Goal: Find specific page/section: Find specific page/section

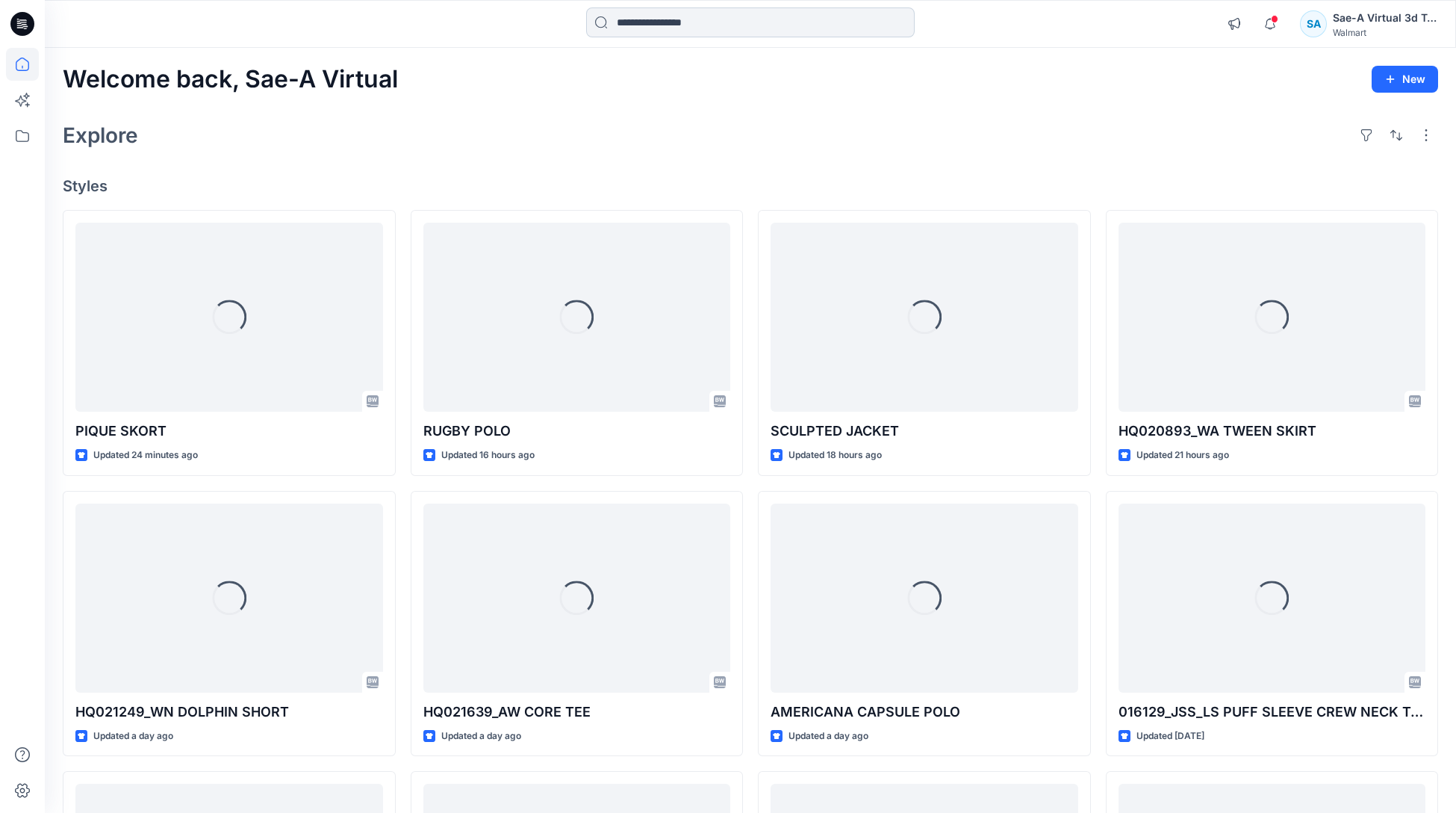
click at [738, 22] on input at bounding box center [750, 22] width 328 height 30
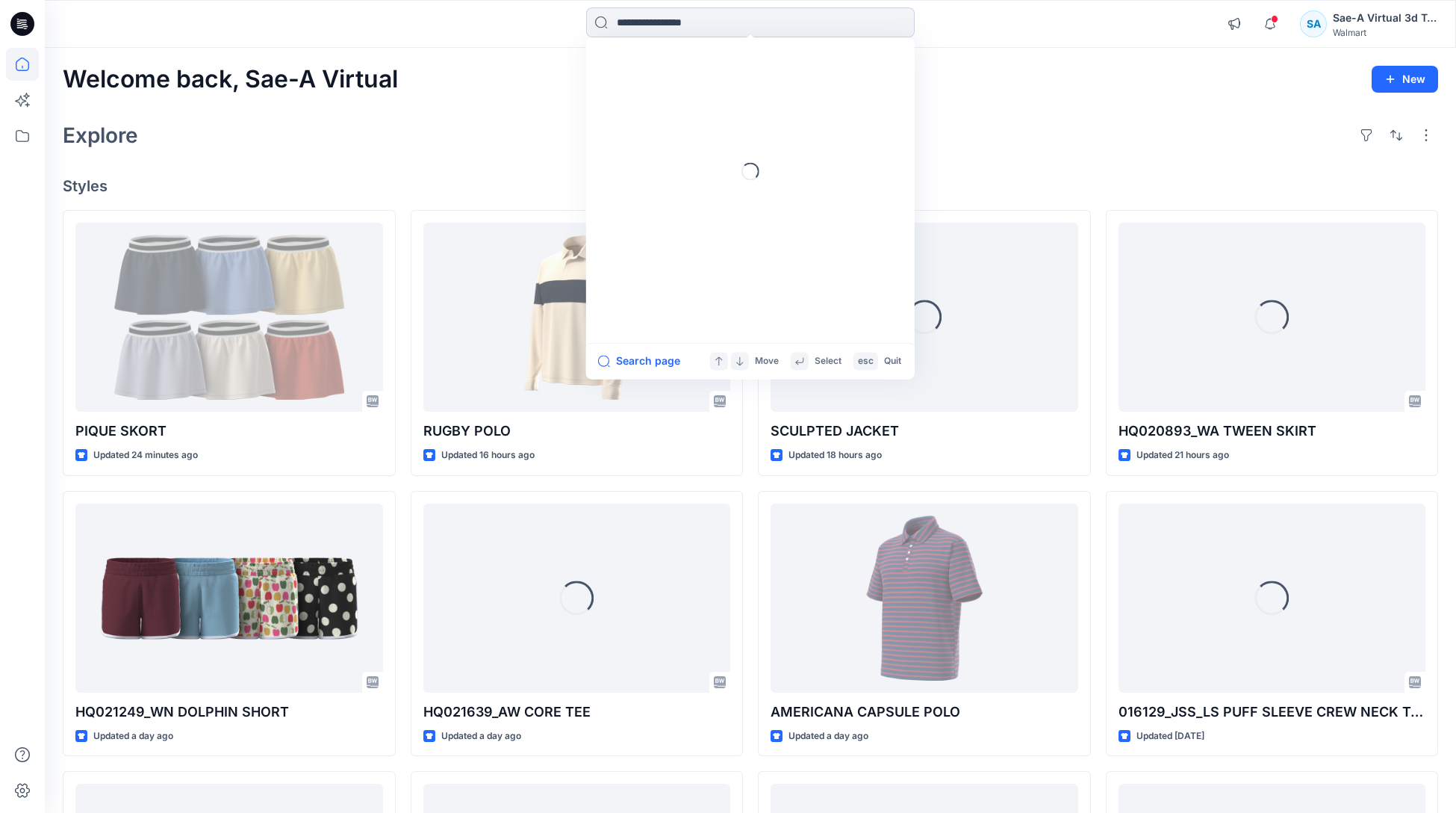
paste input "**********"
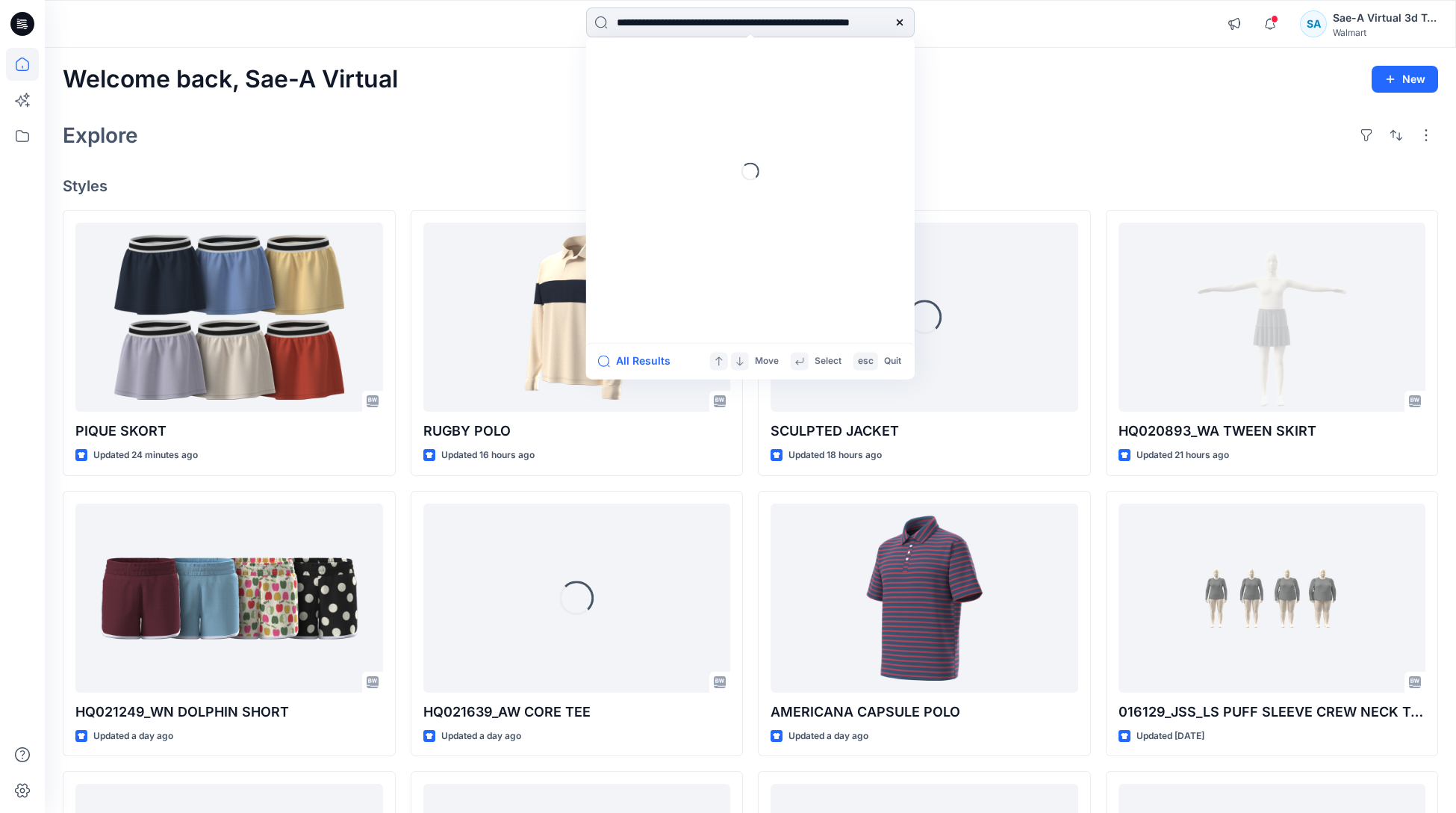
scroll to position [0, 66]
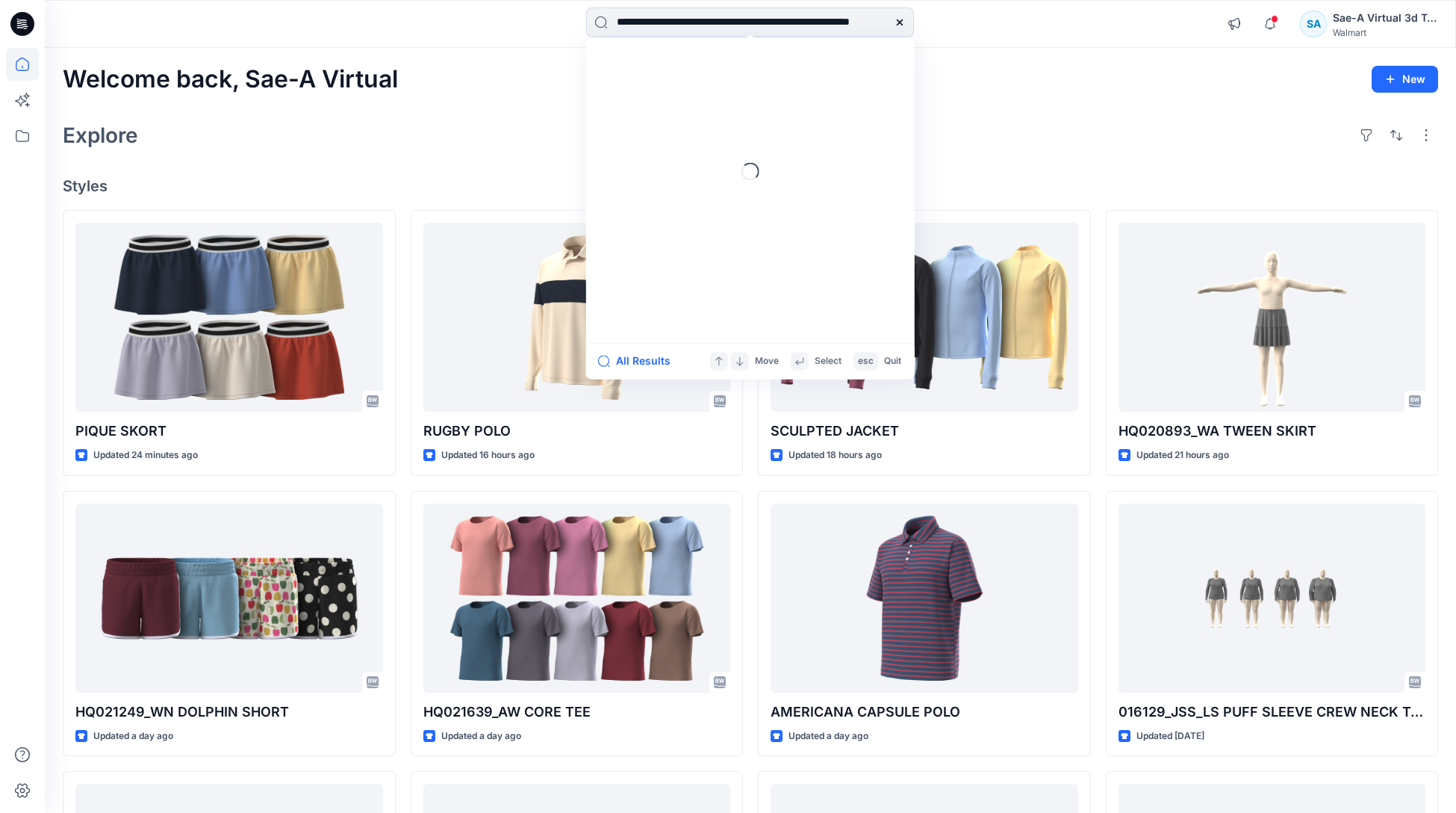
type input "**********"
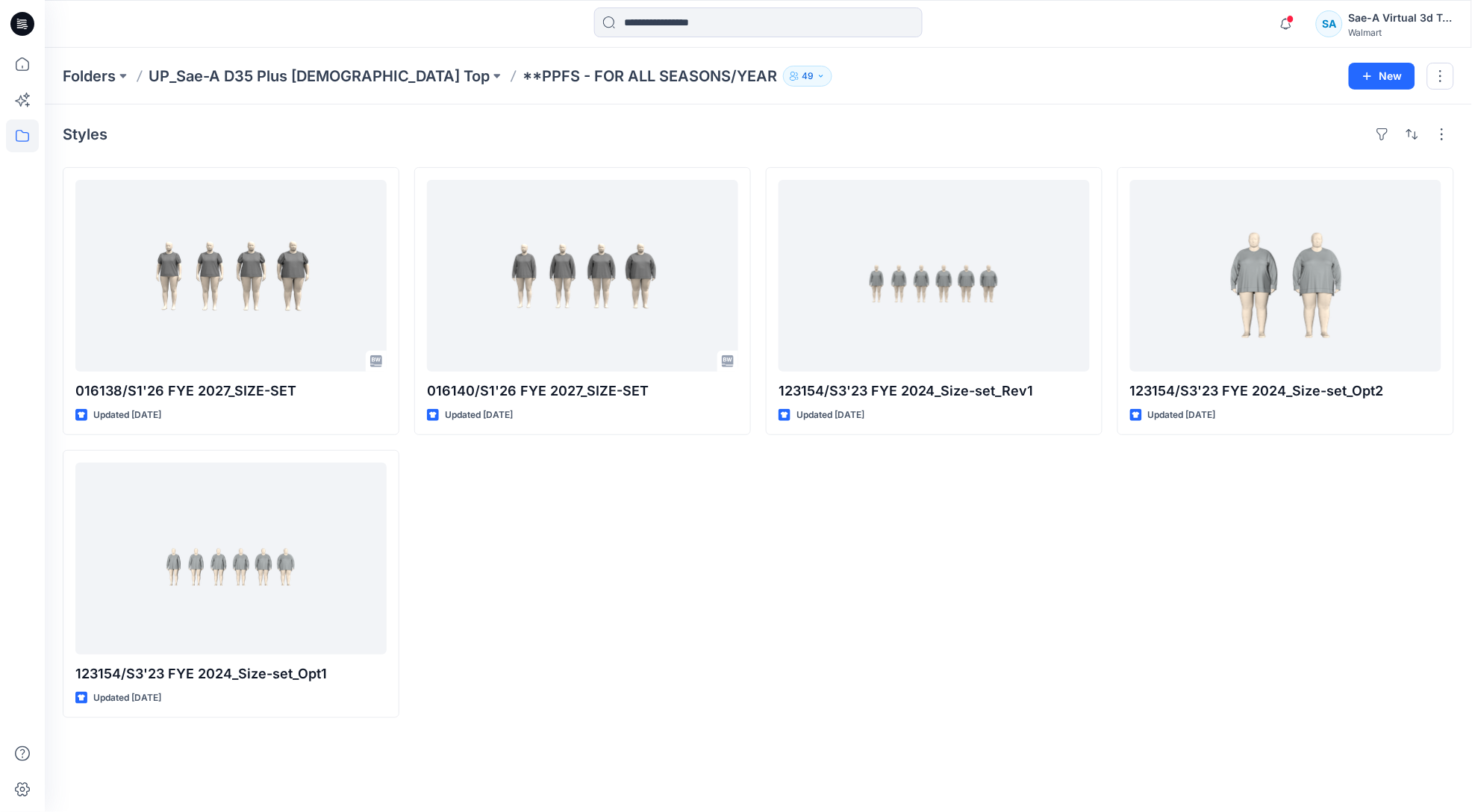
click at [643, 567] on div "016140/S1'26 FYE 2027_SIZE-SET Updated [DATE]" at bounding box center [583, 442] width 337 height 550
click at [962, 590] on div "123154/S3'23 FYE 2024_Size-set_Rev1 Updated [DATE]" at bounding box center [934, 442] width 337 height 550
click at [956, 643] on div "123154/S3'23 FYE 2024_Size-set_Rev1 Updated 3 years ago" at bounding box center [934, 442] width 337 height 550
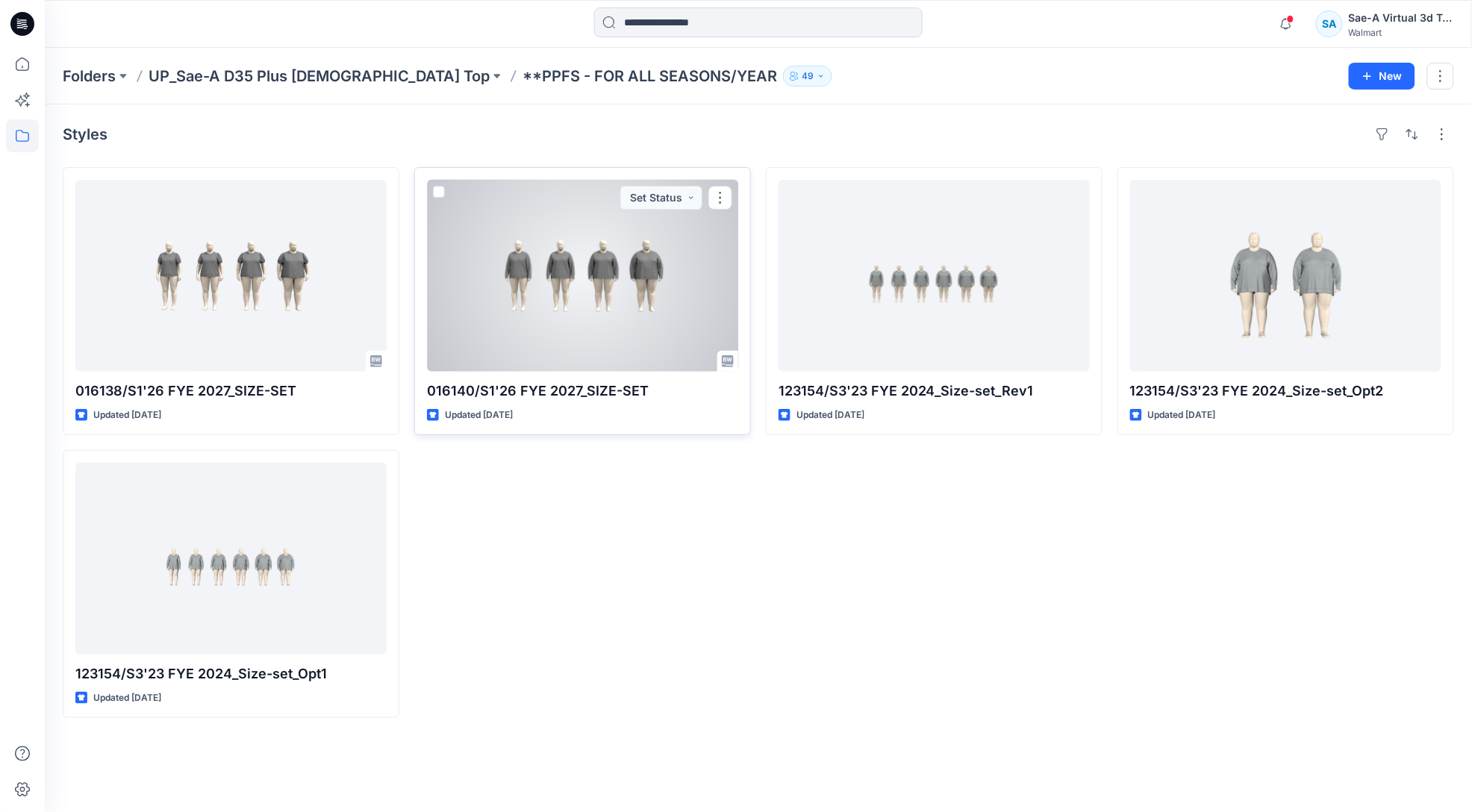
click at [629, 313] on div at bounding box center [582, 276] width 311 height 191
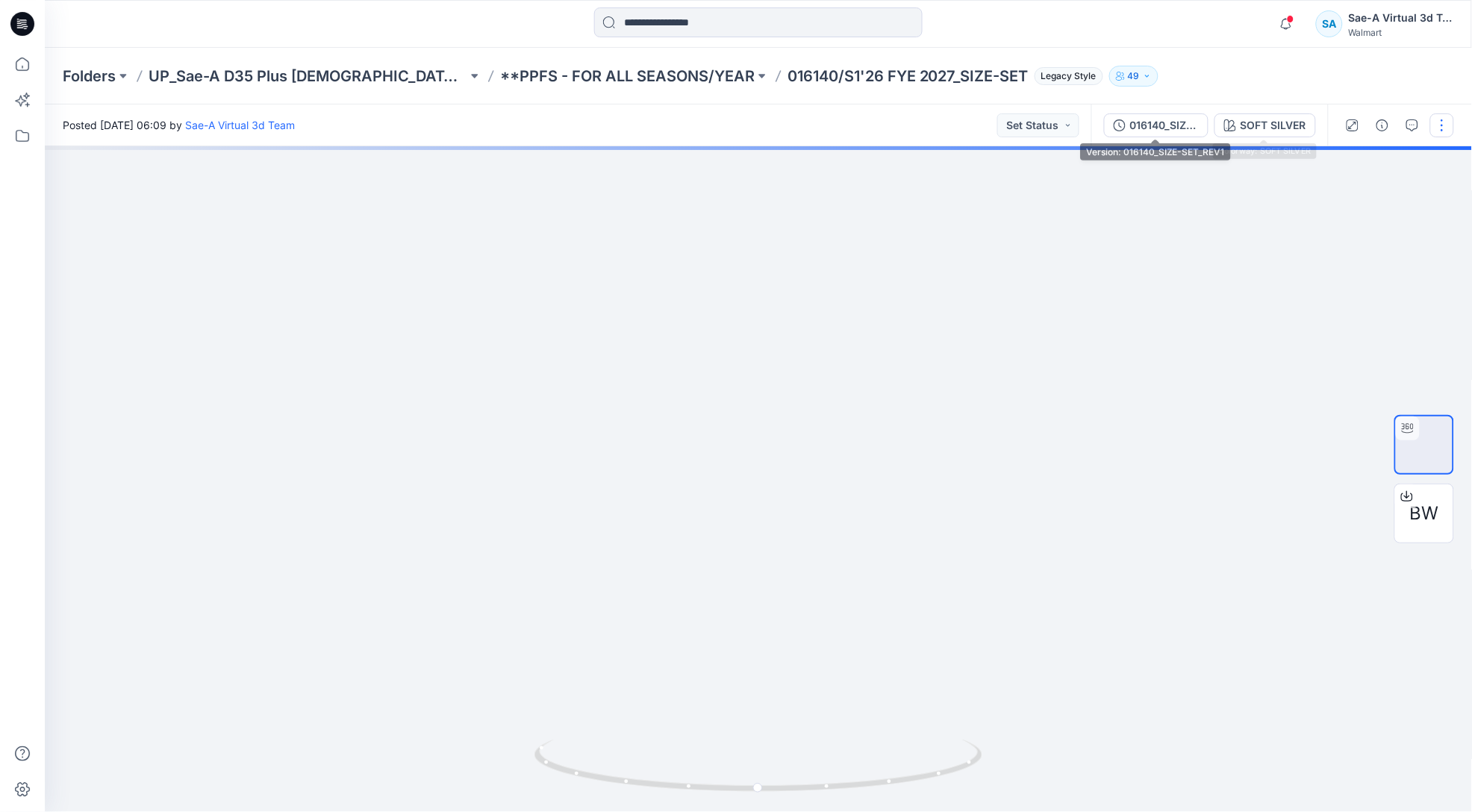
click at [1152, 123] on div "016140_SIZE-SET_REV1" at bounding box center [1165, 125] width 69 height 16
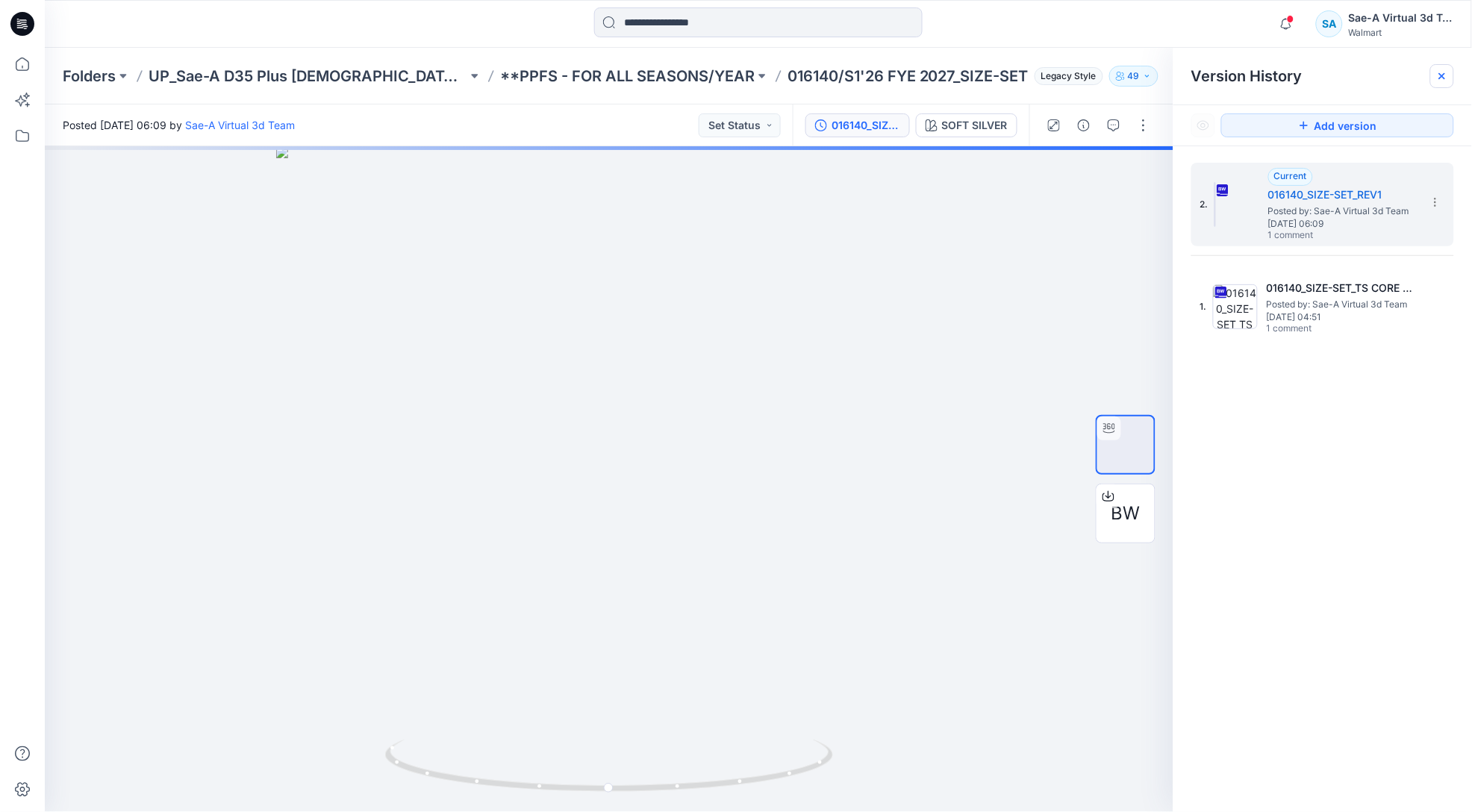
click at [1443, 83] on div at bounding box center [1442, 76] width 24 height 24
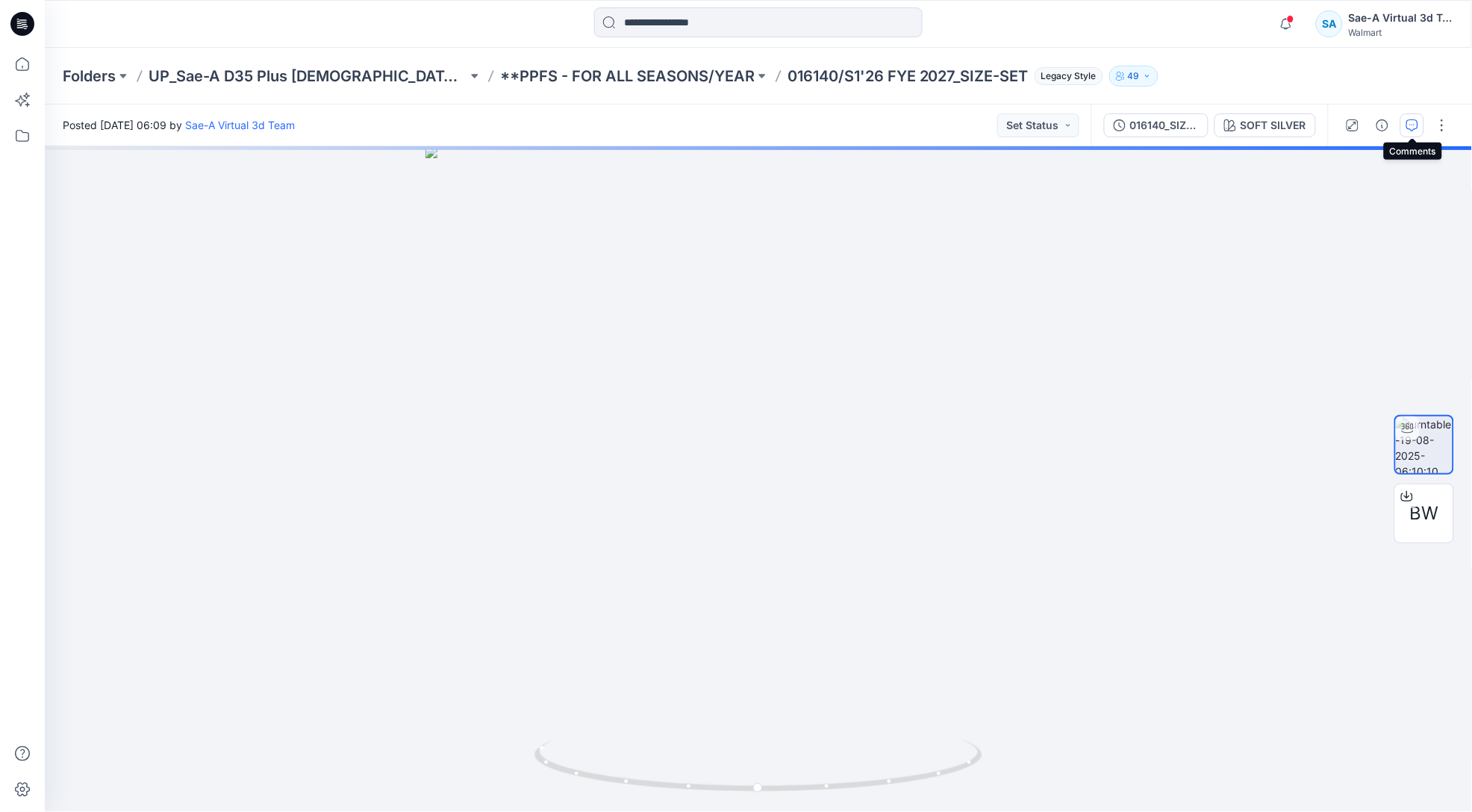
click at [1409, 124] on icon "button" at bounding box center [1412, 125] width 12 height 12
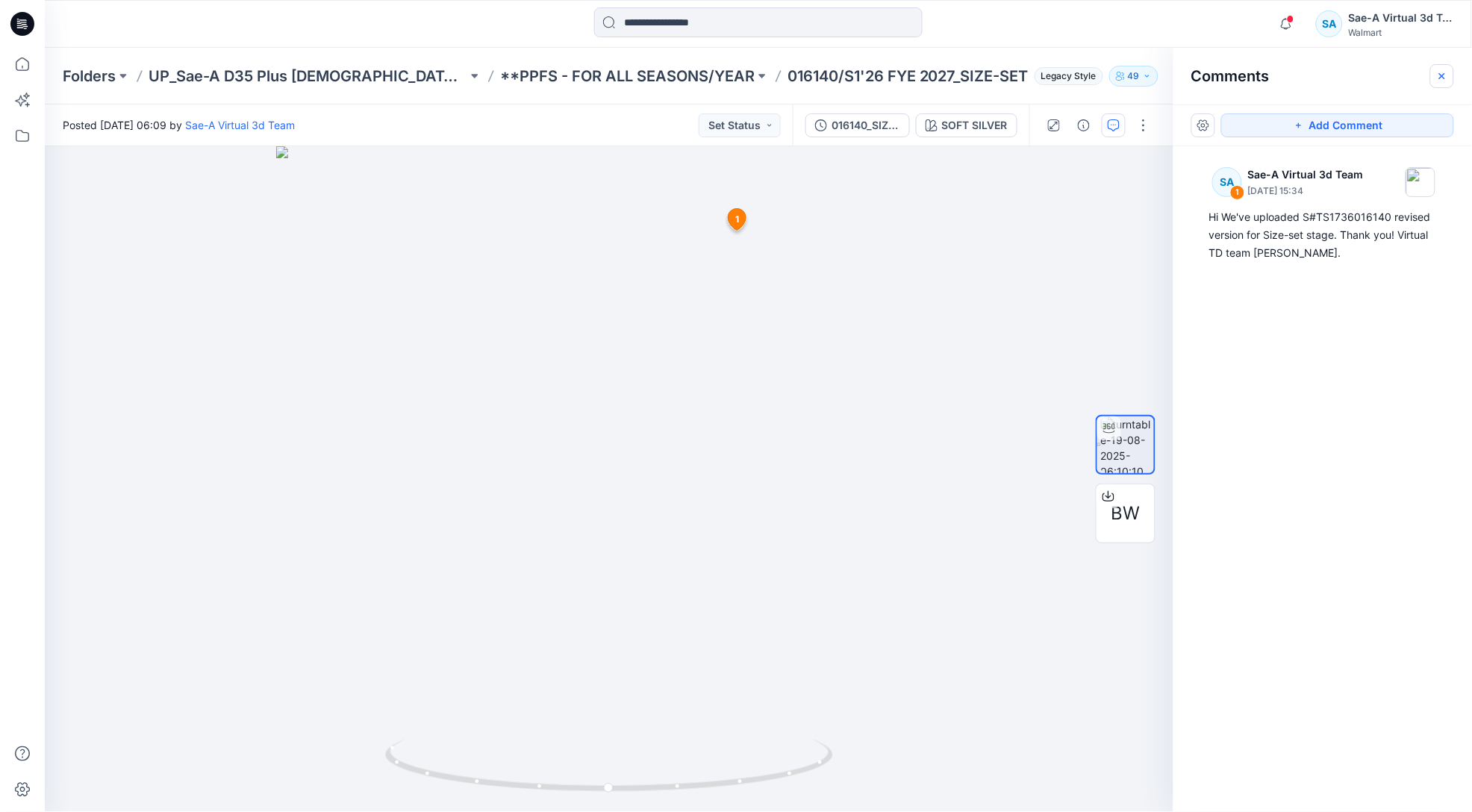
click at [1446, 75] on icon "button" at bounding box center [1442, 76] width 12 height 12
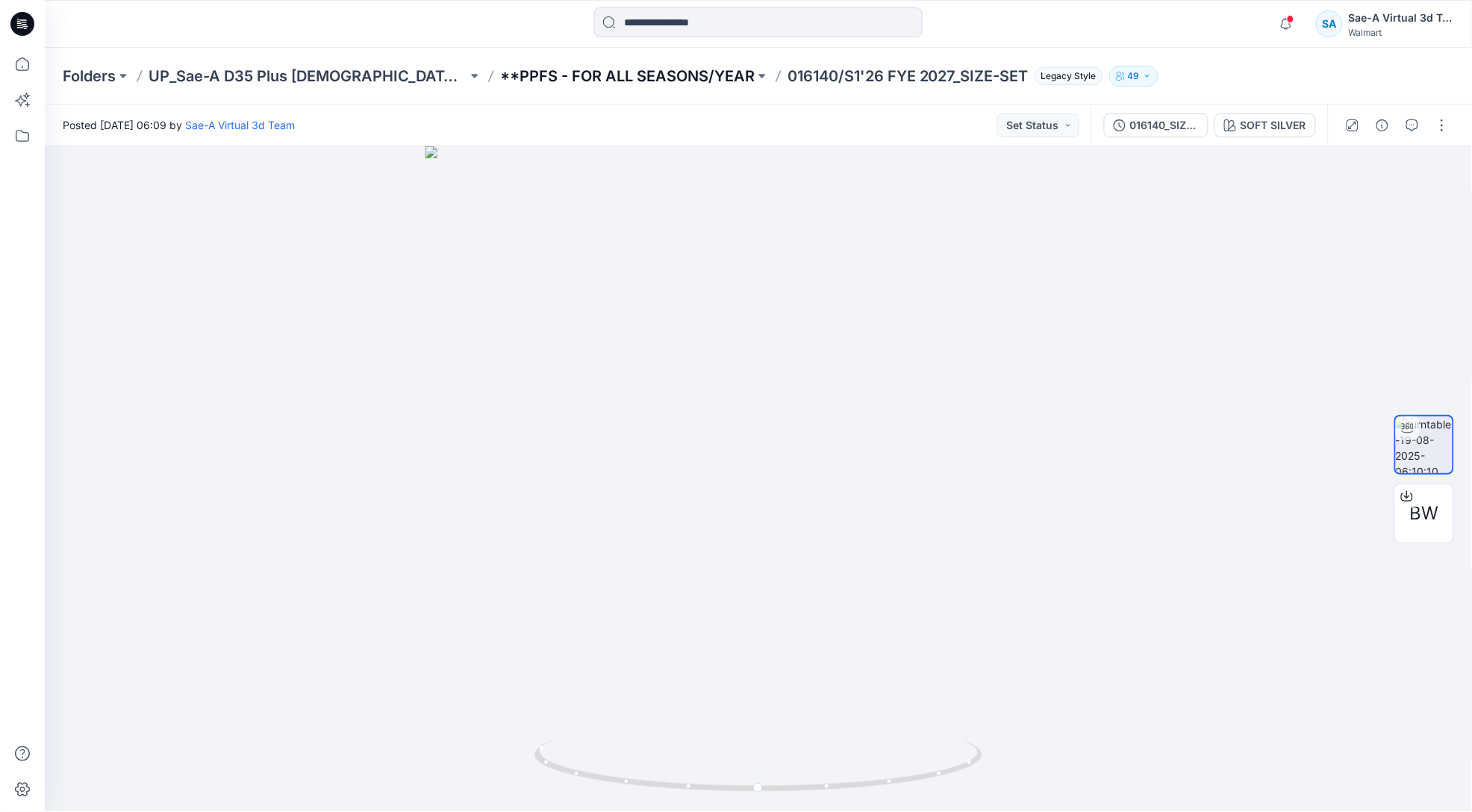
click at [500, 70] on p "**PPFS - FOR ALL SEASONS/YEAR" at bounding box center [628, 76] width 255 height 21
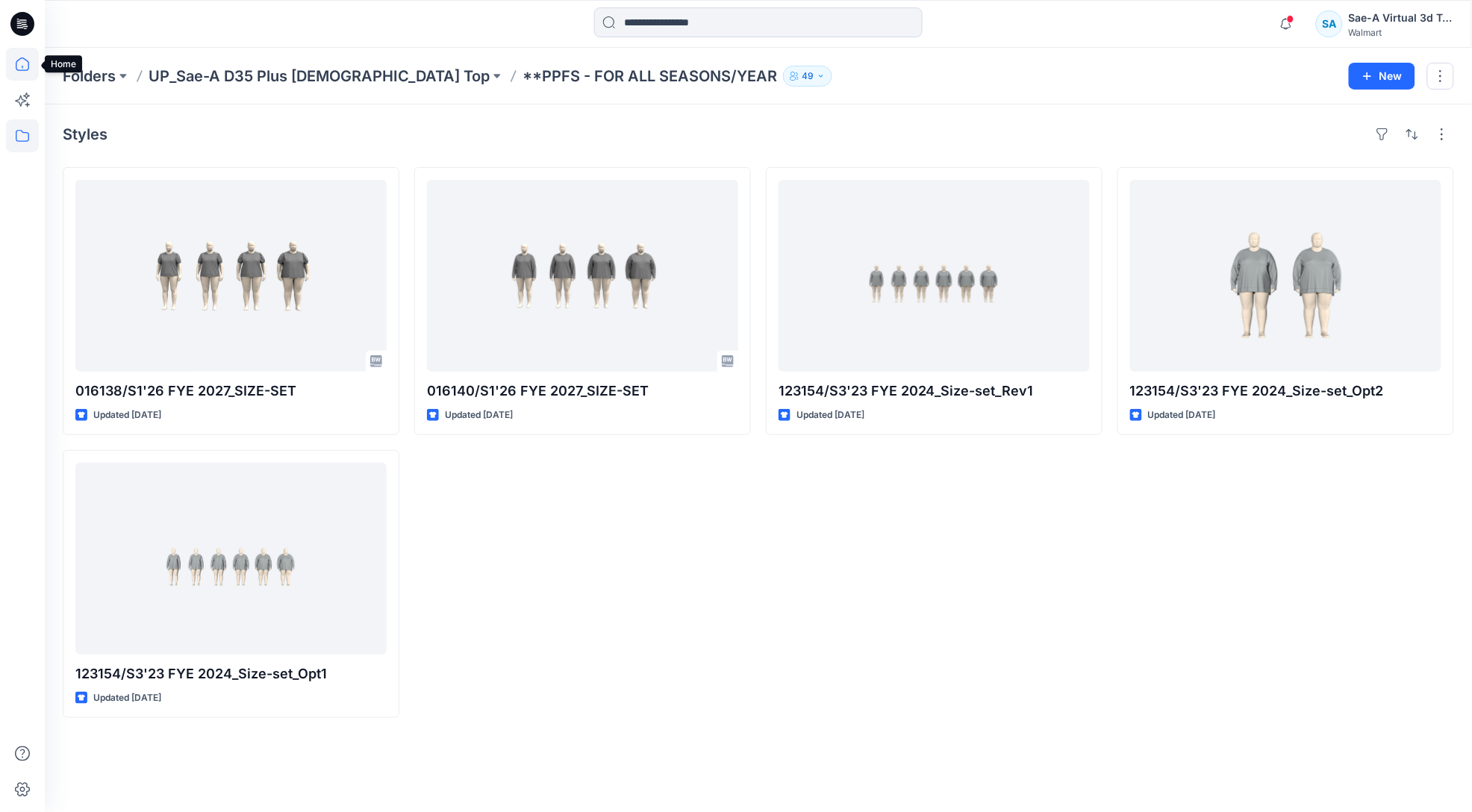
click at [20, 70] on icon at bounding box center [22, 63] width 13 height 13
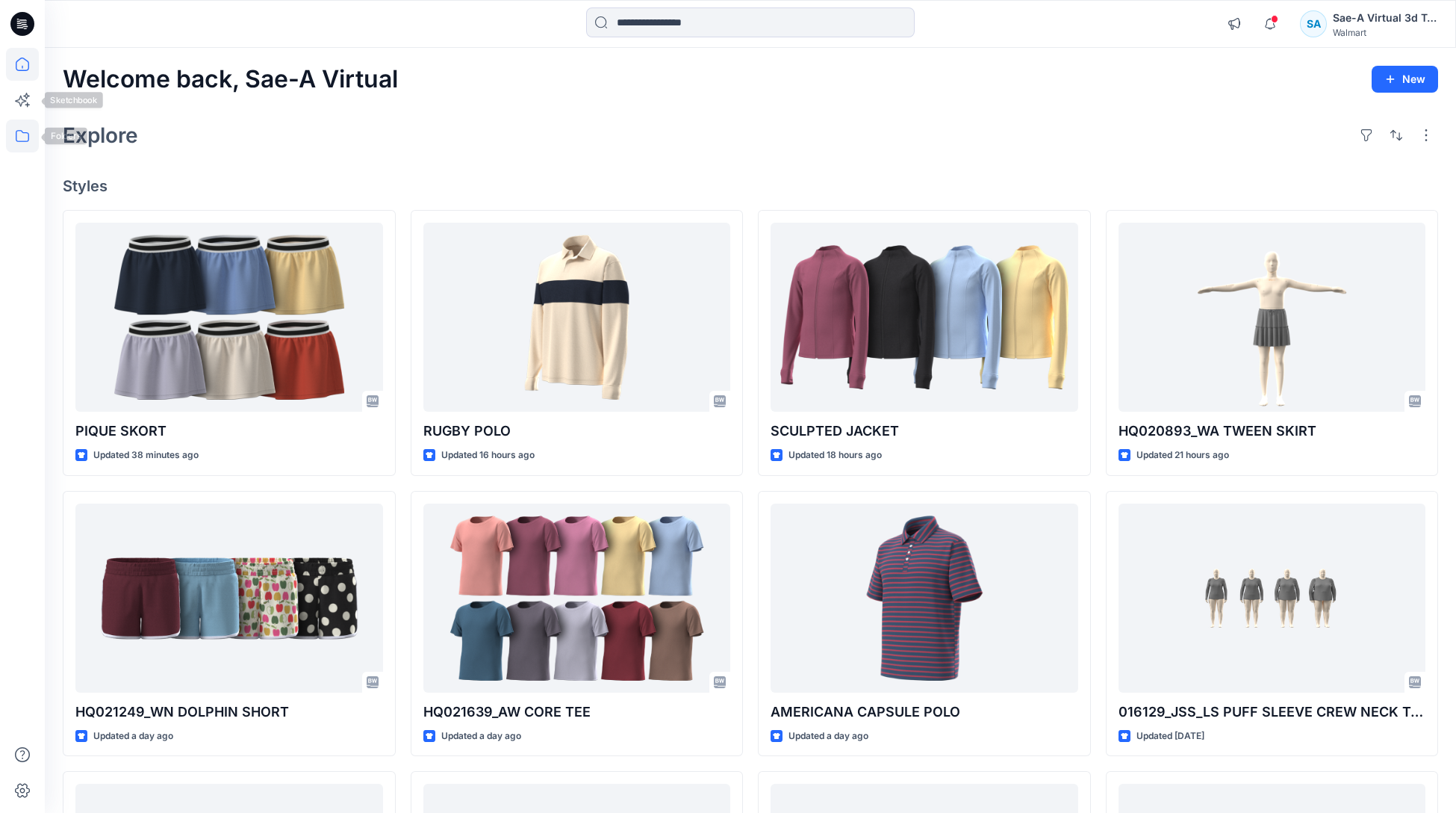
click at [20, 128] on icon at bounding box center [22, 136] width 33 height 33
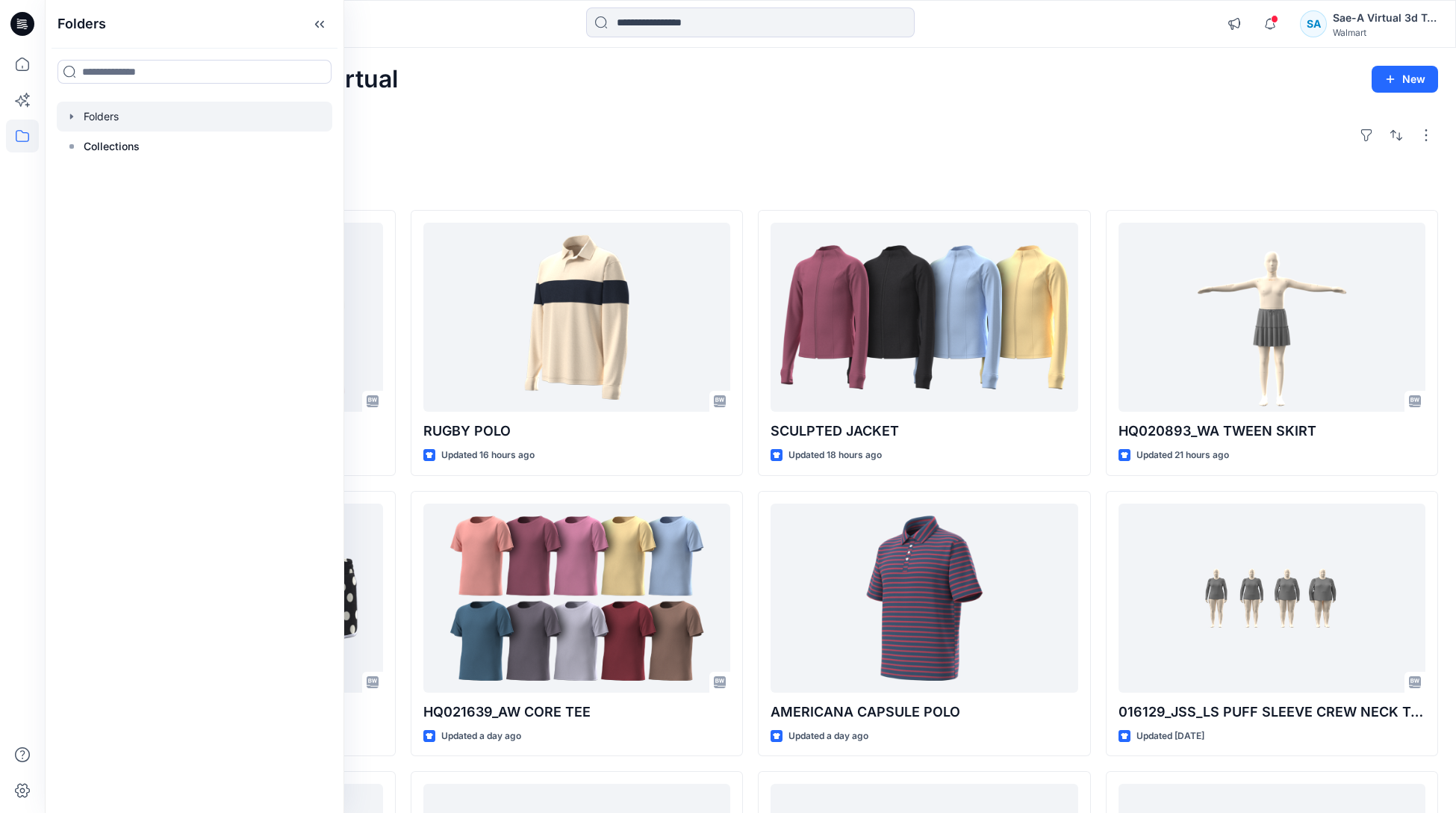
click at [73, 117] on icon "button" at bounding box center [71, 116] width 12 height 12
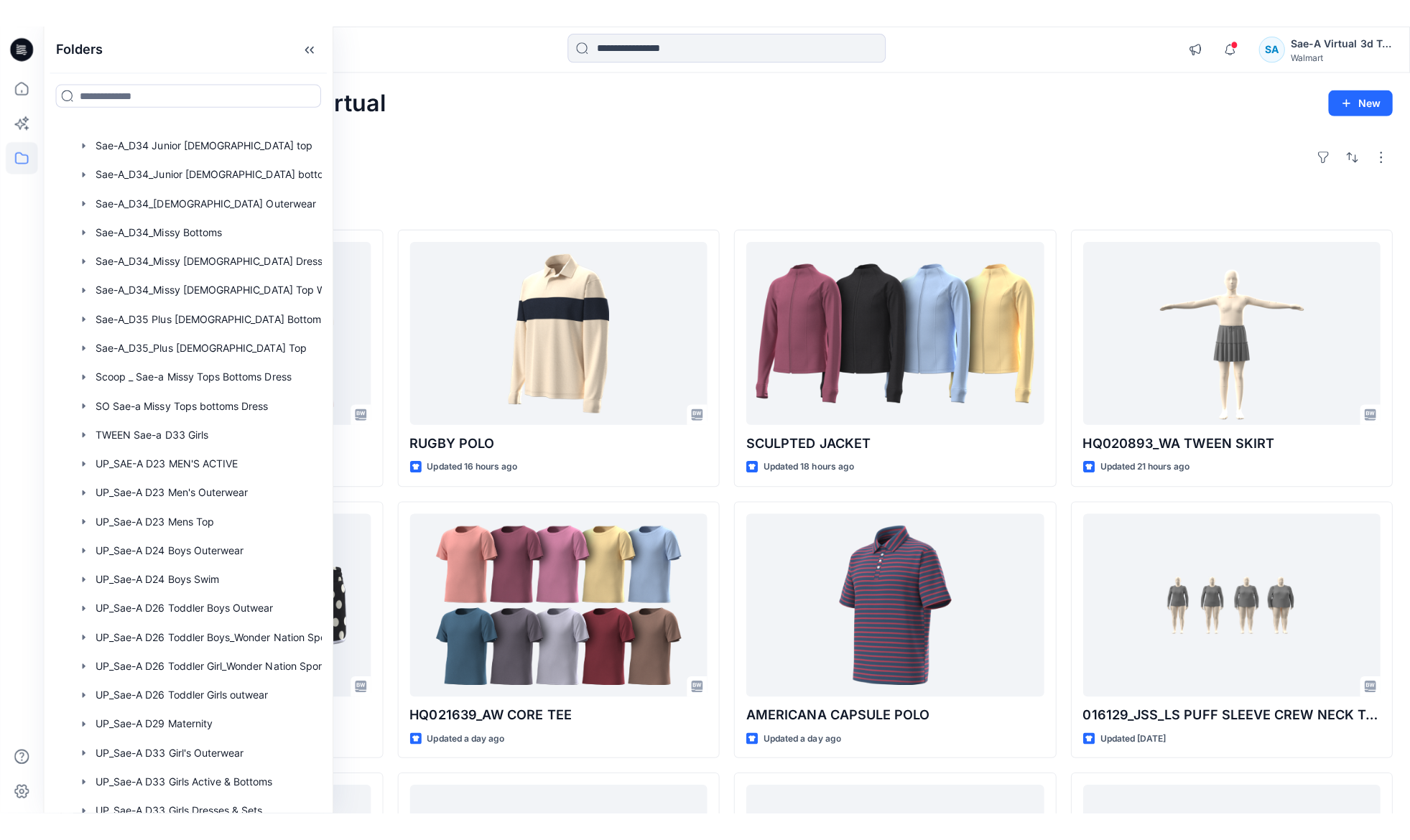
scroll to position [989, 0]
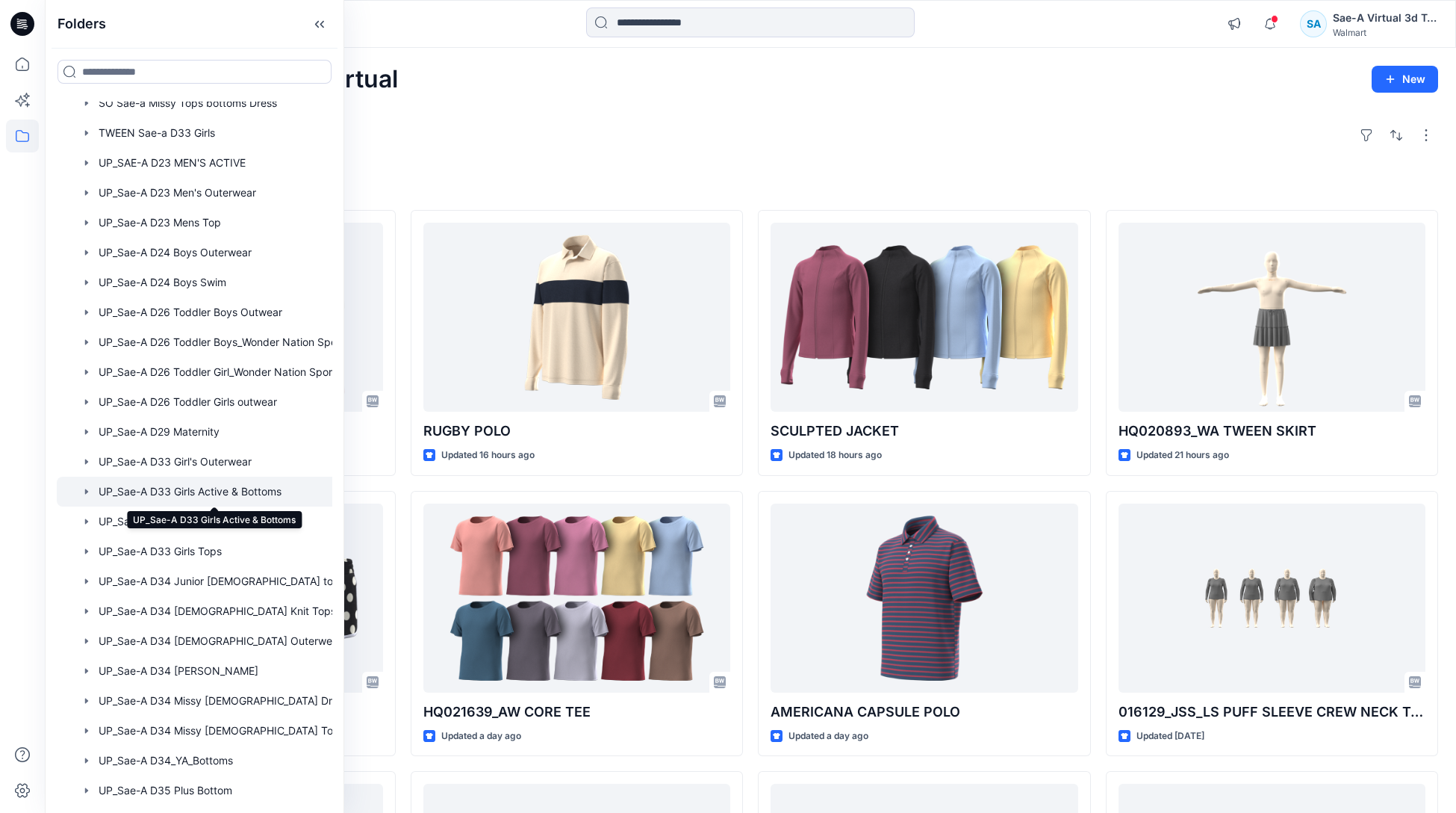
click at [168, 484] on div at bounding box center [213, 492] width 314 height 30
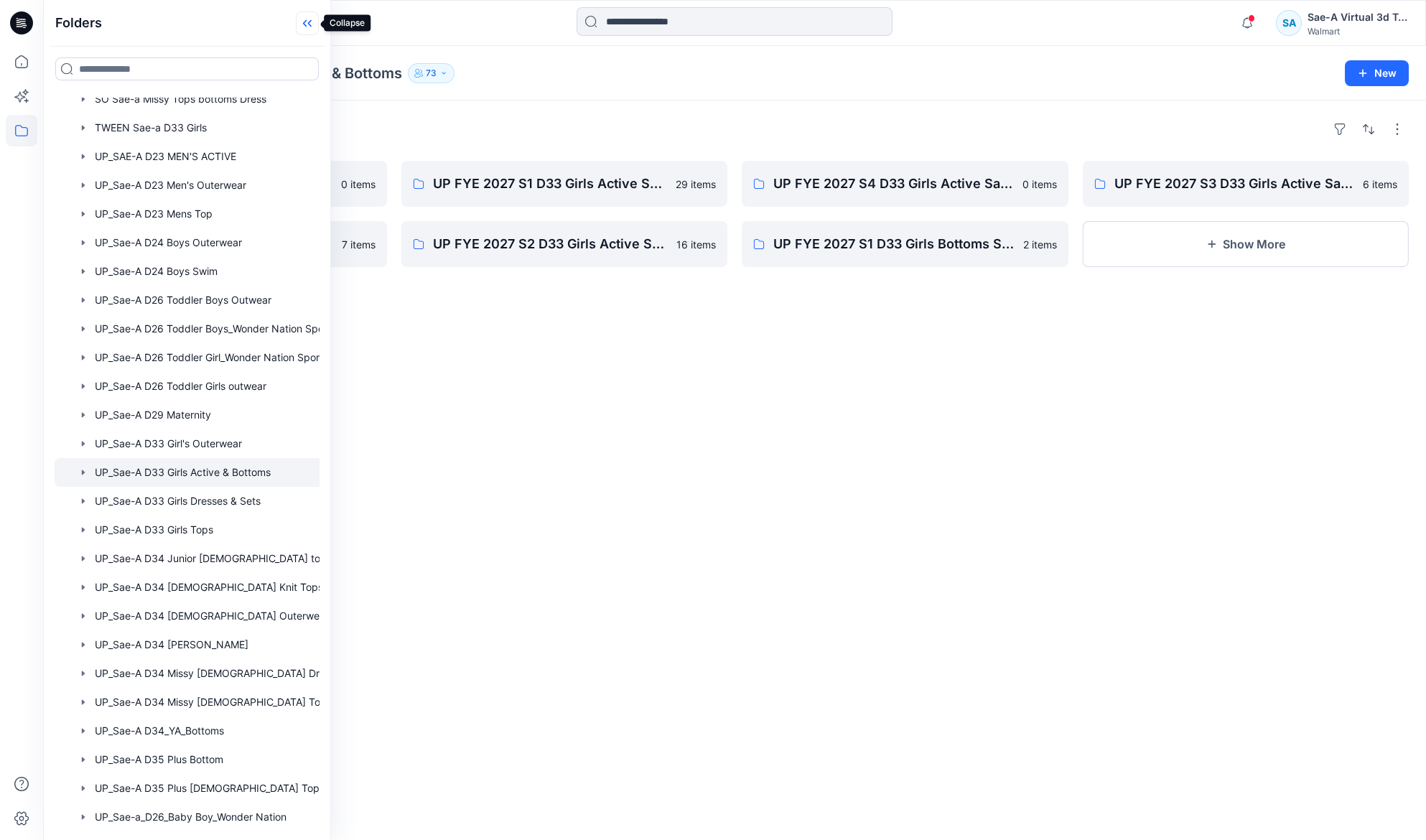
click at [303, 14] on icon at bounding box center [307, 23] width 23 height 24
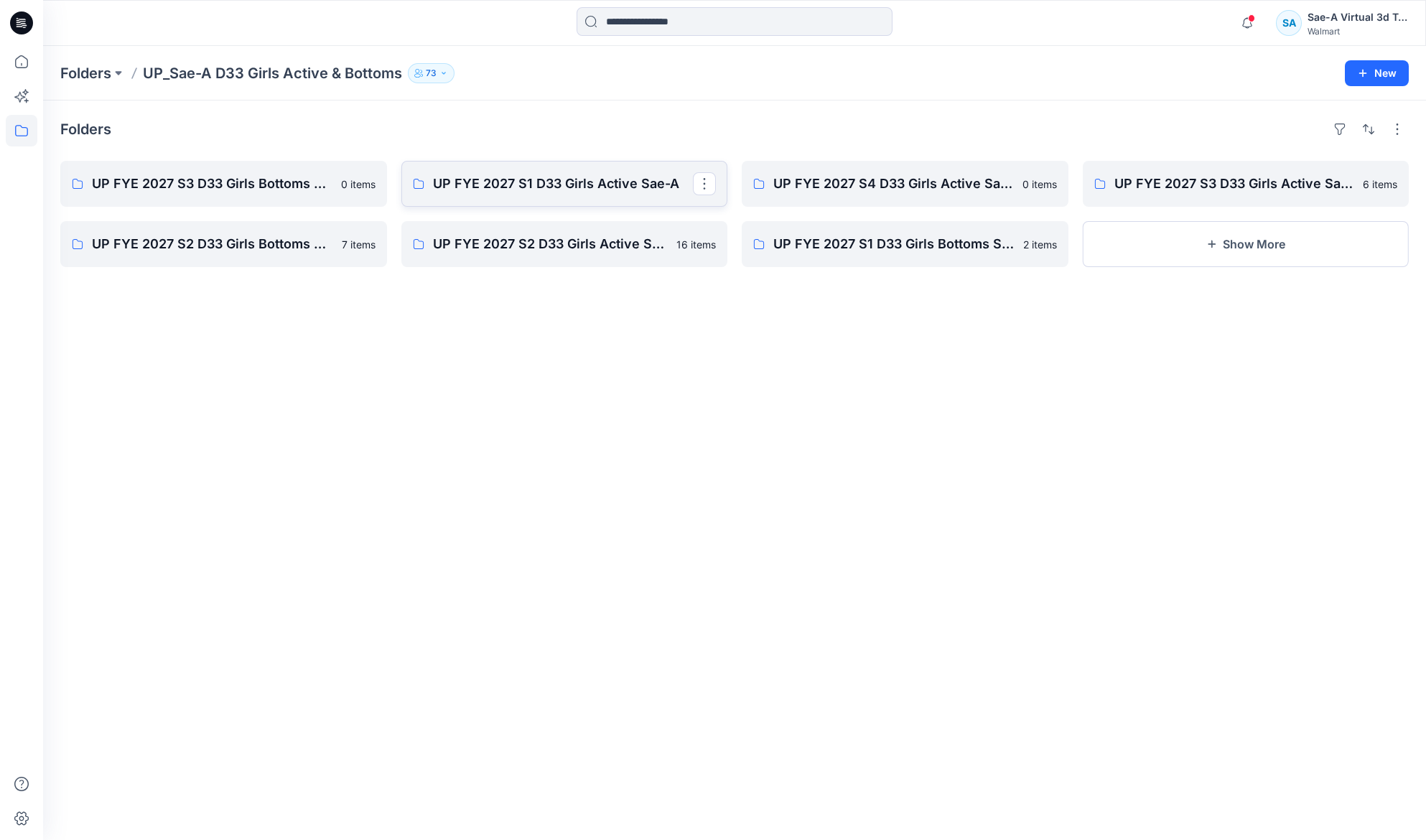
click at [511, 192] on p "UP FYE 2027 S1 D33 Girls Active Sae-A" at bounding box center [563, 183] width 261 height 20
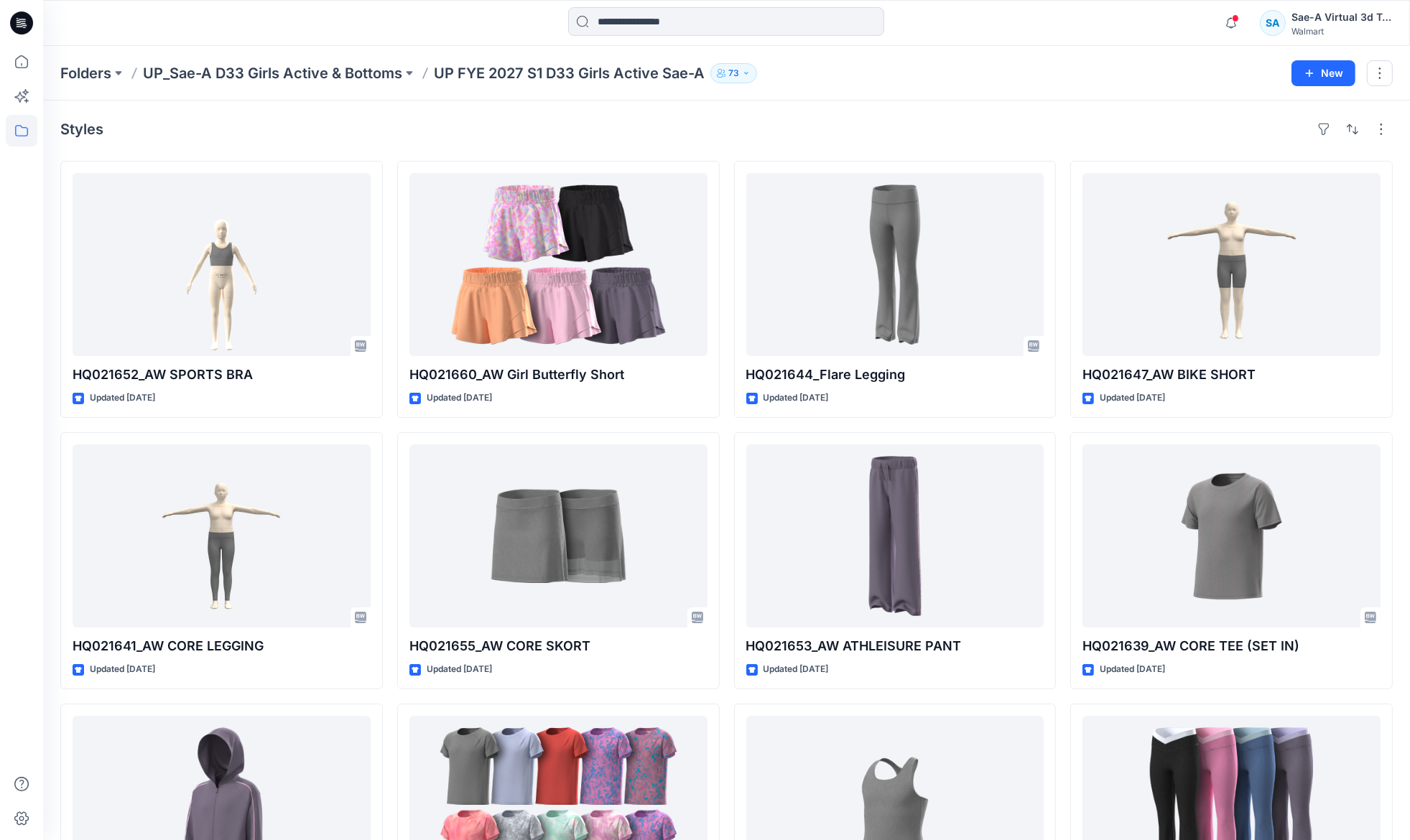
click at [288, 127] on div "Styles" at bounding box center [726, 129] width 1332 height 23
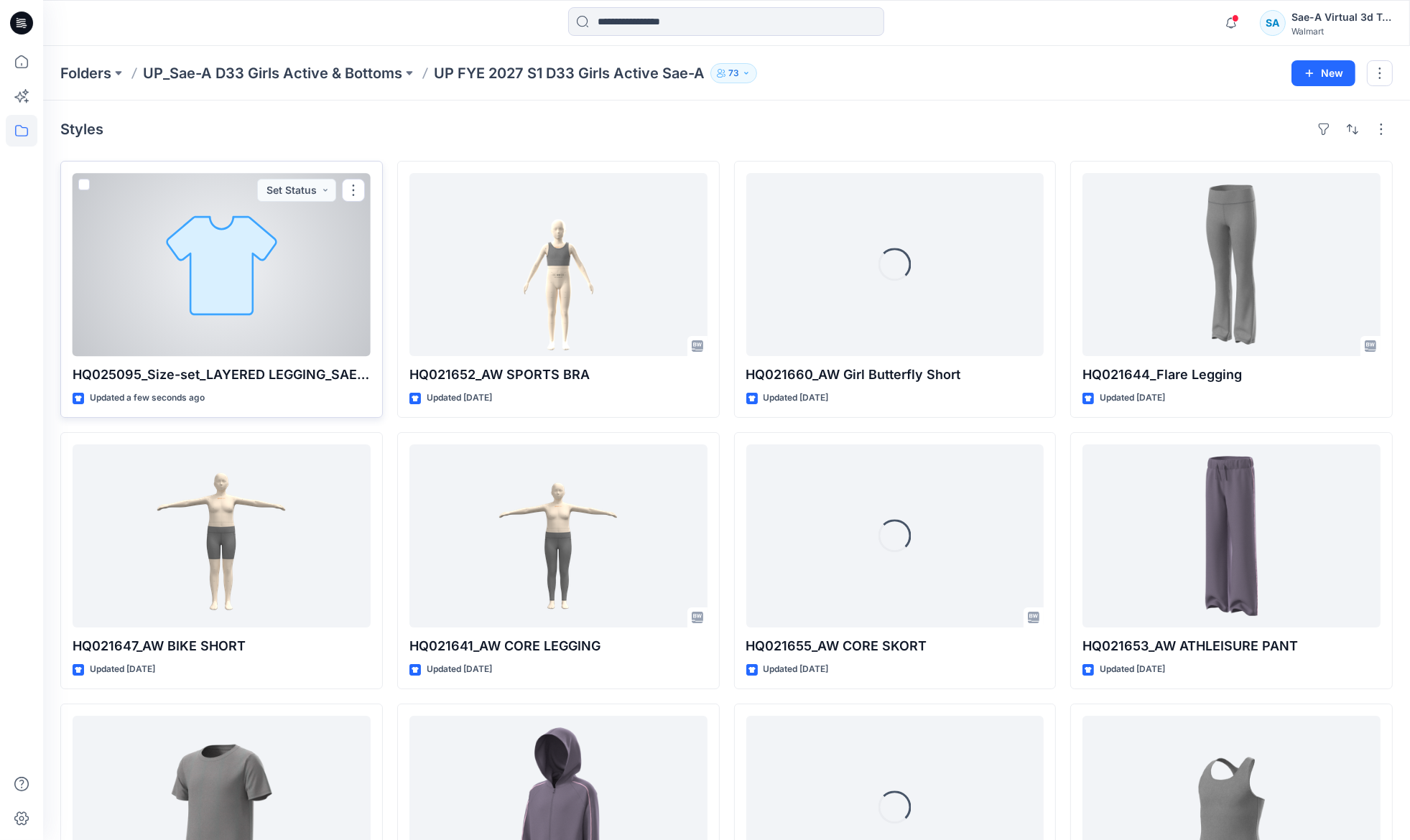
drag, startPoint x: 312, startPoint y: 266, endPoint x: 331, endPoint y: 270, distance: 19.4
click at [312, 266] on div at bounding box center [221, 264] width 298 height 183
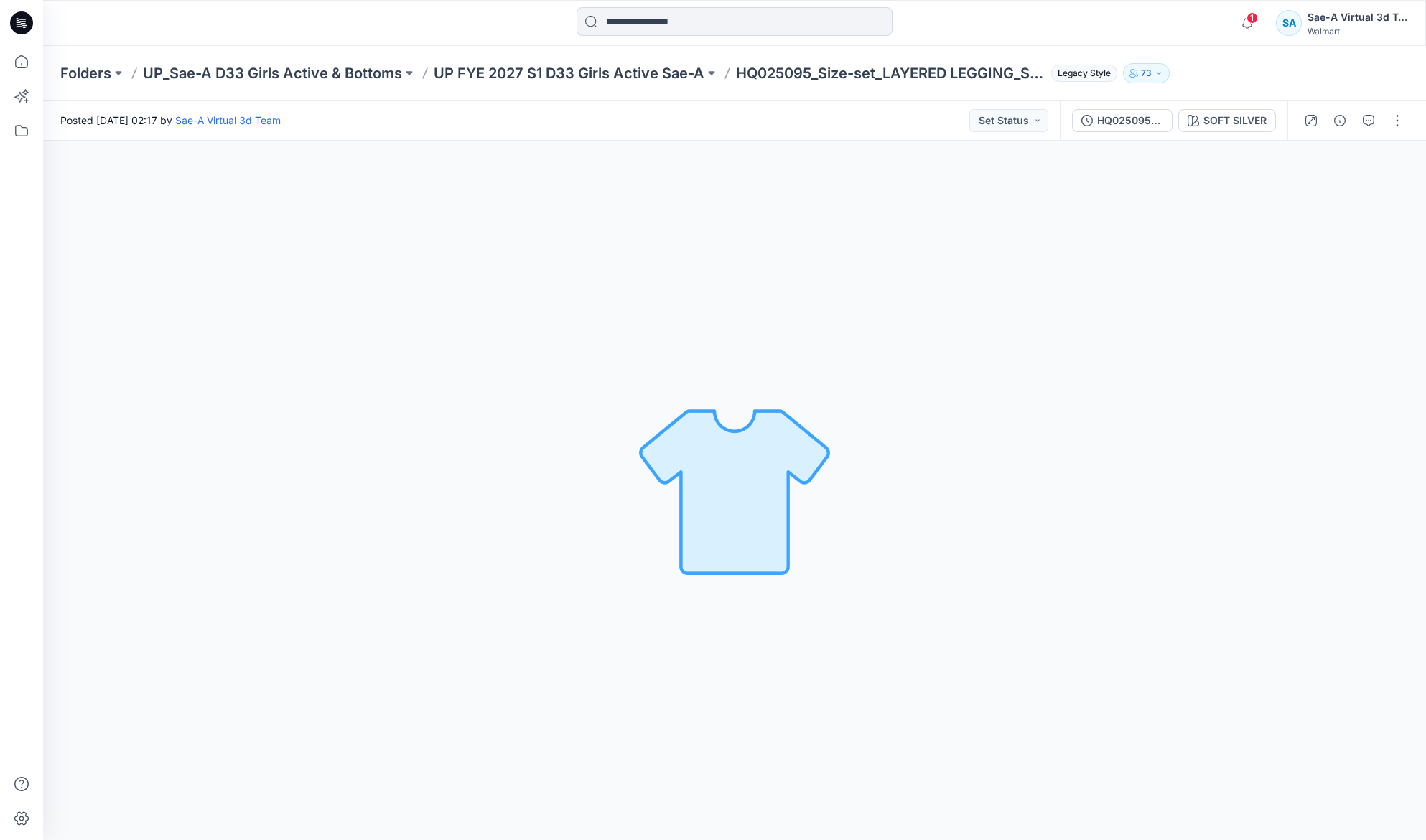
click at [1024, 33] on div at bounding box center [734, 23] width 691 height 32
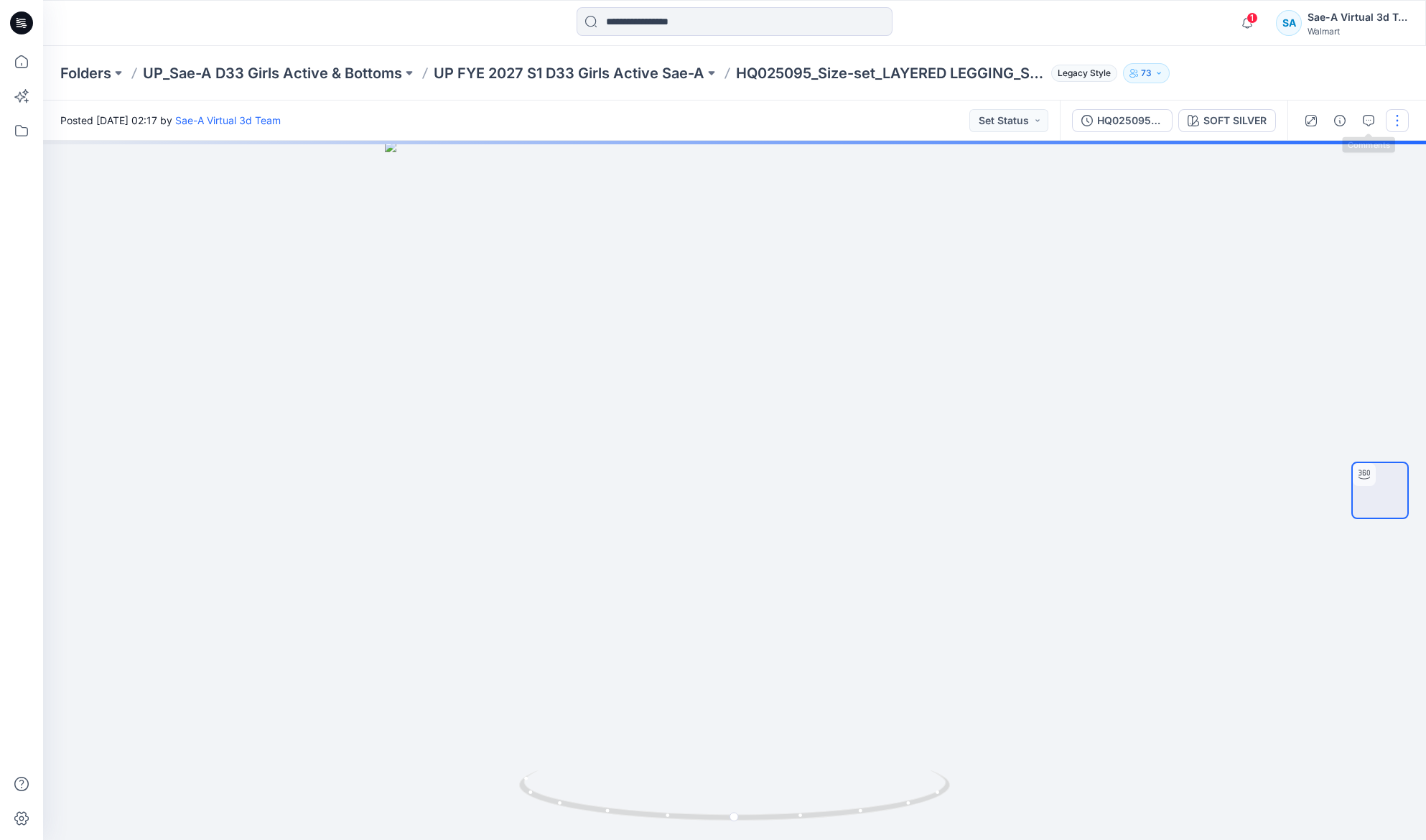
click at [1401, 120] on button "button" at bounding box center [1397, 120] width 23 height 23
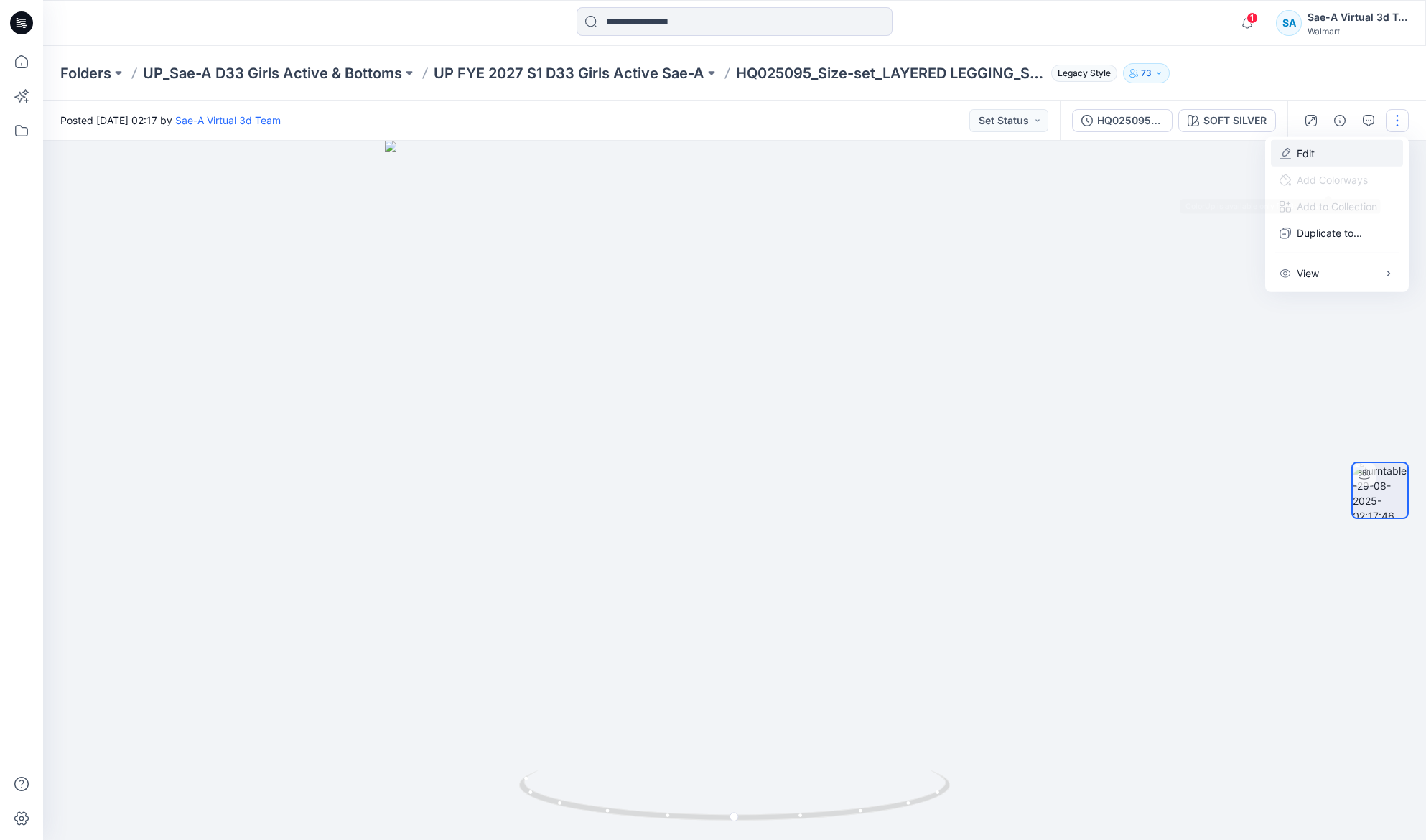
click at [1324, 153] on button "Edit" at bounding box center [1337, 154] width 132 height 27
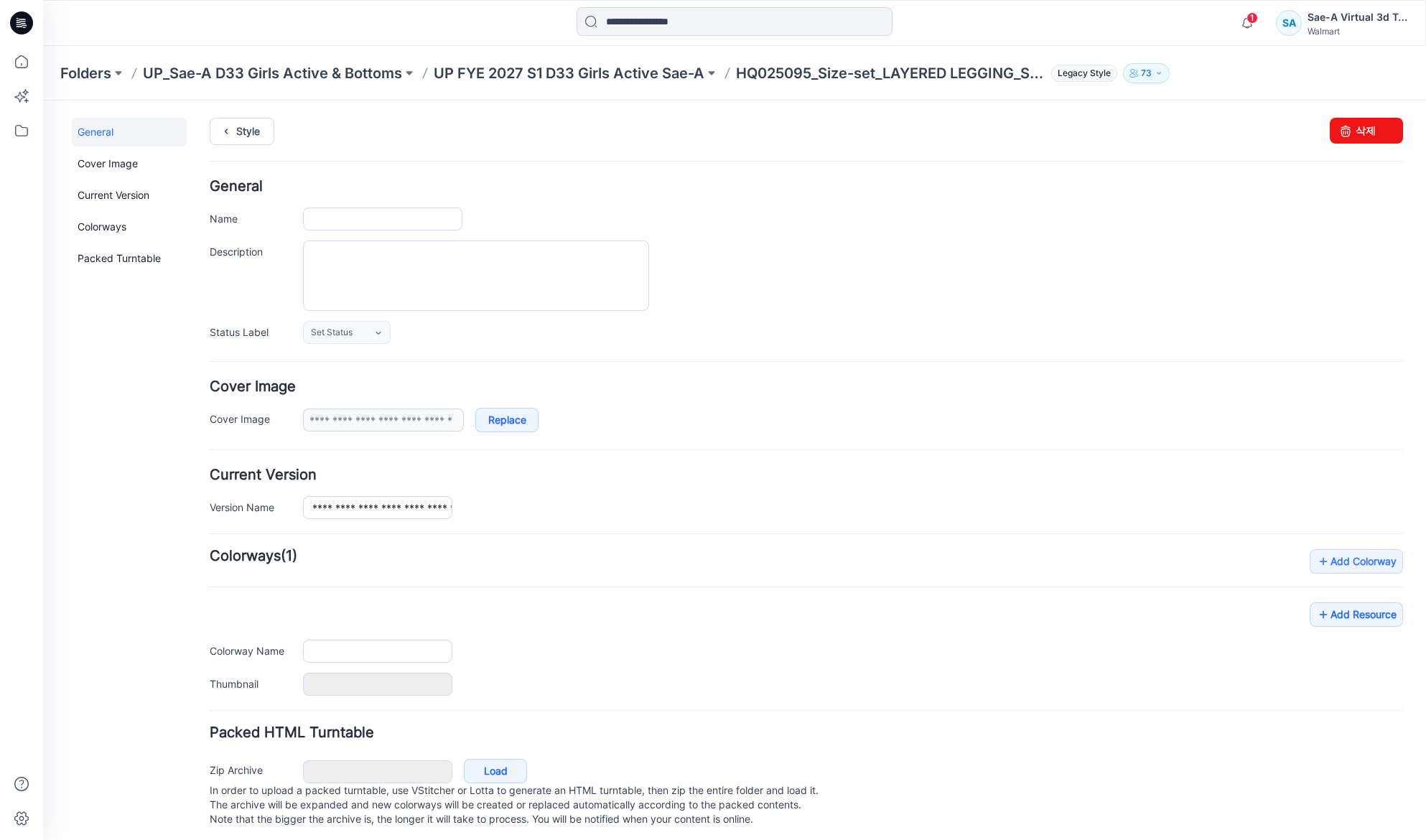
type input "**********"
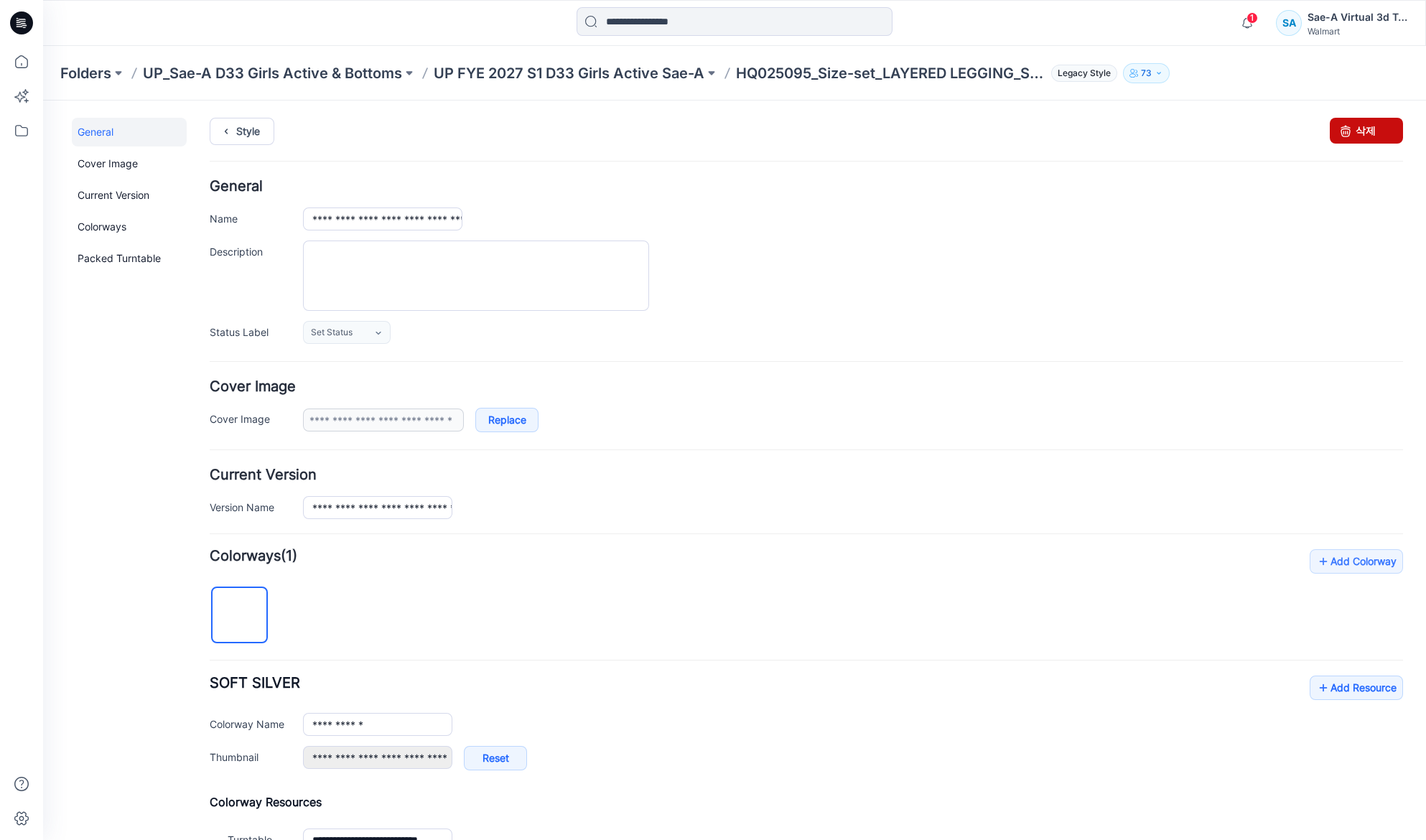
drag, startPoint x: 859, startPoint y: 198, endPoint x: 1365, endPoint y: 128, distance: 510.8
click at [1365, 128] on link "삭제" at bounding box center [1366, 131] width 74 height 26
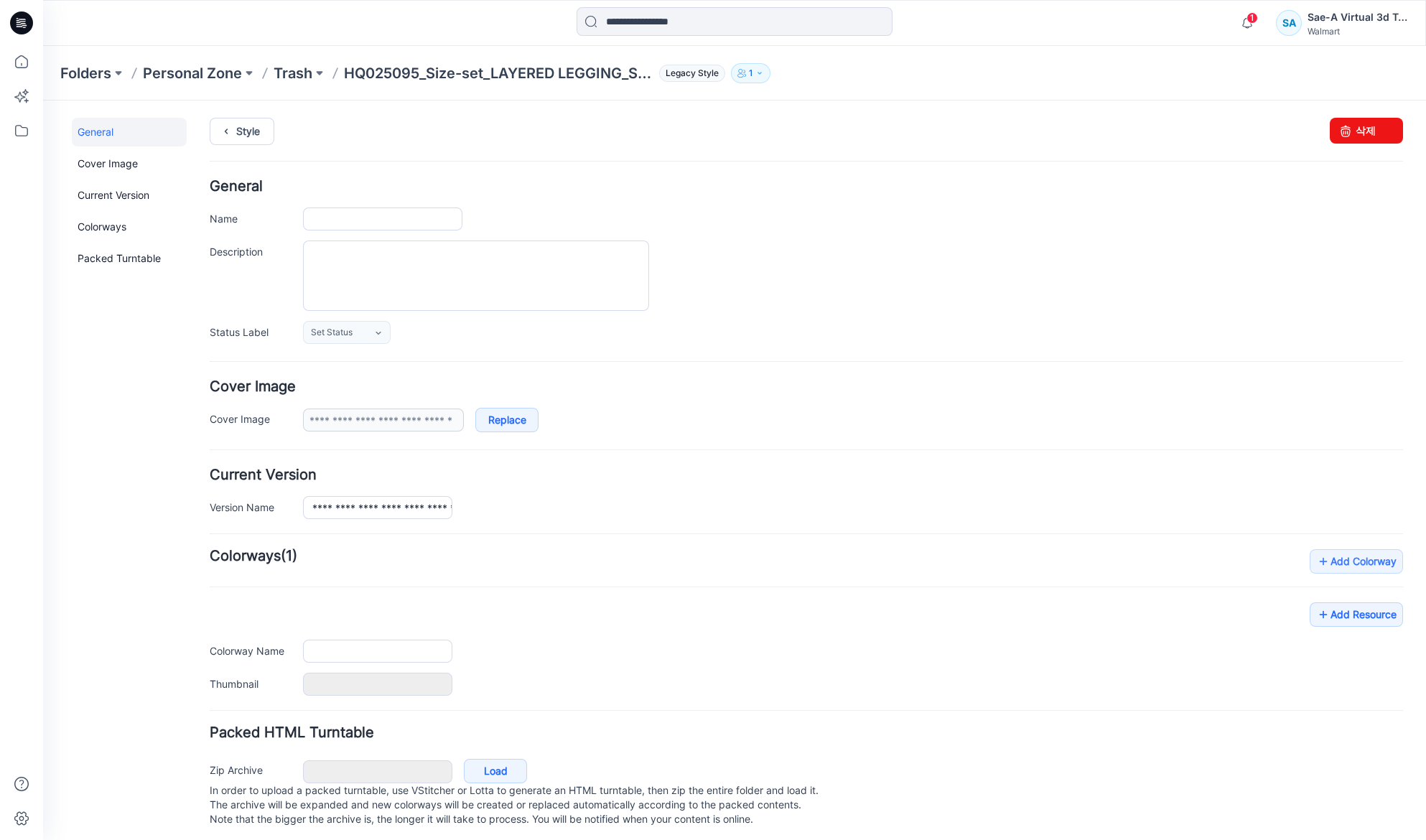
type input "**********"
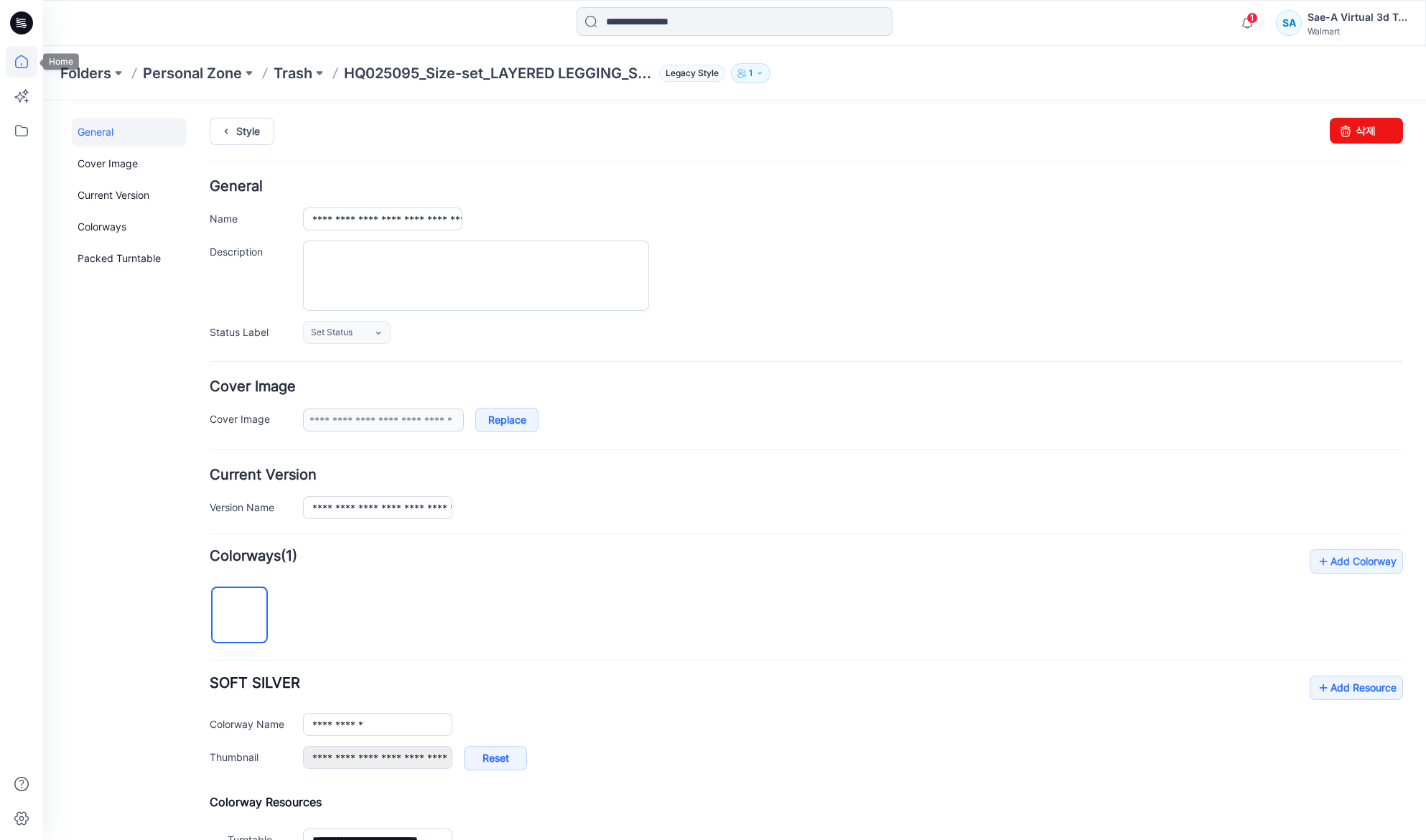
click at [35, 69] on icon at bounding box center [22, 62] width 32 height 32
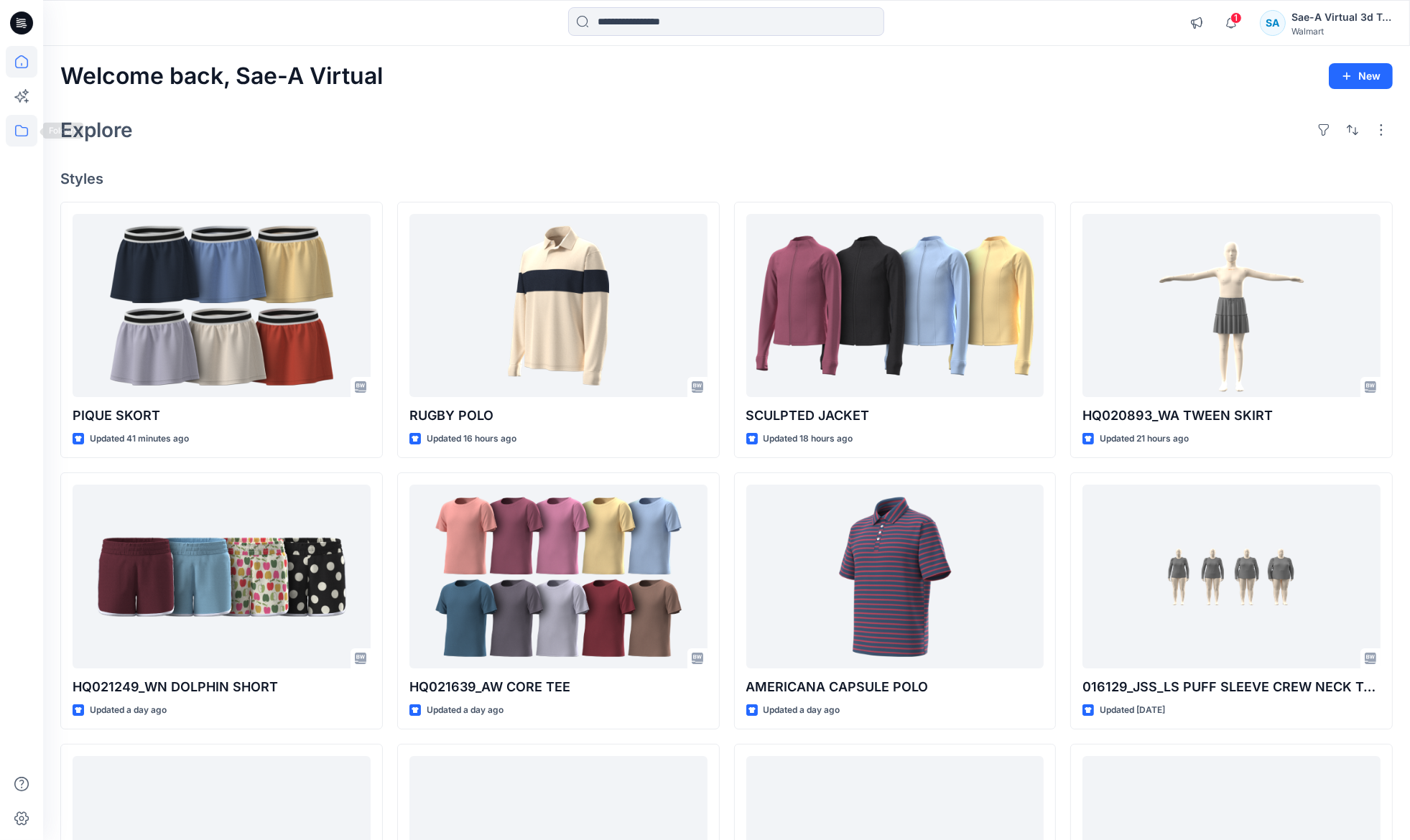
click at [11, 126] on icon at bounding box center [22, 131] width 32 height 32
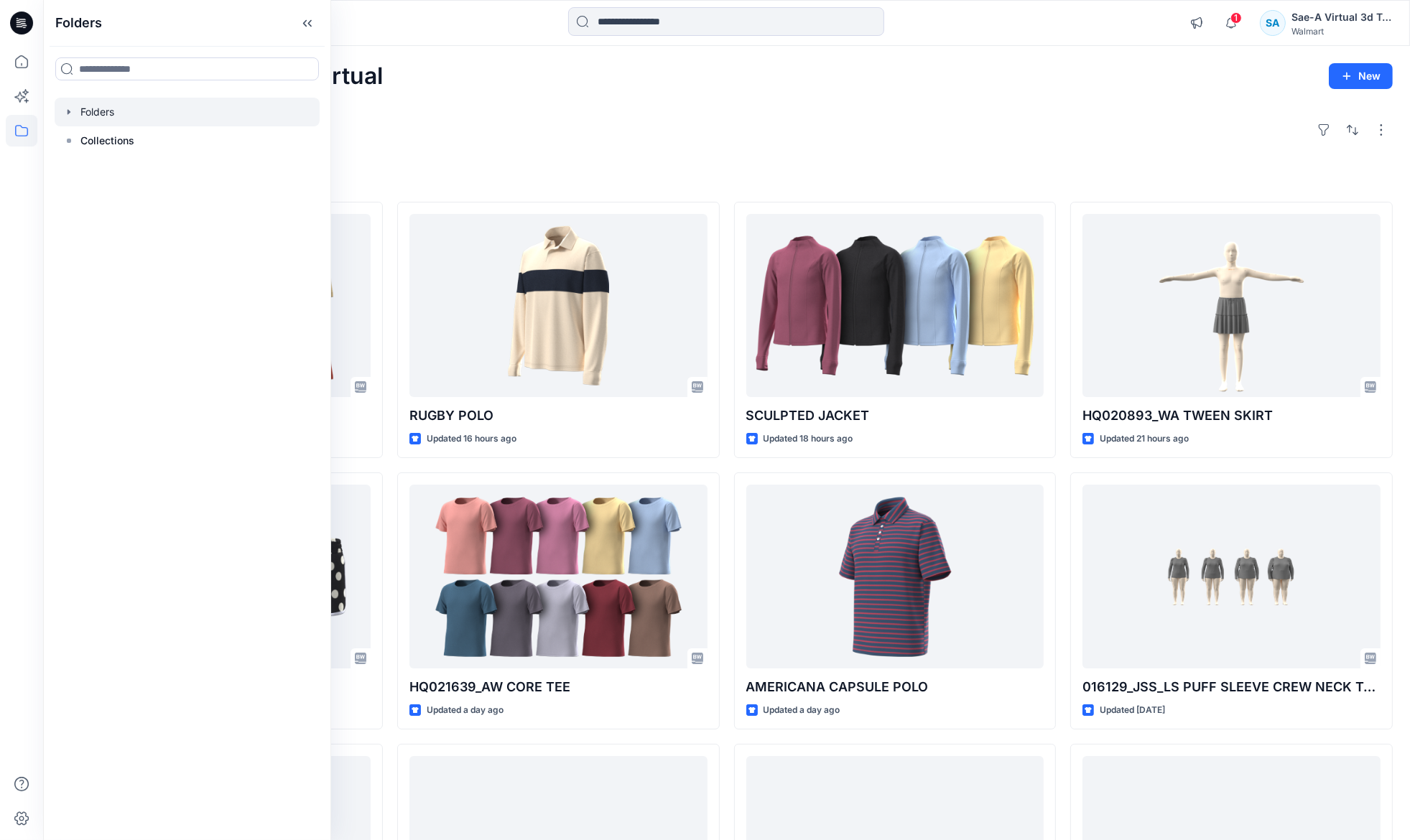
click at [66, 111] on icon "button" at bounding box center [68, 111] width 11 height 11
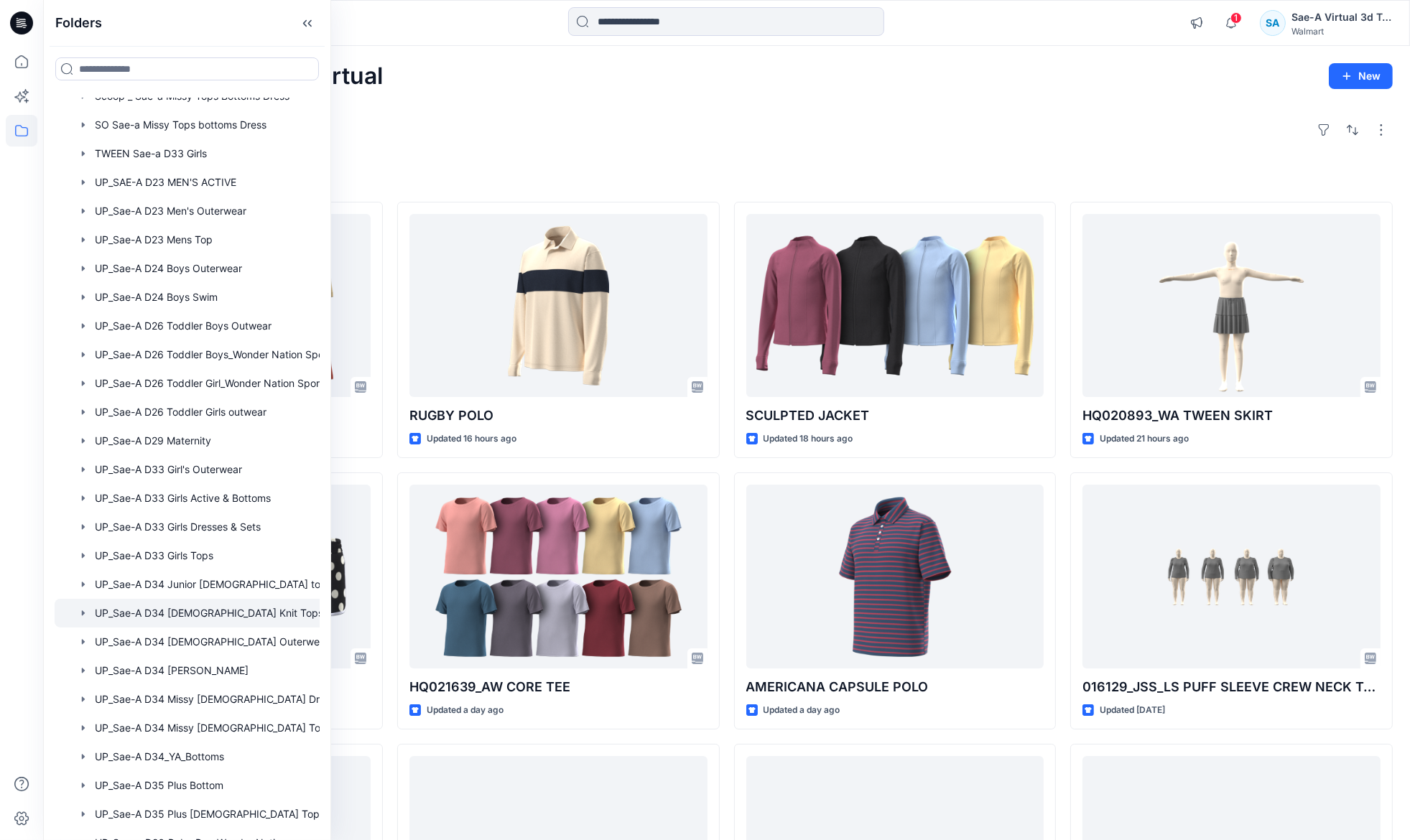
scroll to position [931, 0]
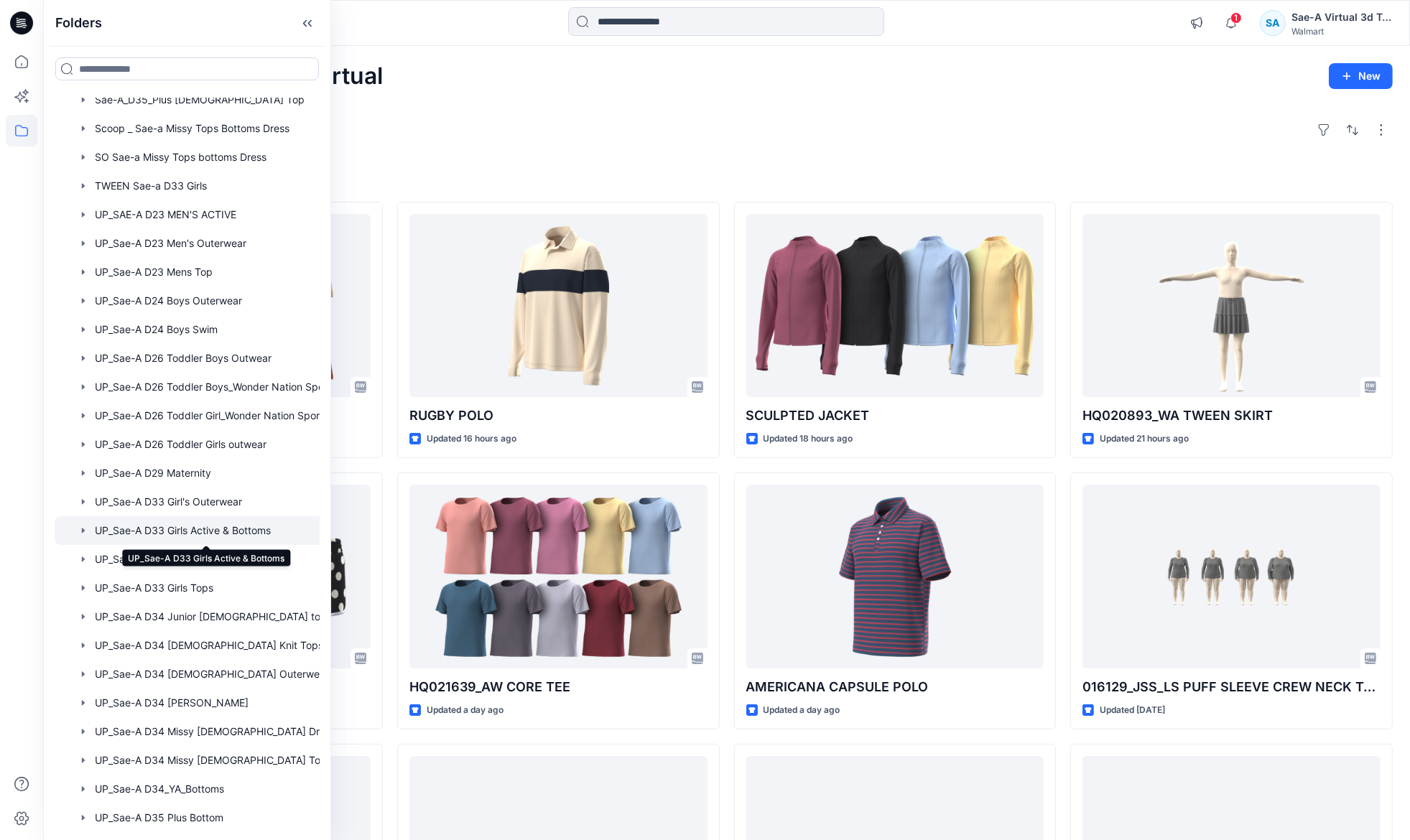
click at [218, 530] on div at bounding box center [205, 530] width 302 height 29
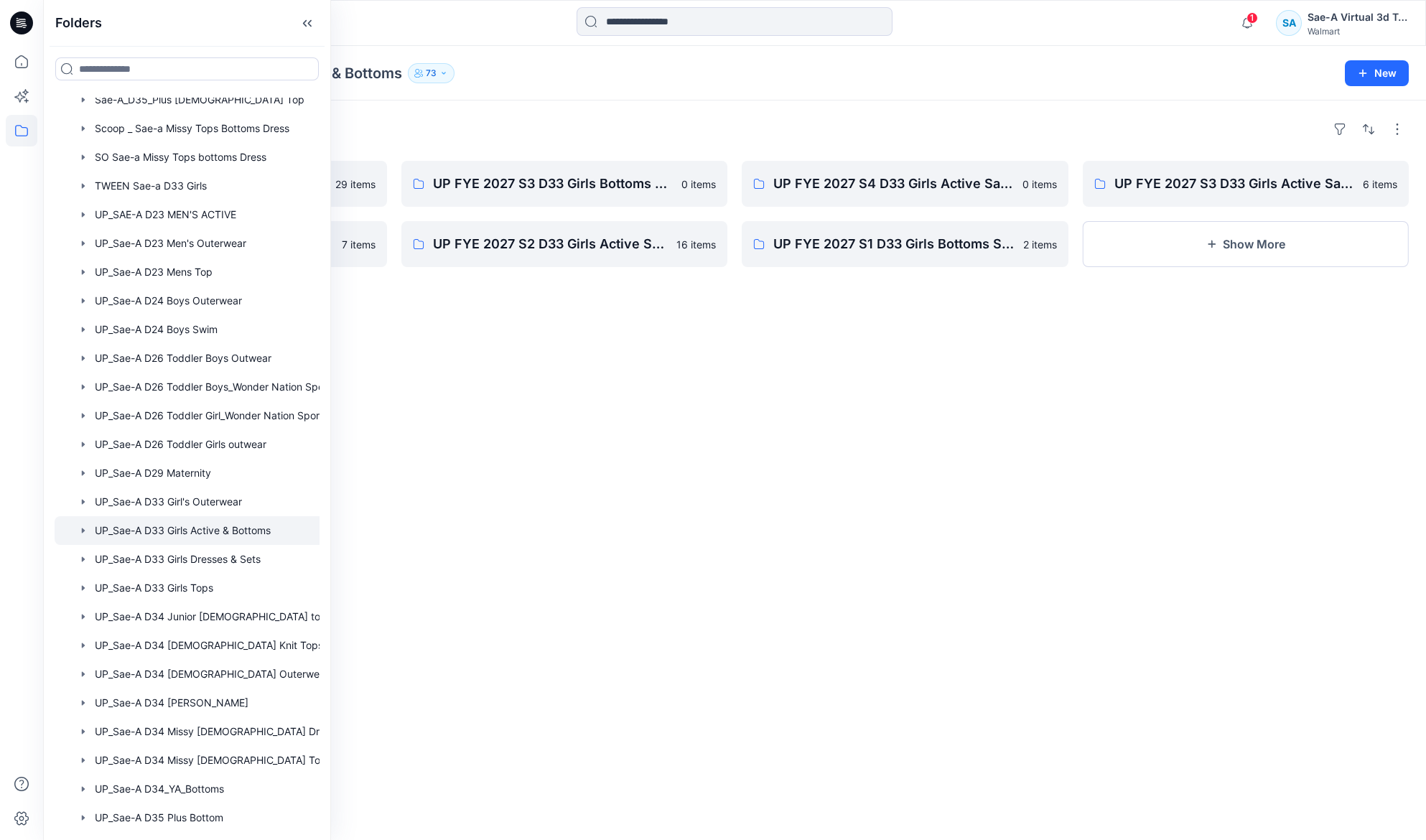
click at [847, 374] on div "Folders UP FYE 2027 S1 D33 Girls Active Sae-A 29 items UP FYE 2027 S2 D33 Girls…" at bounding box center [735, 470] width 1383 height 740
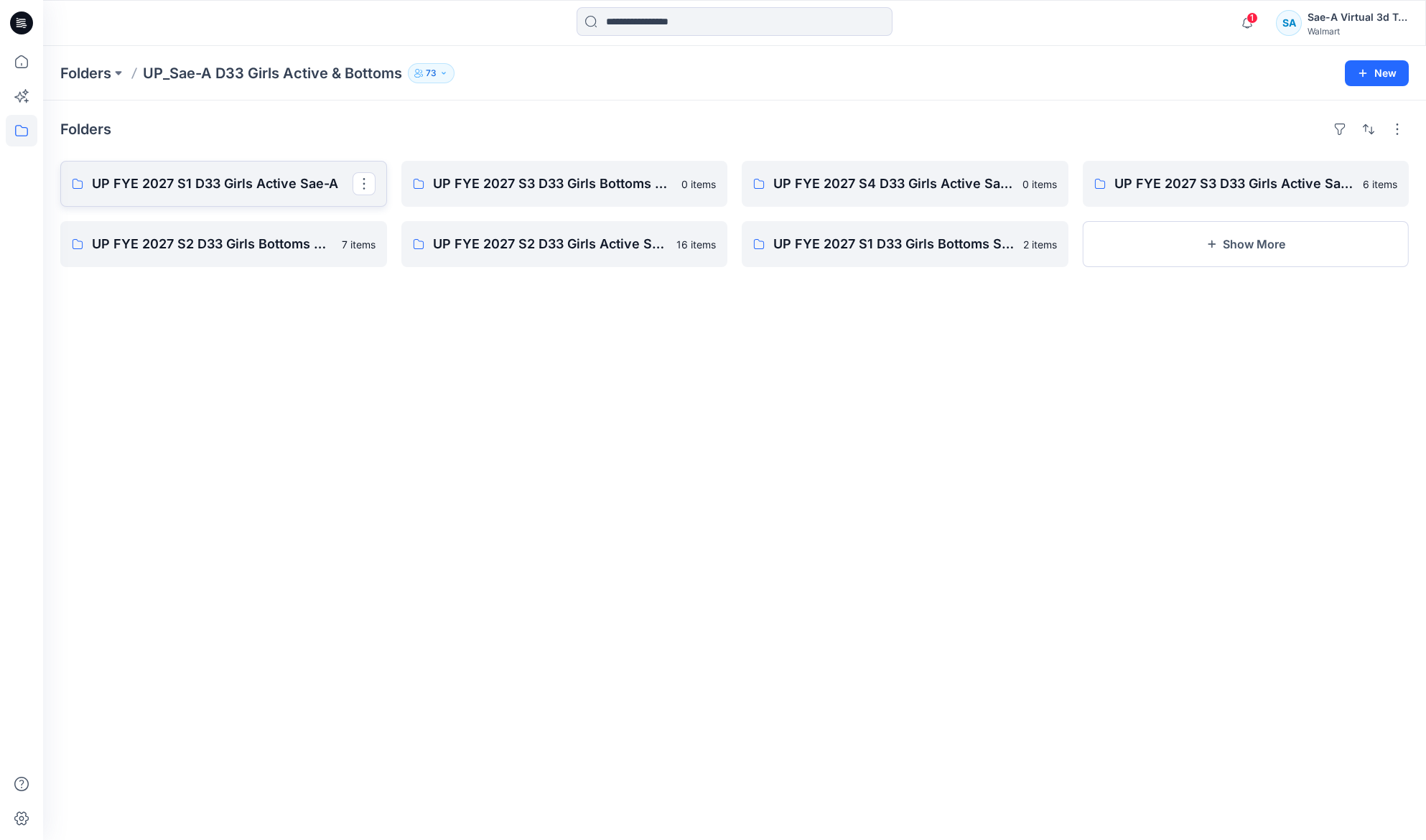
click at [248, 183] on p "UP FYE 2027 S1 D33 Girls Active Sae-A" at bounding box center [222, 183] width 261 height 20
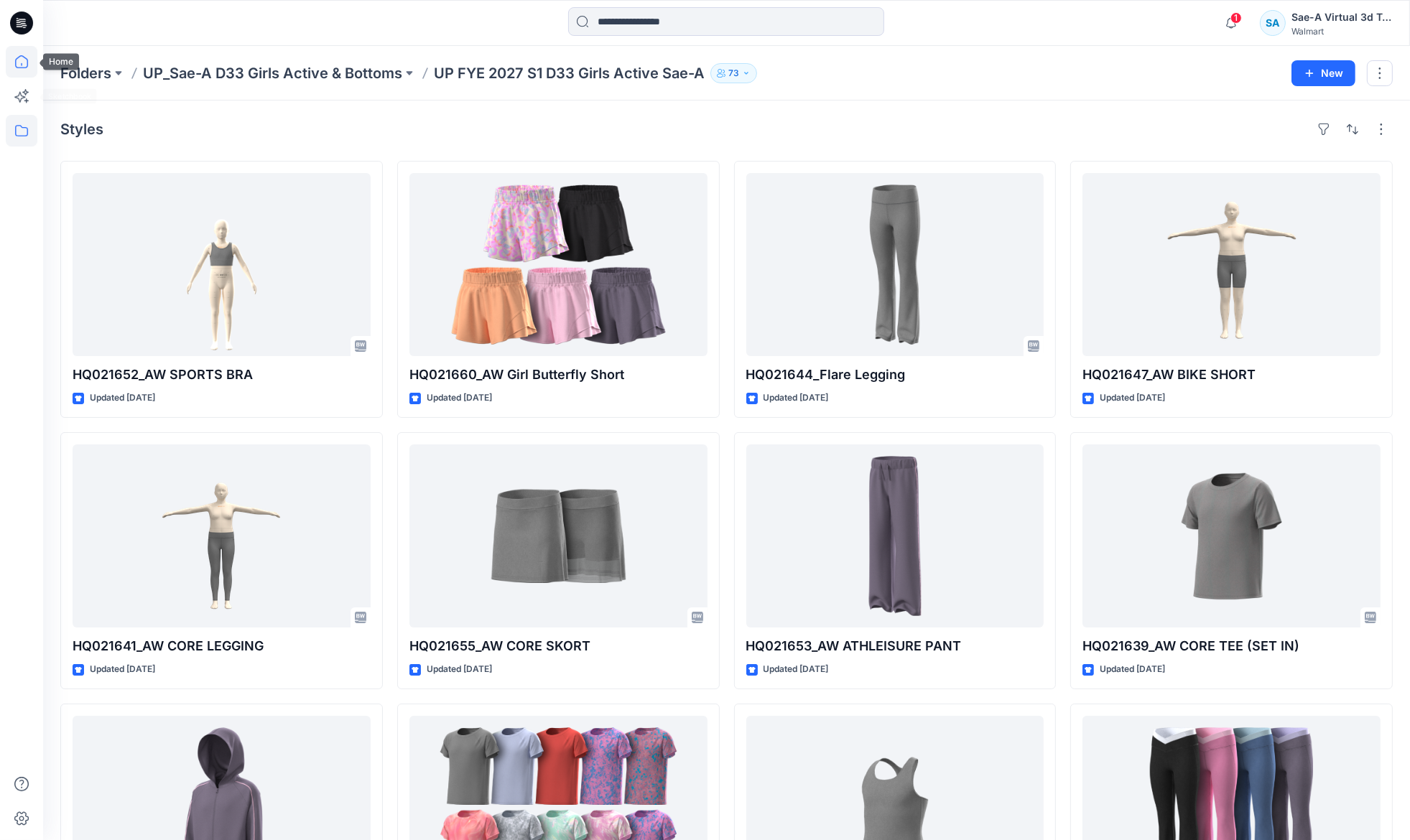
click at [25, 62] on icon at bounding box center [22, 62] width 32 height 32
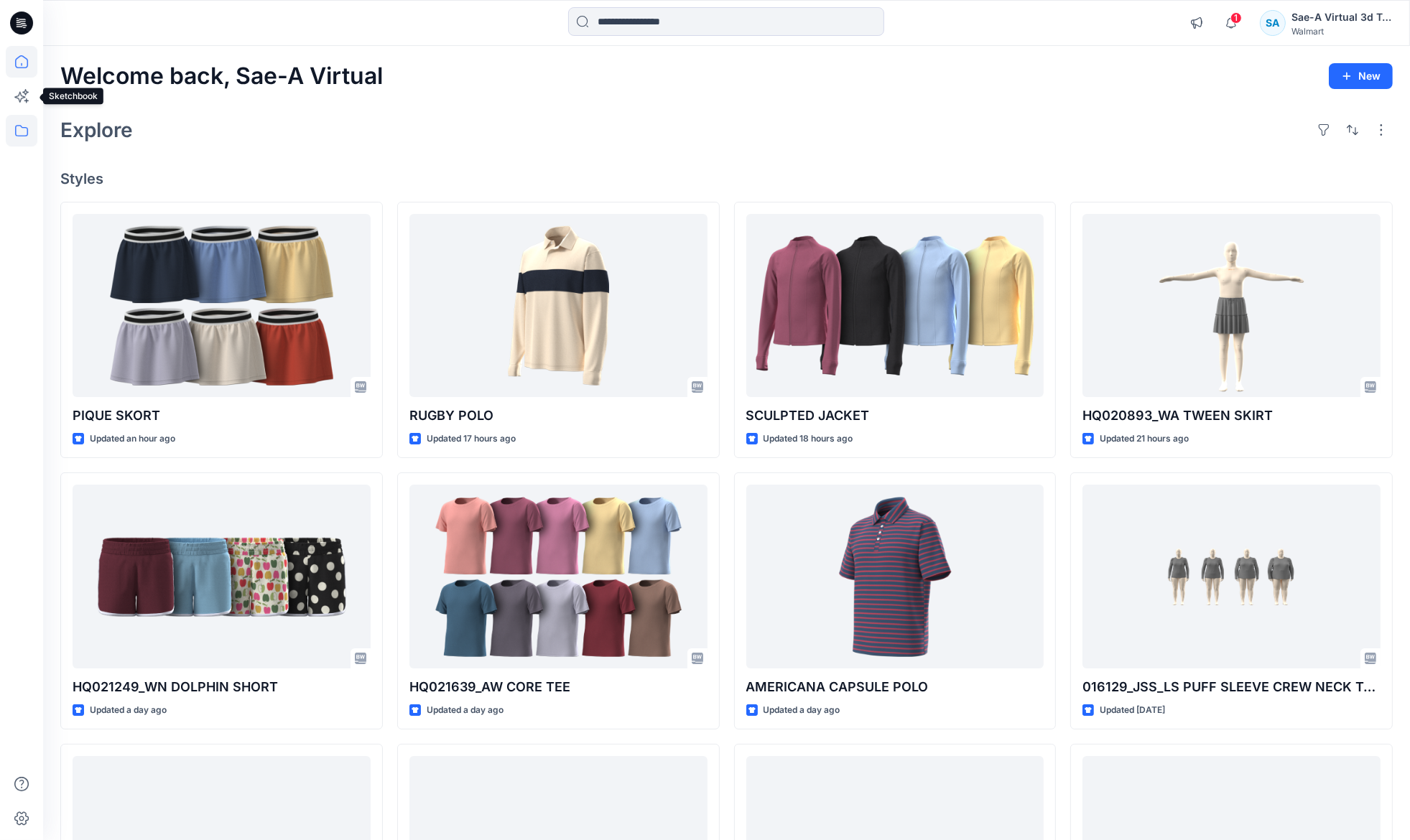
click at [19, 123] on icon at bounding box center [22, 131] width 32 height 32
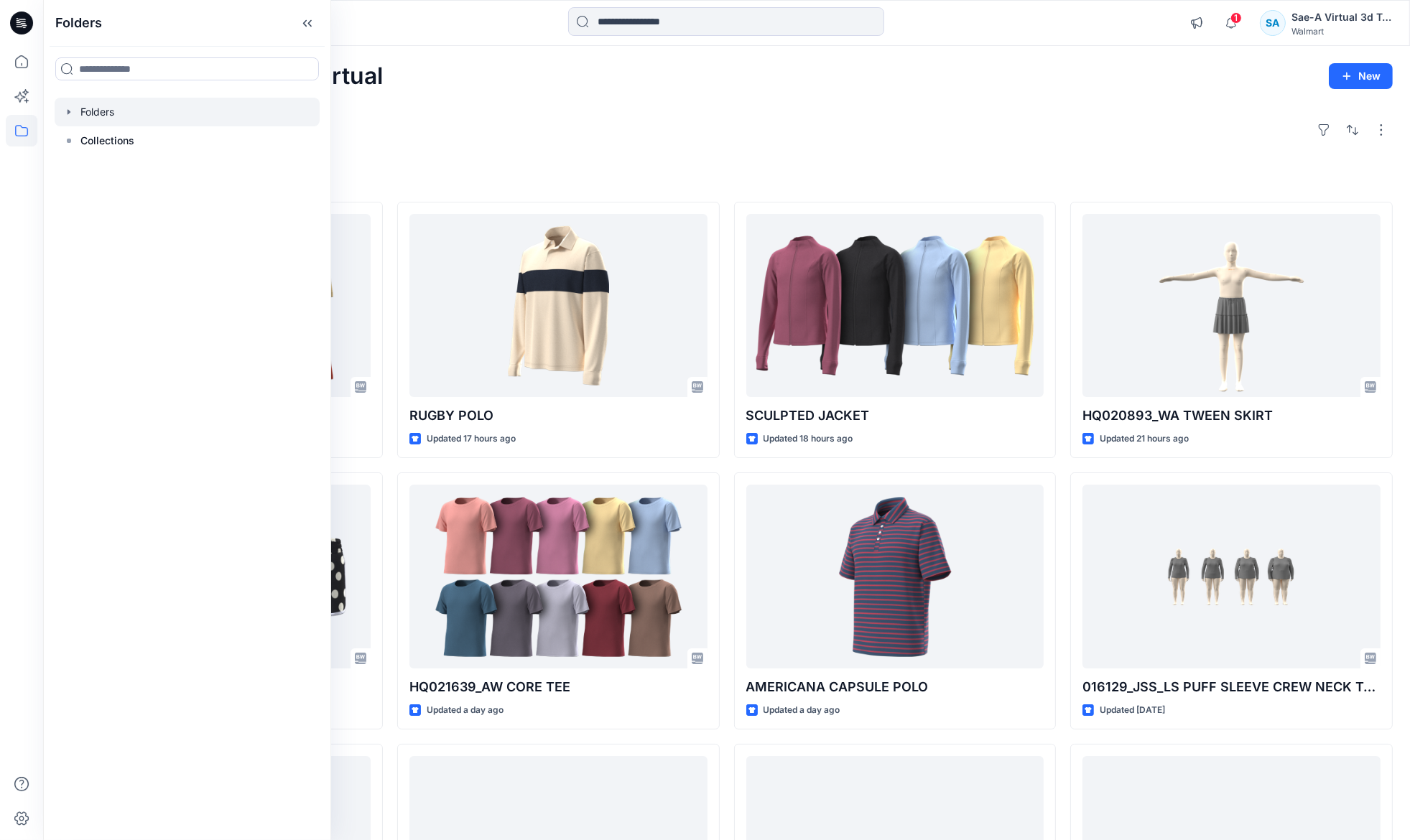
click at [71, 106] on icon "button" at bounding box center [68, 111] width 11 height 11
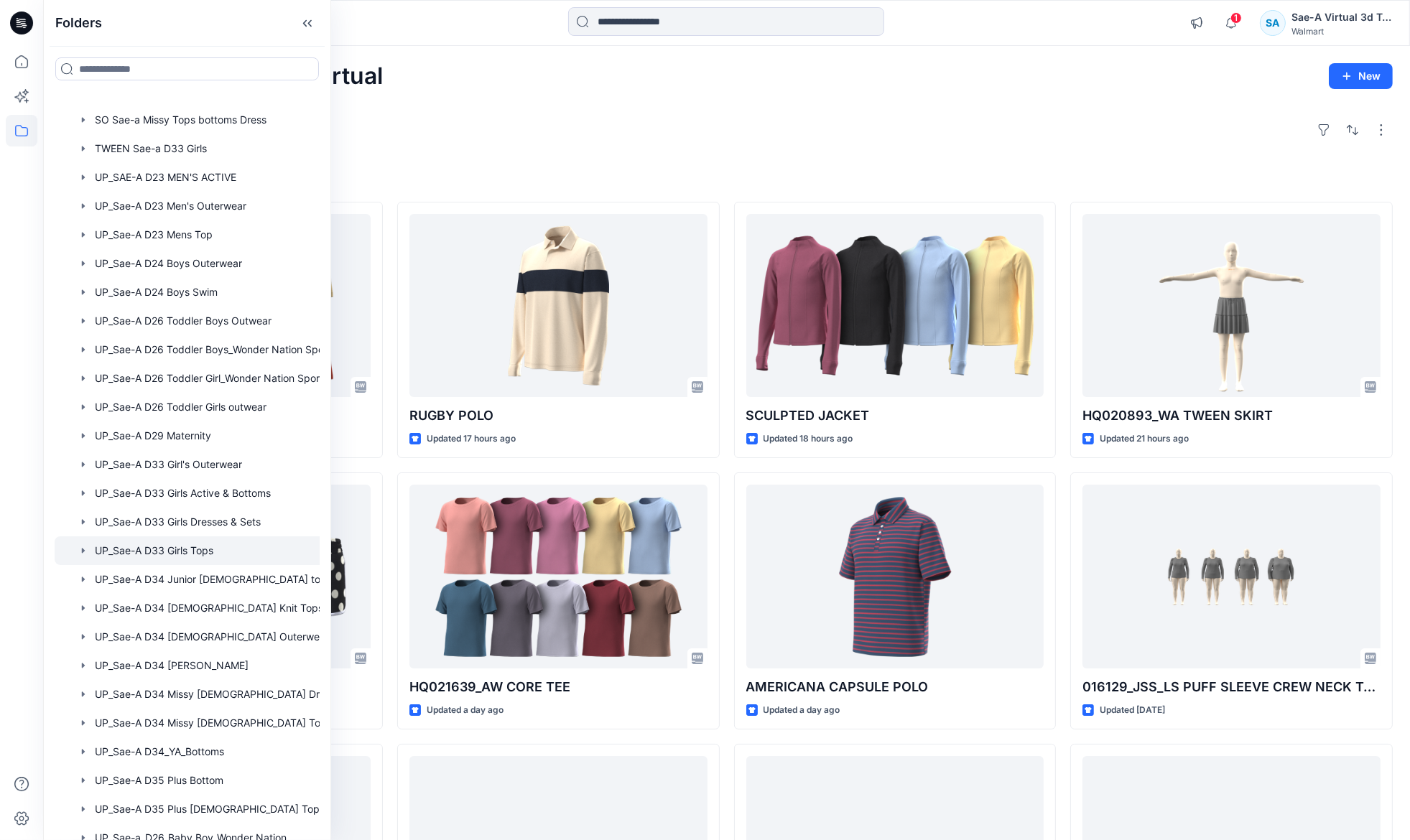
scroll to position [1039, 0]
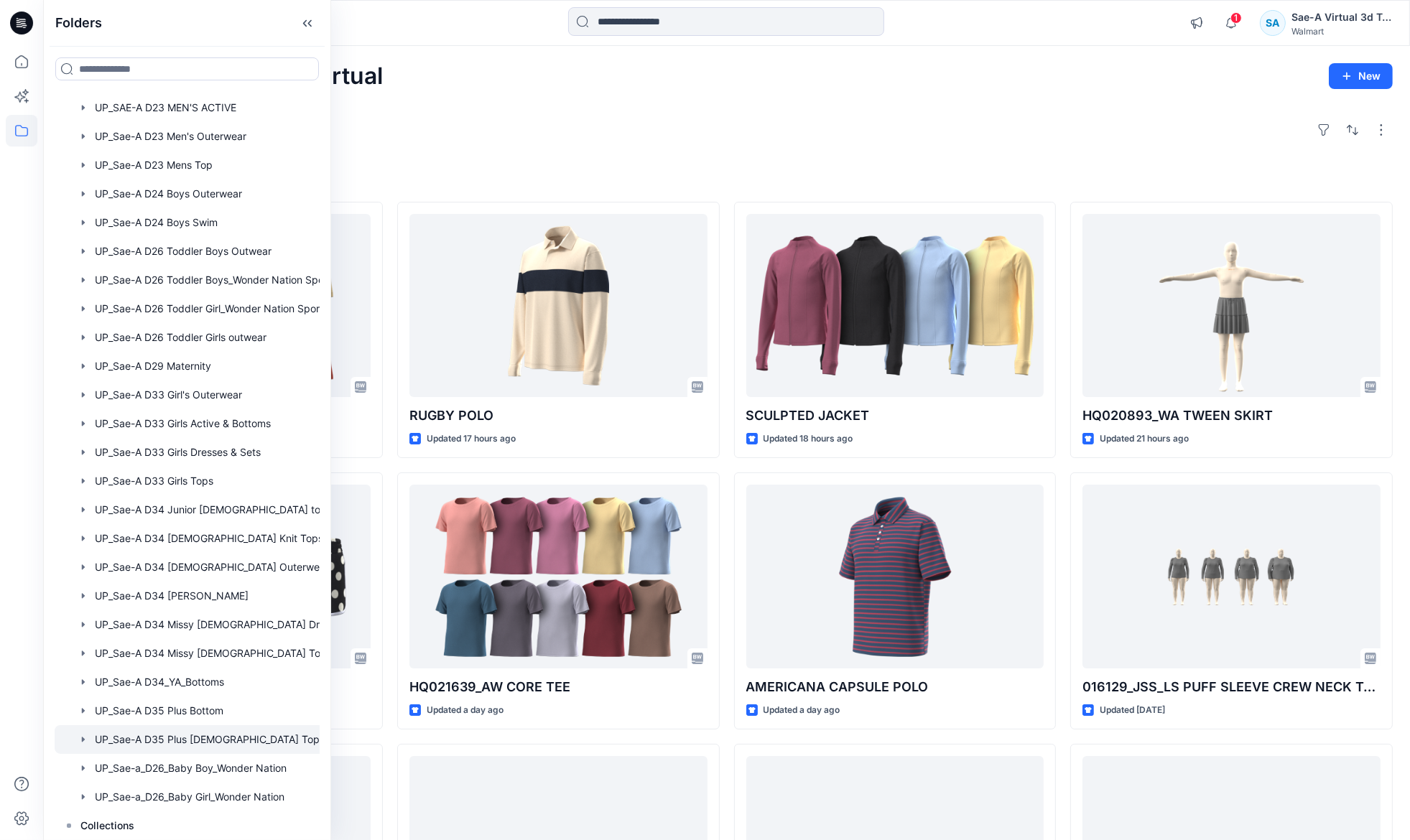
click at [192, 734] on div at bounding box center [205, 739] width 302 height 29
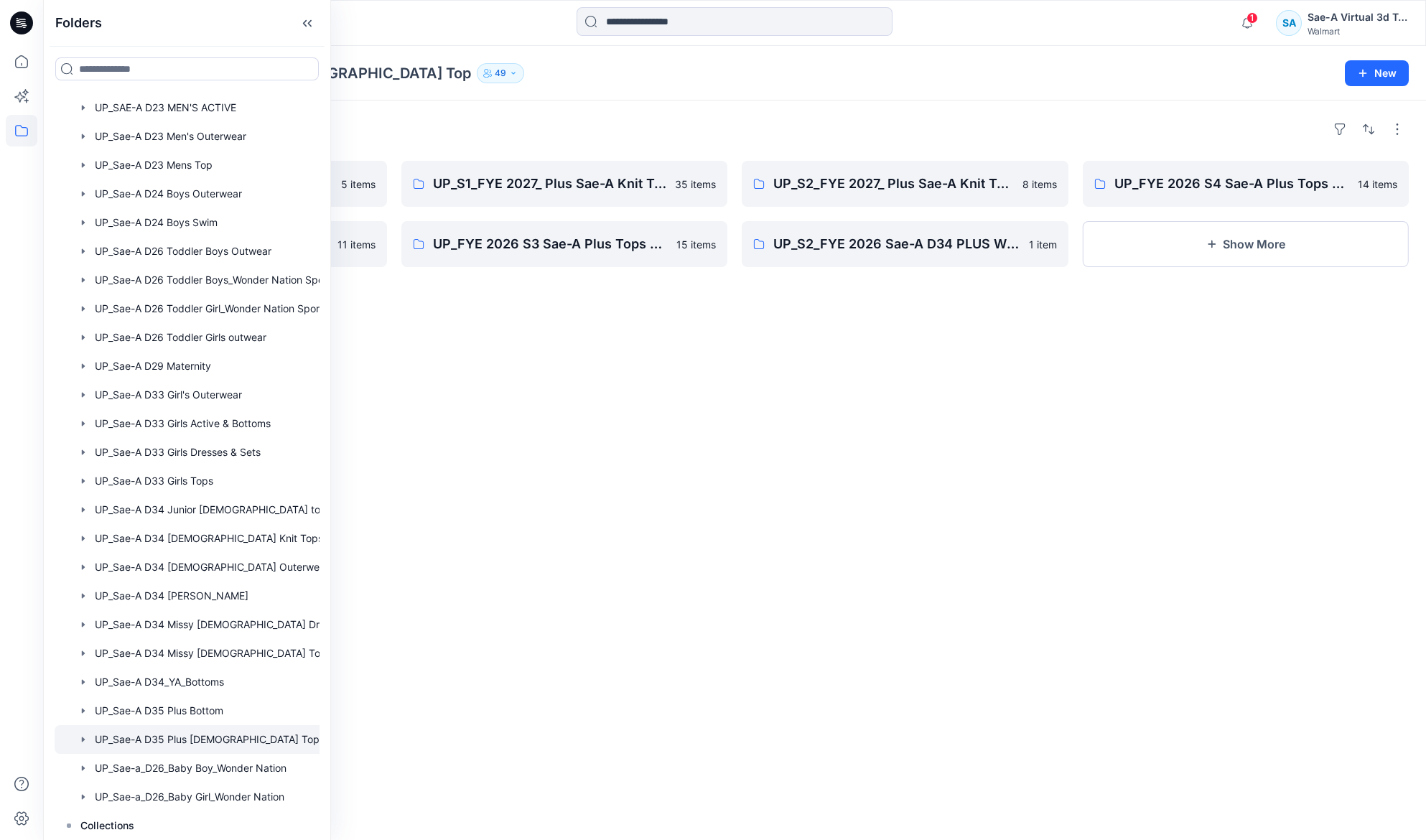
click at [573, 518] on div "Folders **PPFS - FOR ALL SEASONS/YEAR 5 items FYE 2026 S2 UP Sae-A Plus Top and…" at bounding box center [735, 470] width 1383 height 740
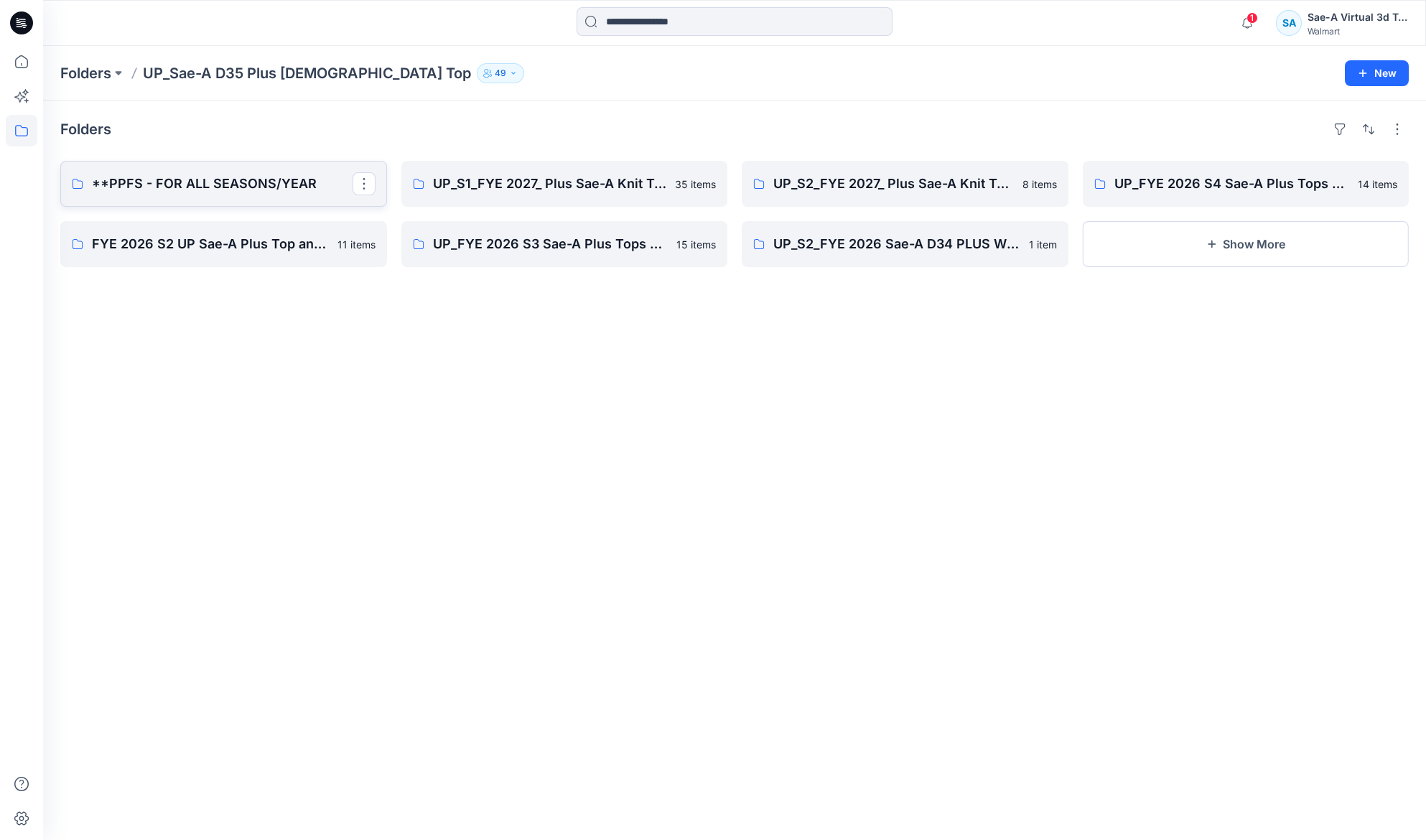
click at [252, 201] on link "**PPFS - FOR ALL SEASONS/YEAR" at bounding box center [224, 184] width 327 height 46
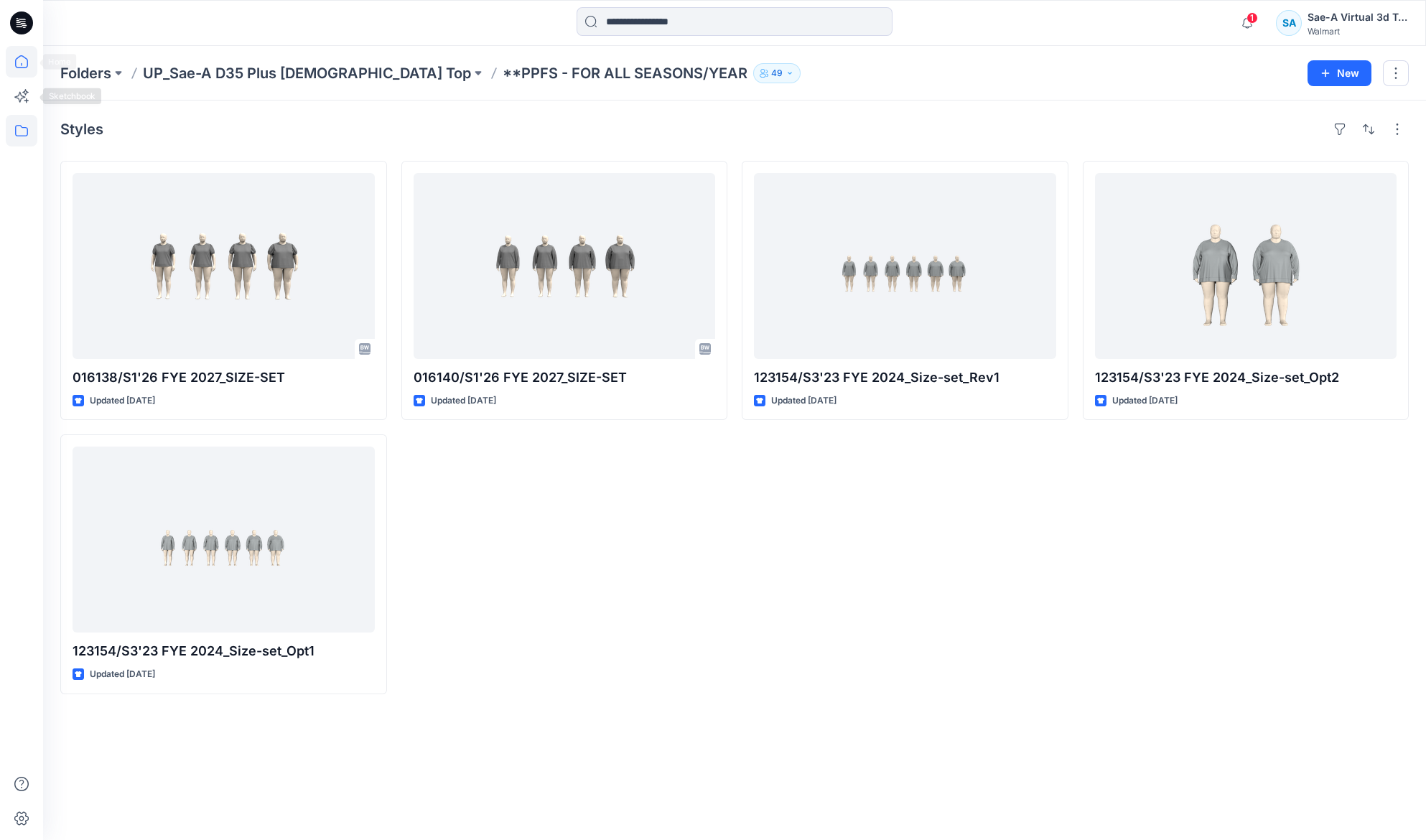
click at [19, 69] on icon at bounding box center [22, 62] width 32 height 32
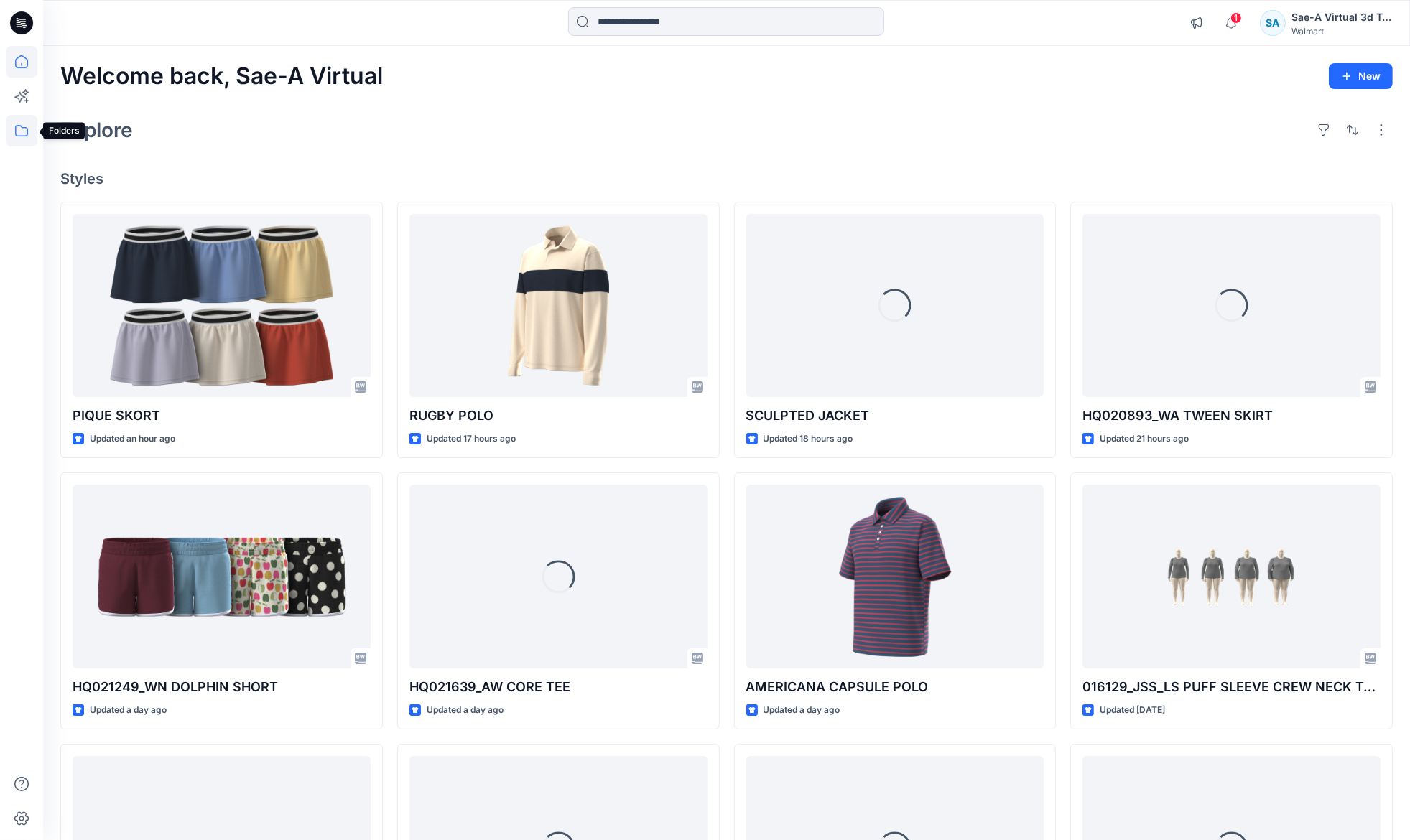
click at [22, 127] on icon at bounding box center [21, 130] width 13 height 11
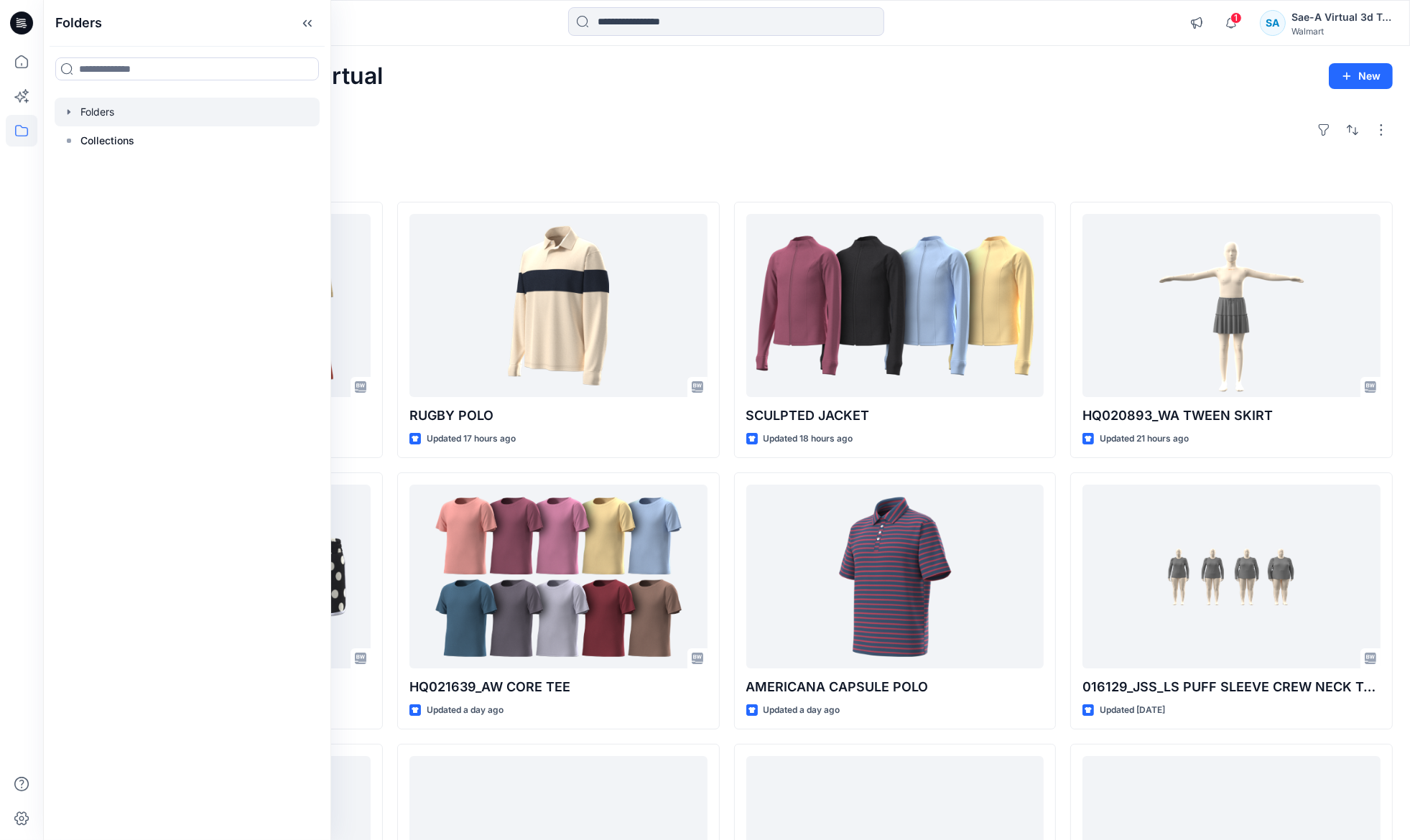
click at [67, 107] on icon "button" at bounding box center [68, 111] width 11 height 11
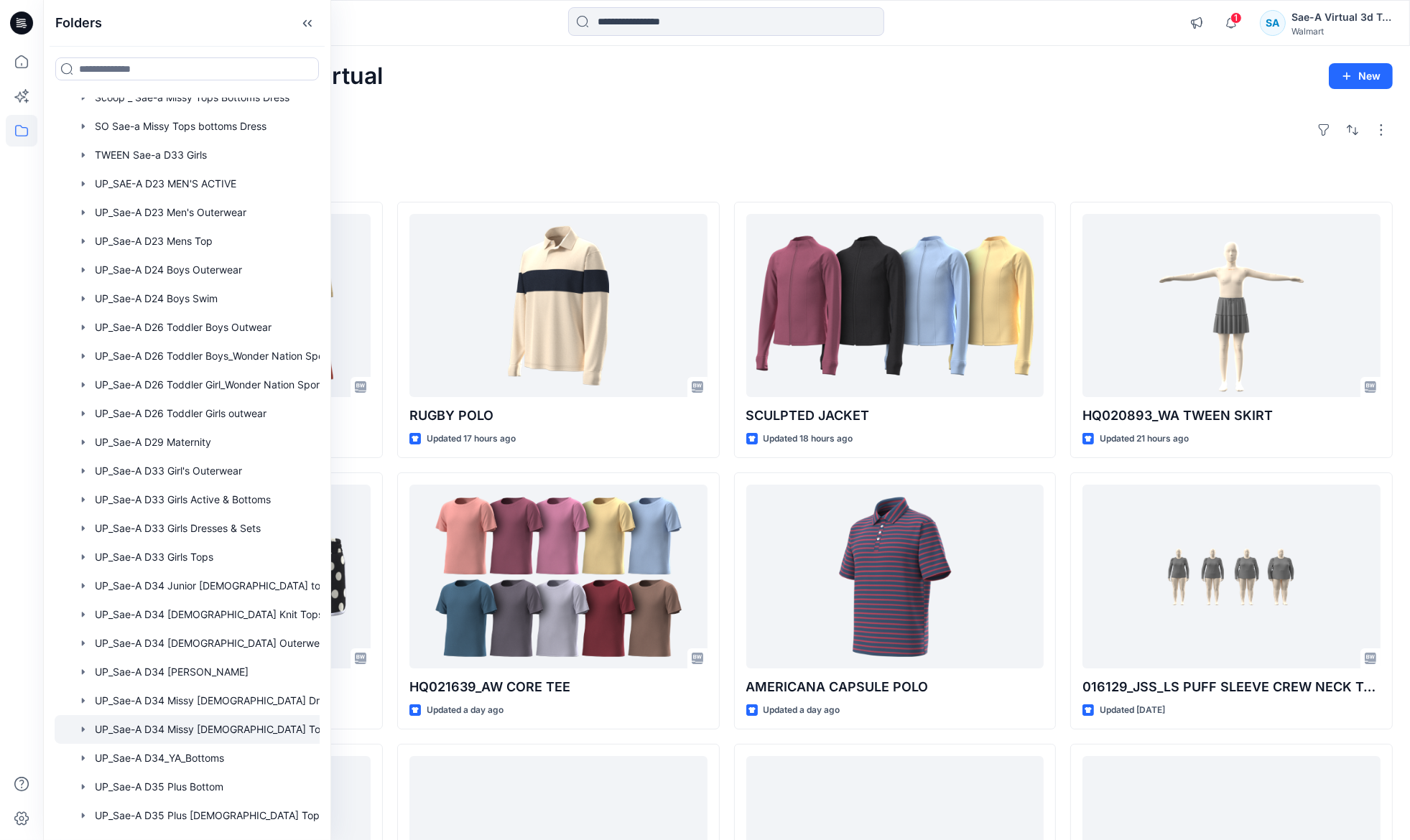
scroll to position [1039, 0]
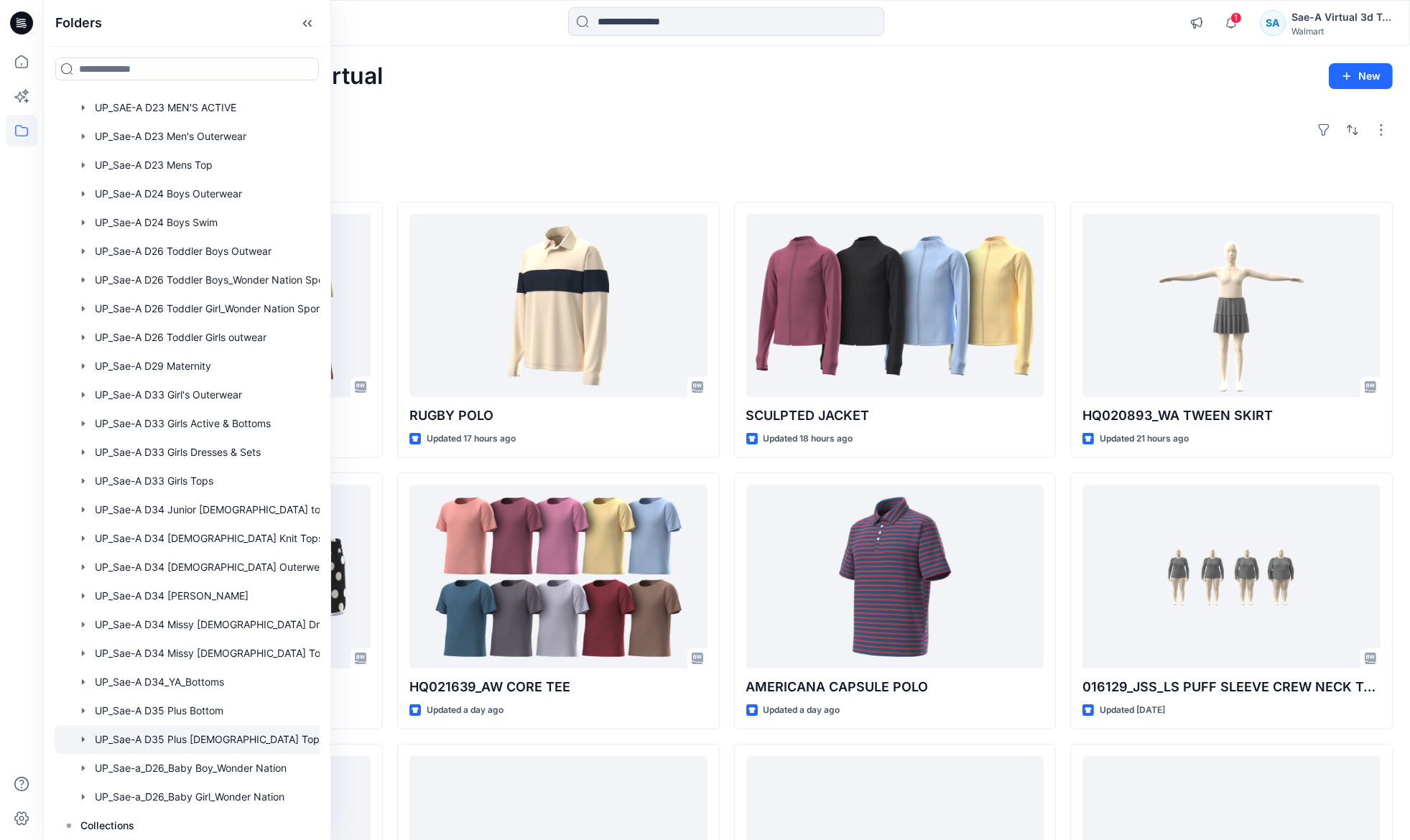
click at [201, 740] on div at bounding box center [205, 739] width 302 height 29
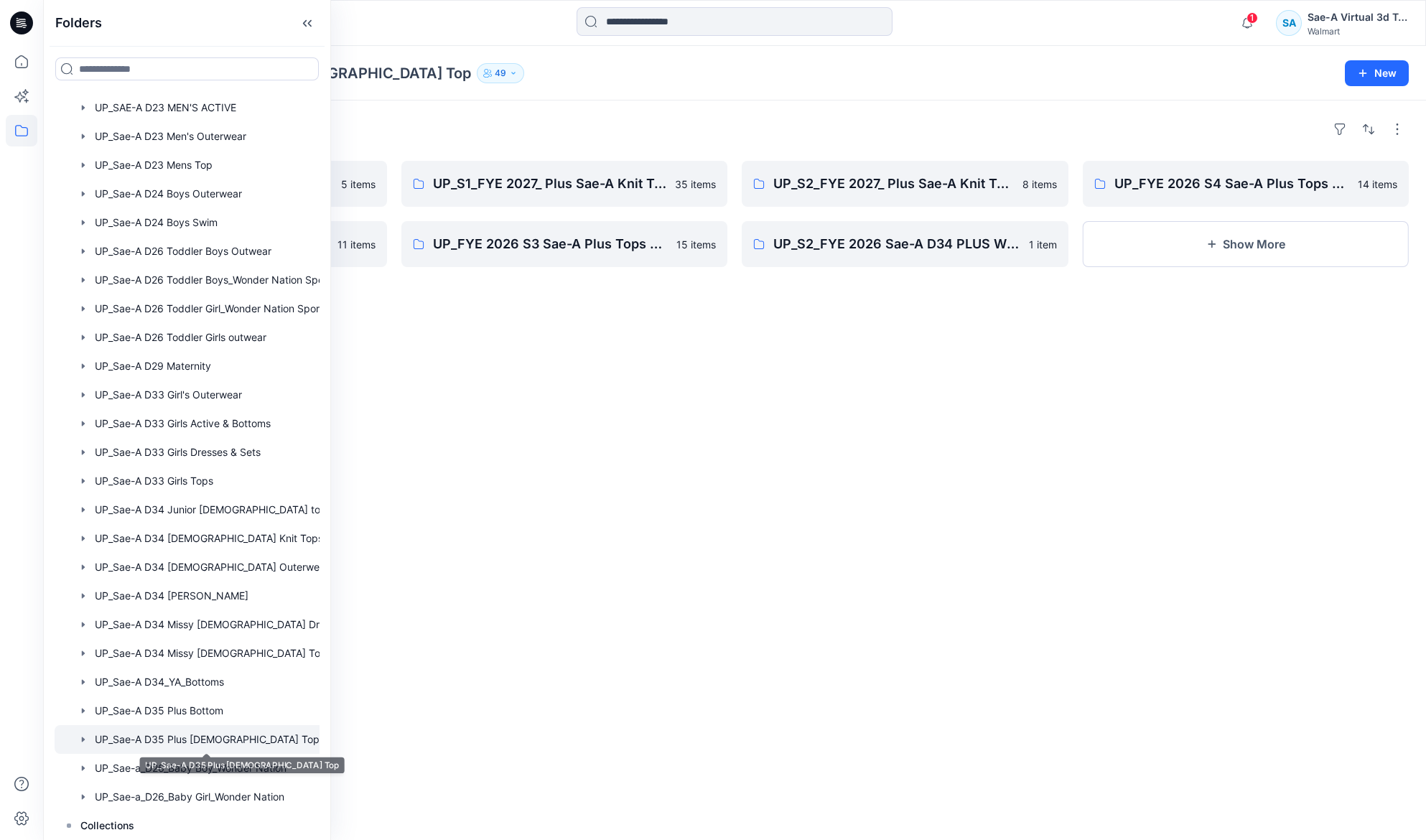
click at [552, 640] on div "Folders **PPFS - FOR ALL SEASONS/YEAR 5 items FYE 2026 S2 UP Sae-A Plus Top and…" at bounding box center [735, 470] width 1383 height 740
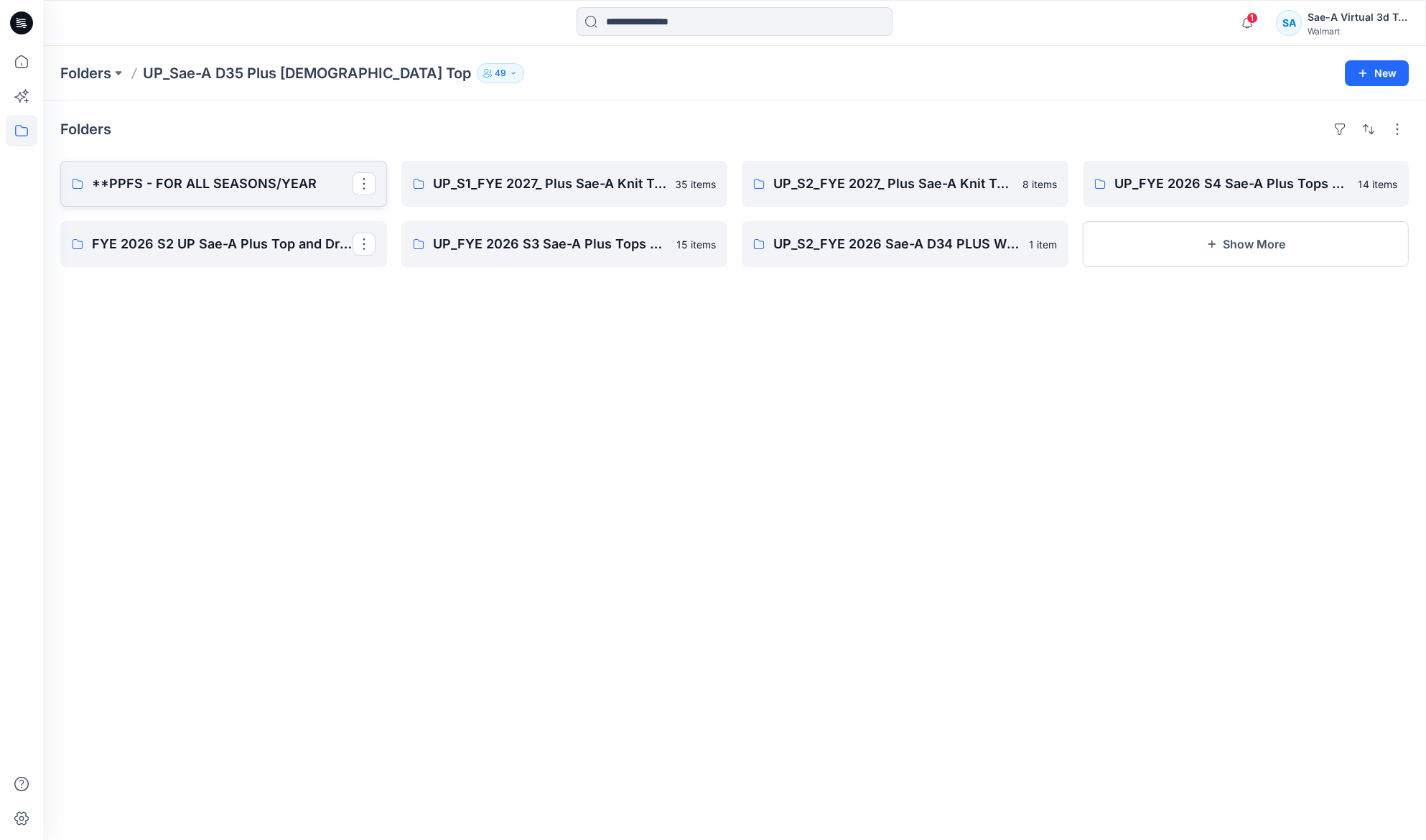
click at [252, 172] on link "**PPFS - FOR ALL SEASONS/YEAR" at bounding box center [224, 184] width 327 height 46
click at [527, 184] on p "UP_S1_FYE 2027_ Plus Sae-A Knit Tops & dresses" at bounding box center [563, 183] width 261 height 20
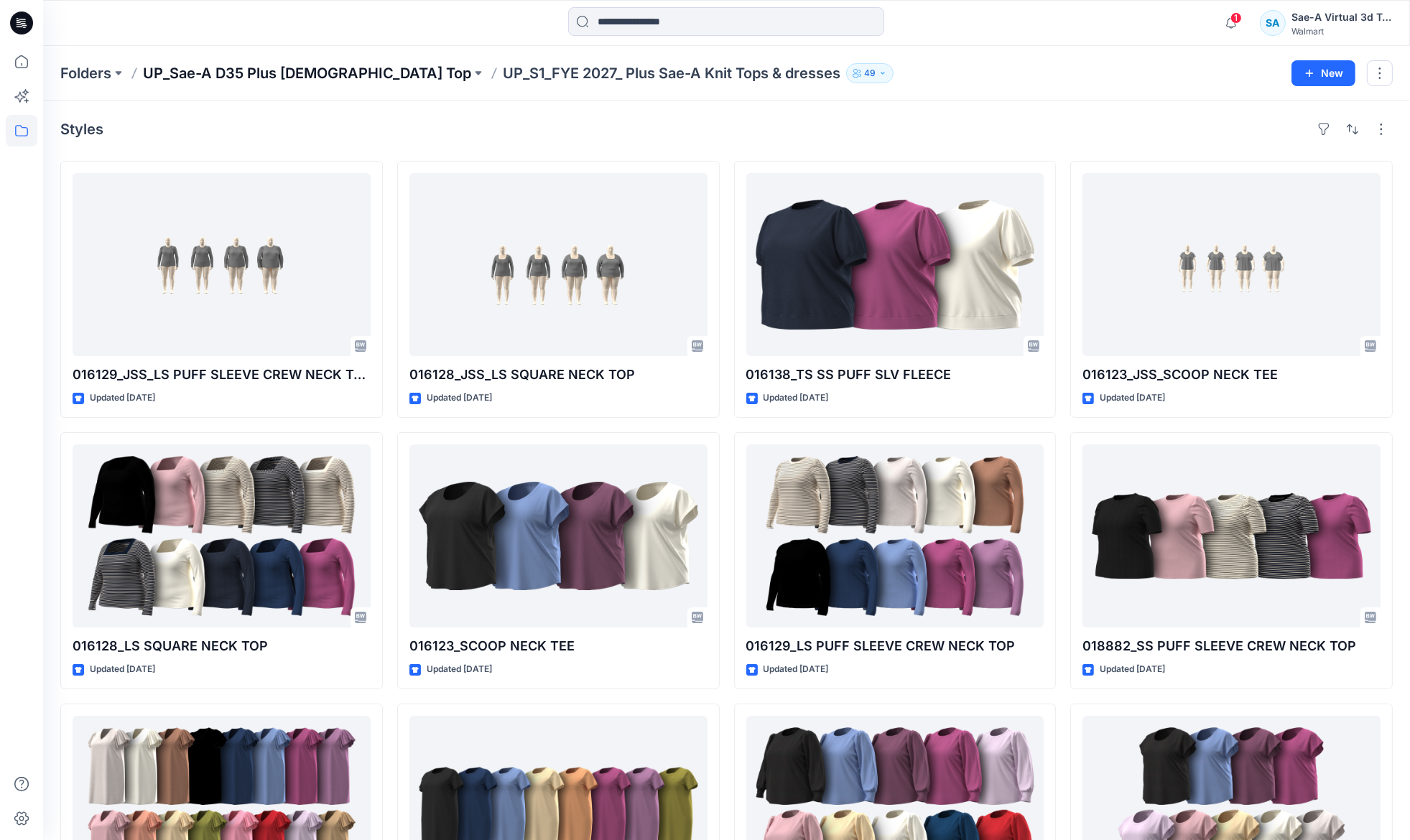
click at [221, 68] on p "UP_Sae-A D35 Plus [DEMOGRAPHIC_DATA] Top" at bounding box center [307, 73] width 328 height 20
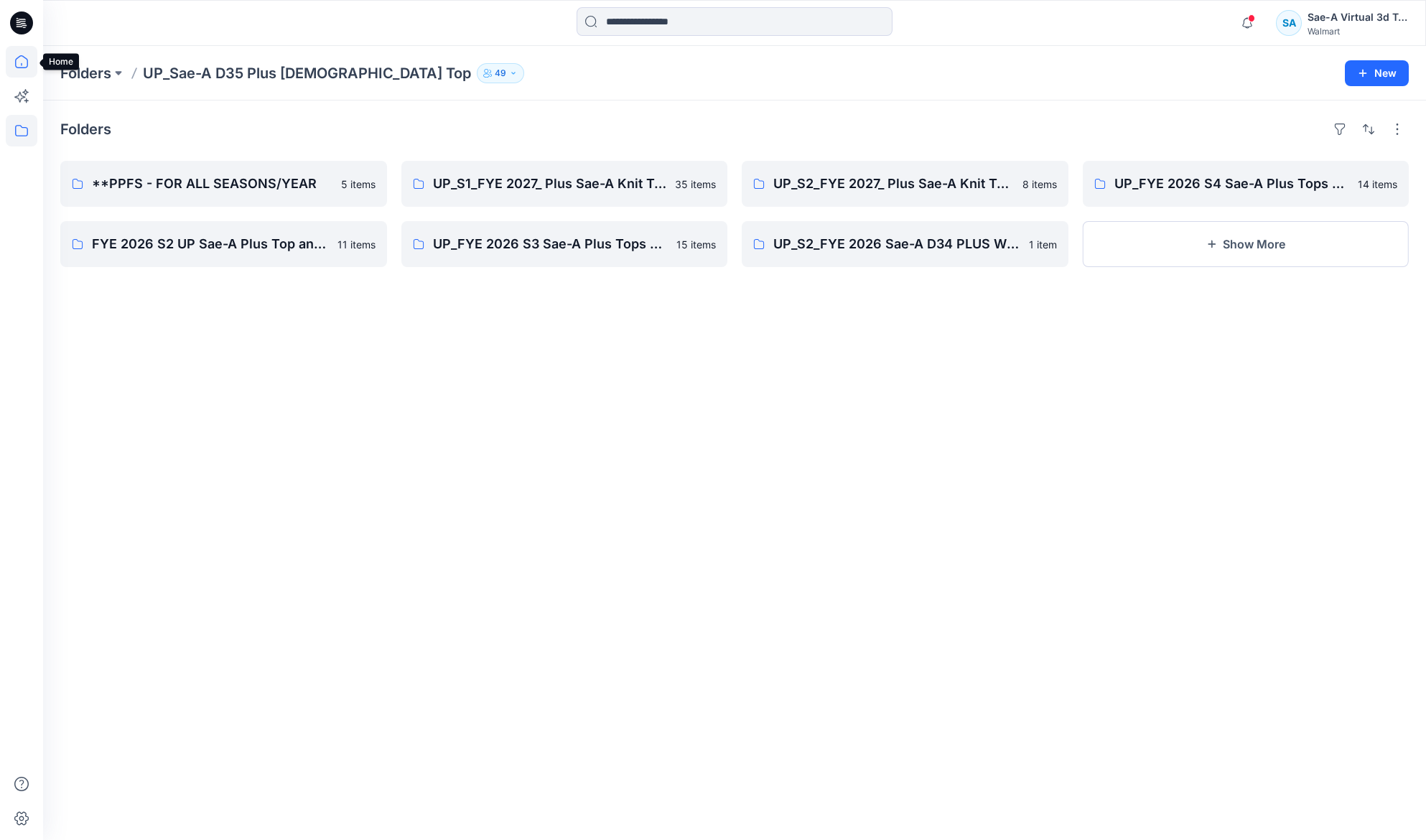
click at [27, 63] on icon at bounding box center [21, 61] width 13 height 13
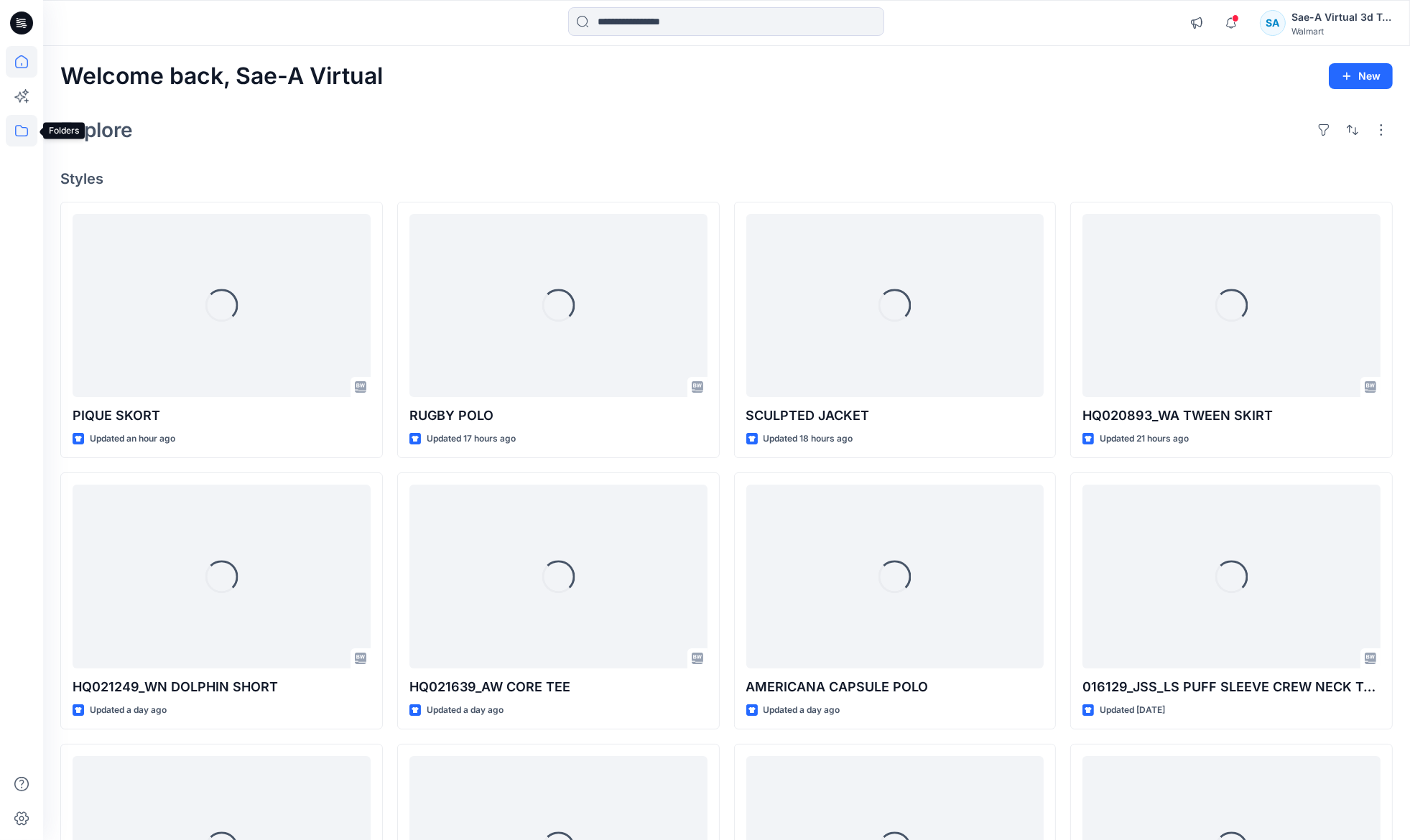
click at [25, 132] on icon at bounding box center [22, 131] width 32 height 32
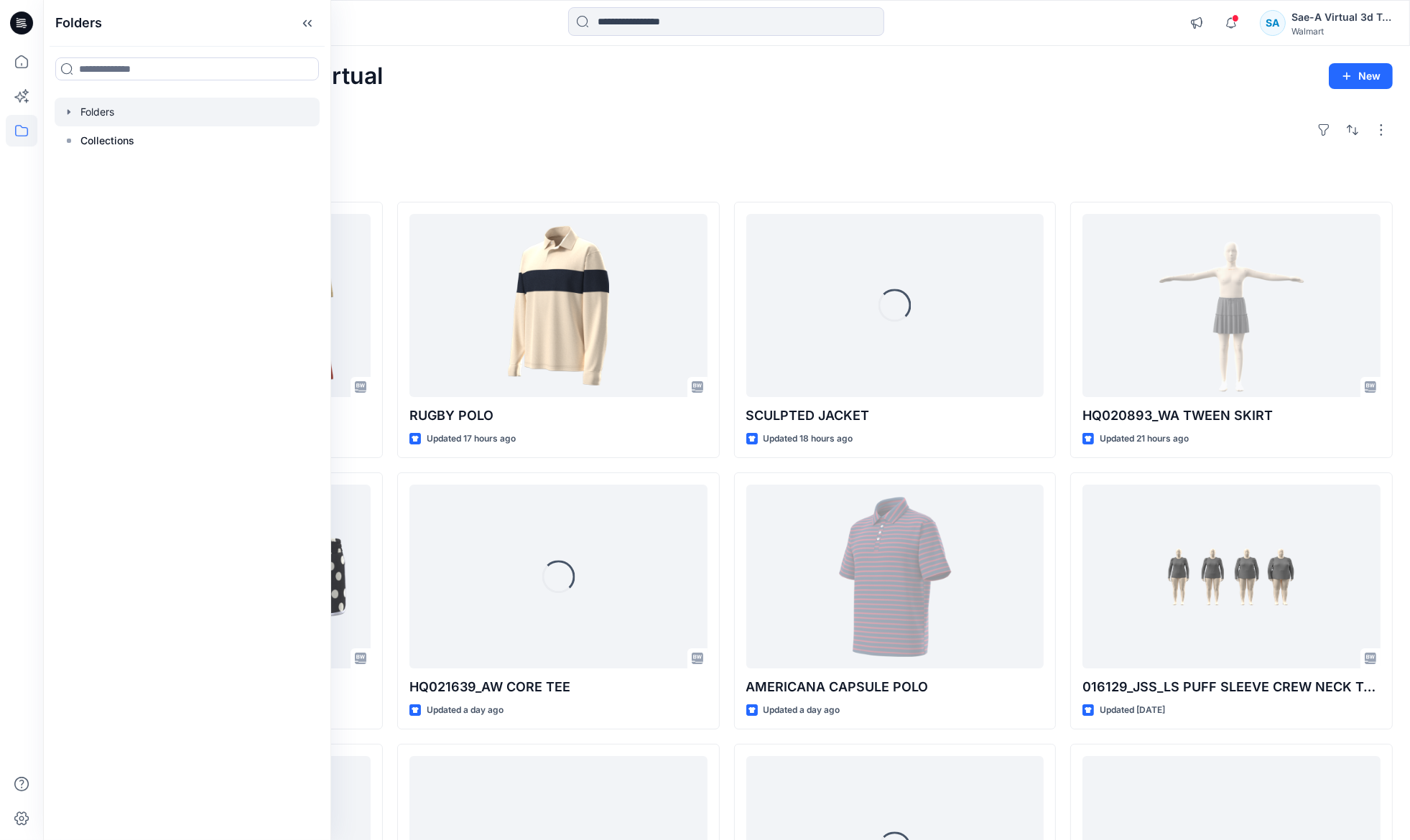
click at [68, 108] on icon "button" at bounding box center [68, 111] width 11 height 11
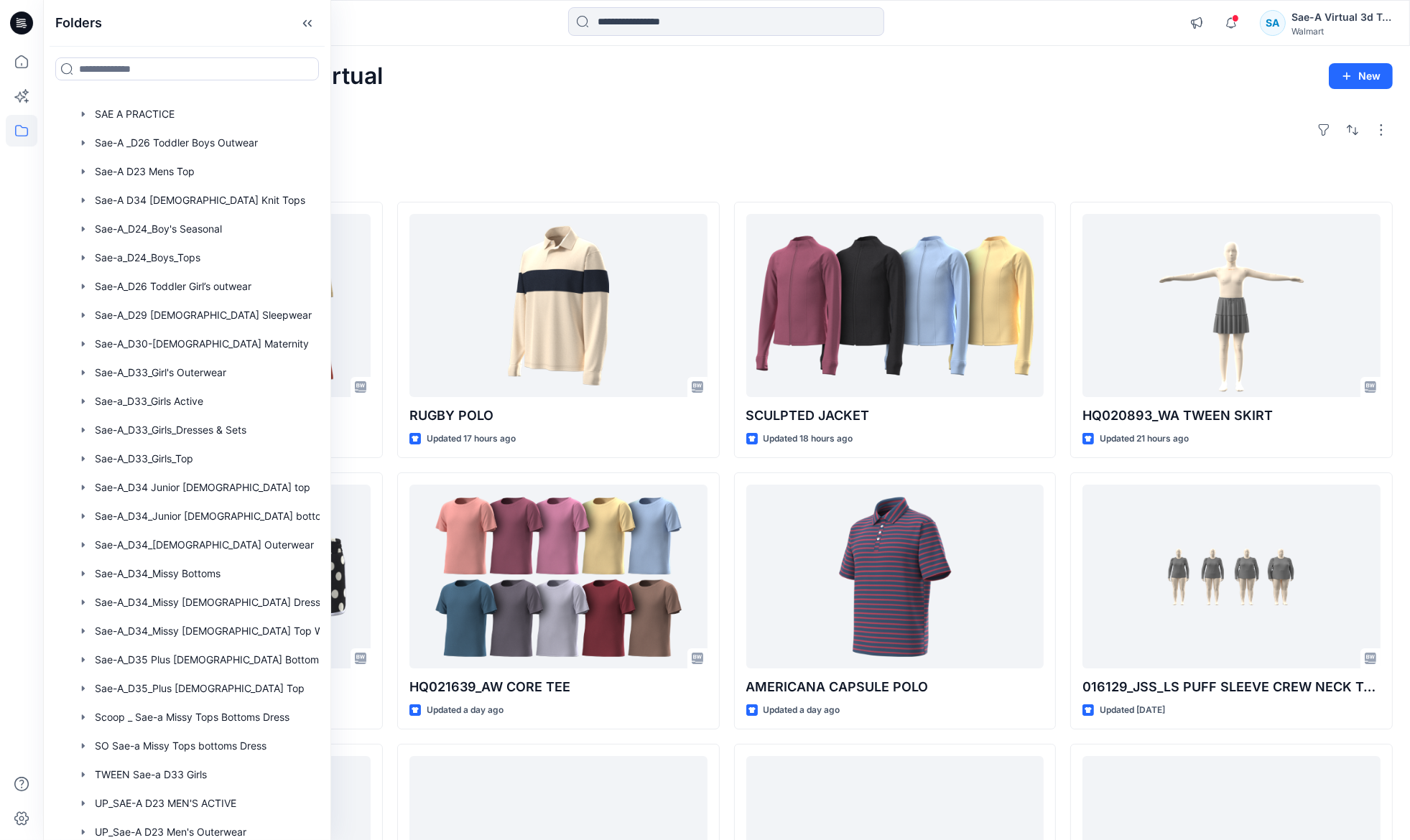
scroll to position [339, 0]
click at [178, 407] on div at bounding box center [205, 405] width 302 height 29
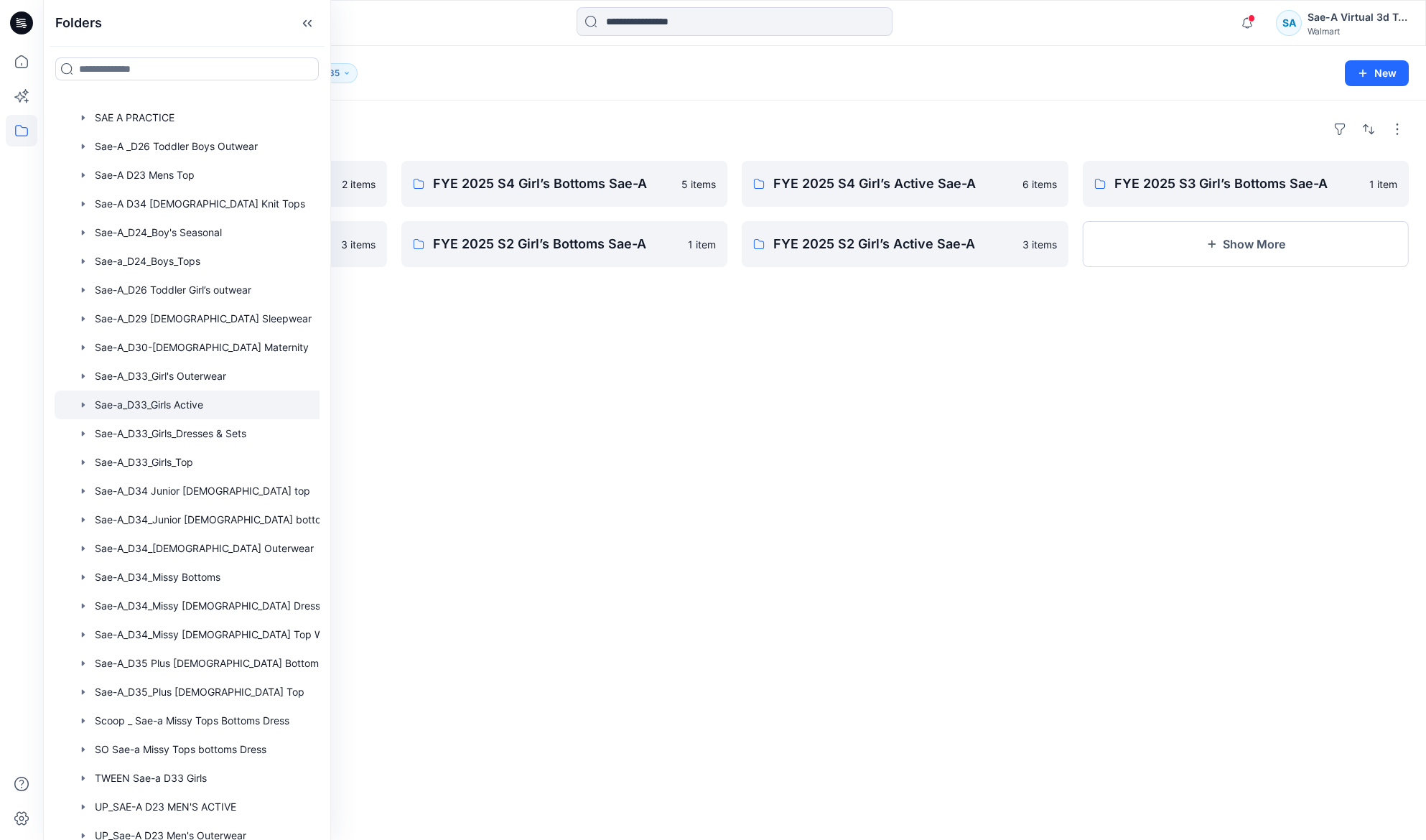
click at [613, 567] on div "Folders ASTM Fit Analysis Girls Sae-A 2 items FYE 2025 S3 Girl’s Active Sae-A 3…" at bounding box center [735, 470] width 1383 height 740
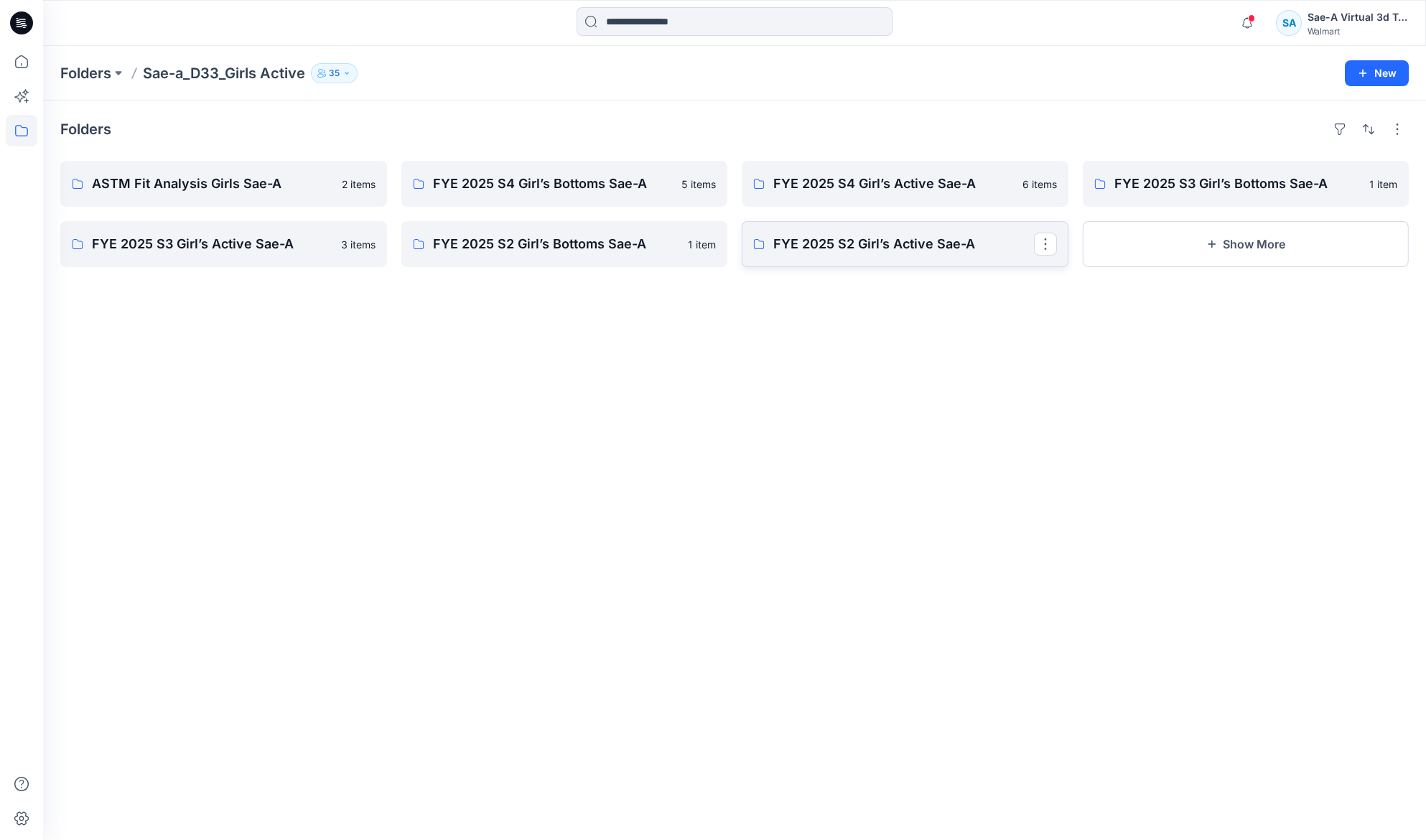
click at [859, 244] on p "FYE 2025 S2 Girl’s Active Sae-A" at bounding box center [903, 244] width 261 height 20
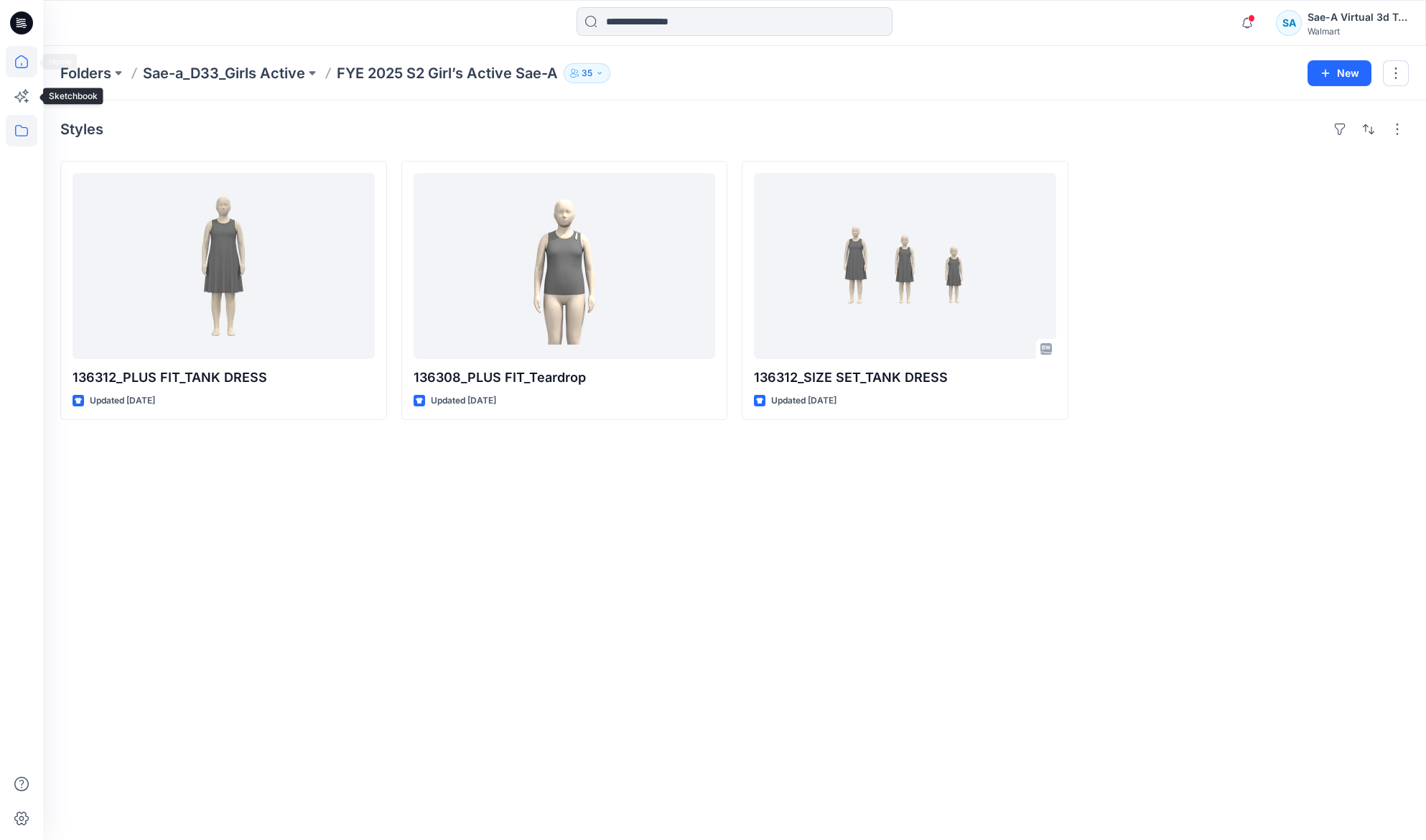
click at [15, 57] on icon at bounding box center [22, 62] width 32 height 32
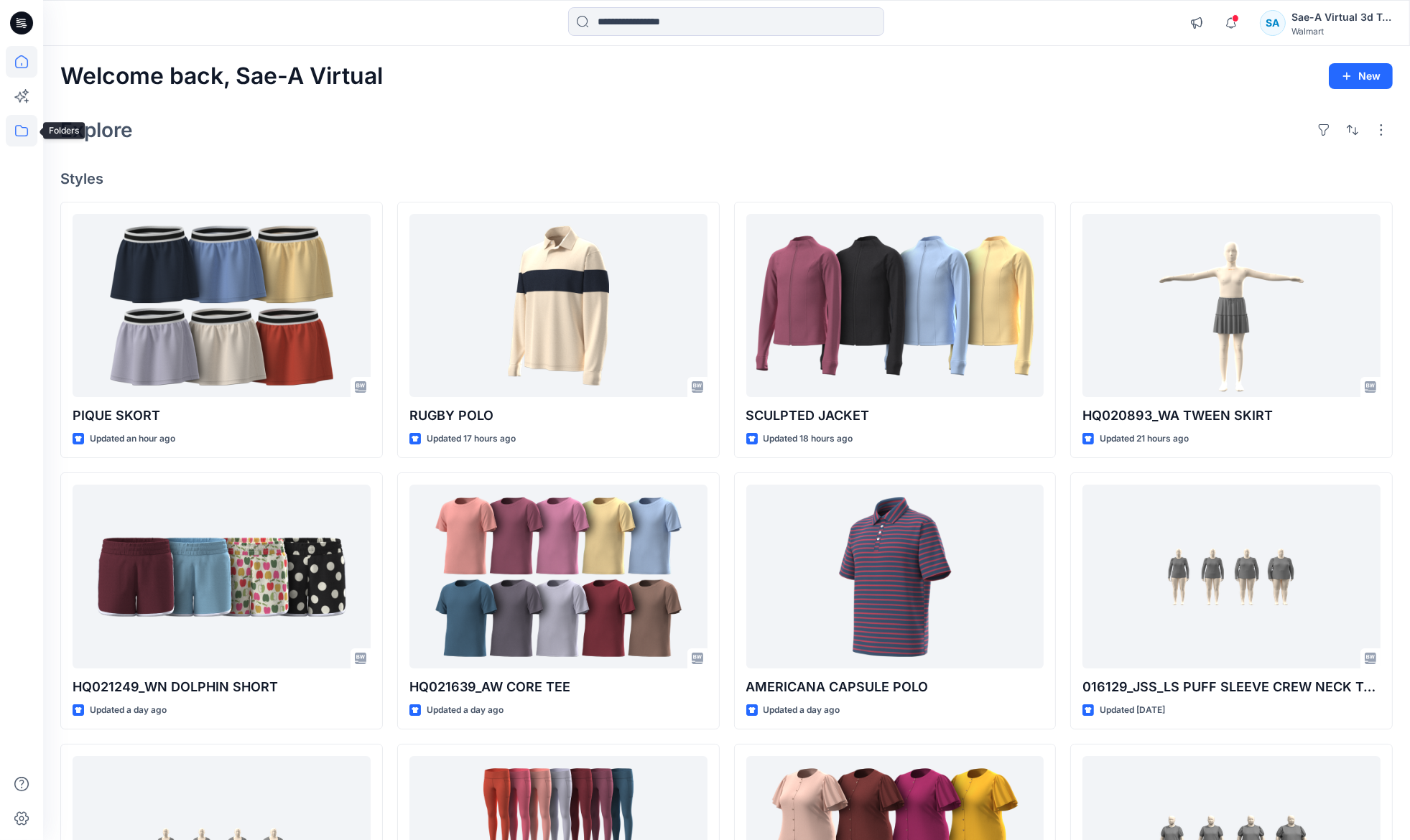
click at [13, 131] on icon at bounding box center [22, 131] width 32 height 32
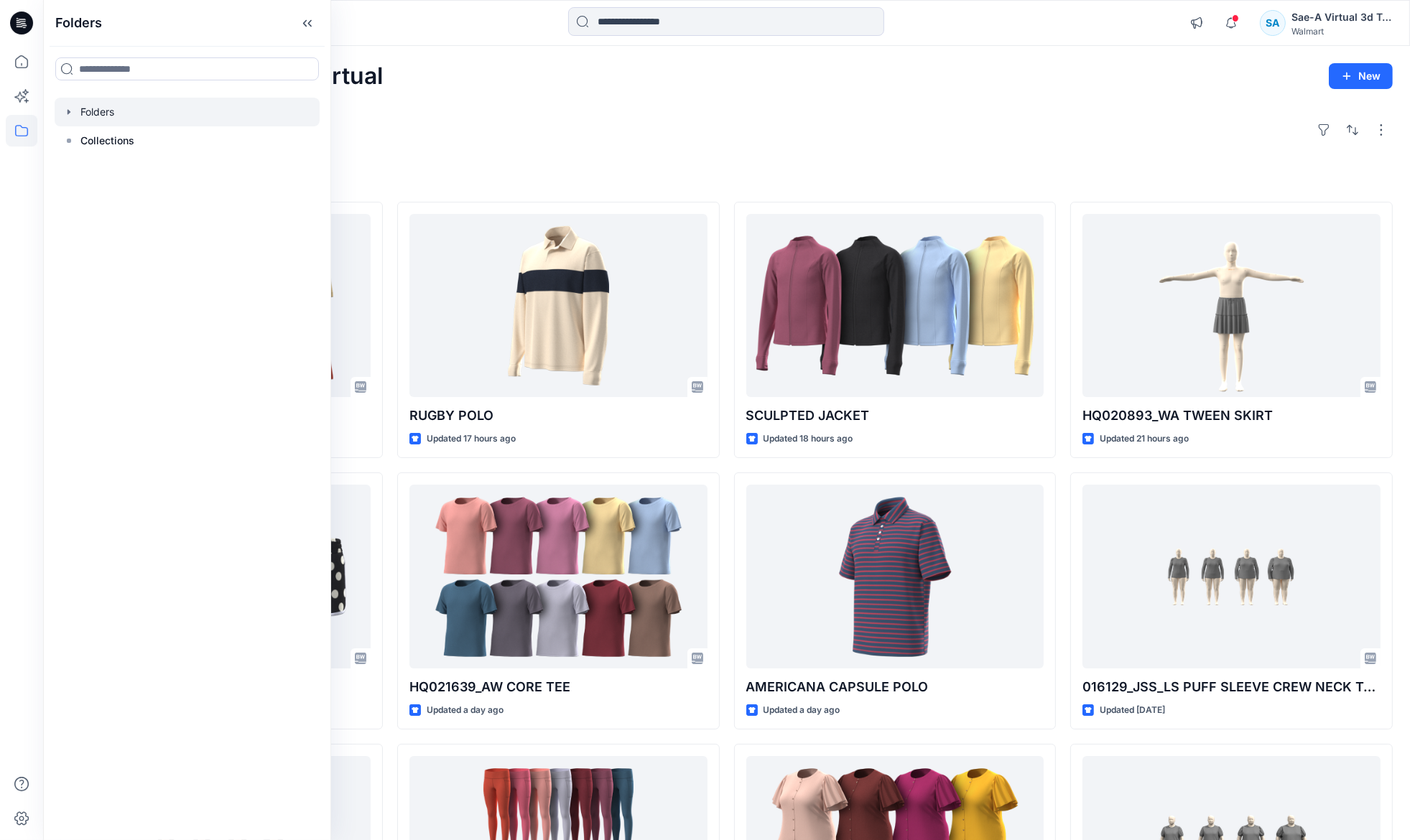
click at [66, 111] on icon "button" at bounding box center [68, 111] width 11 height 11
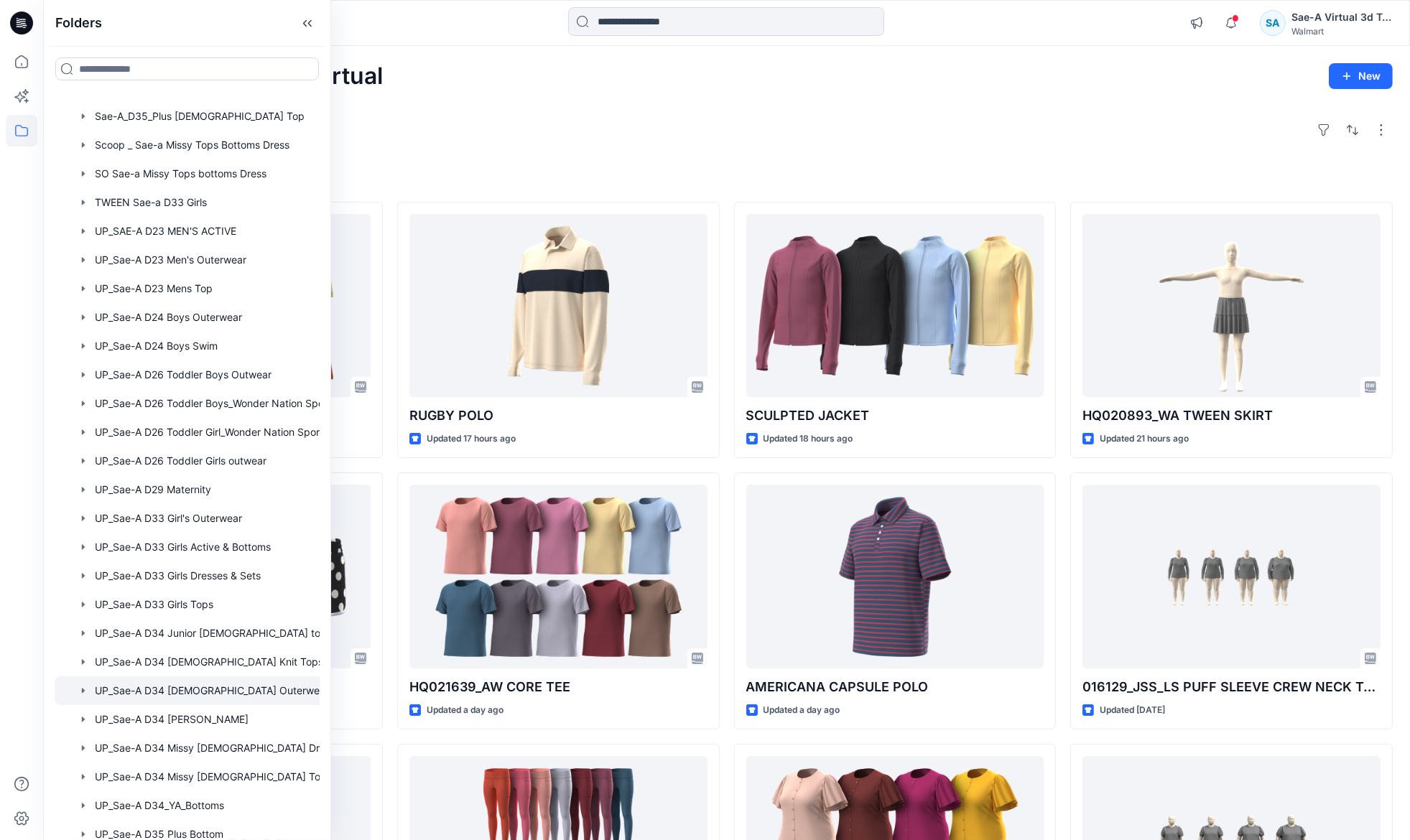
scroll to position [1039, 0]
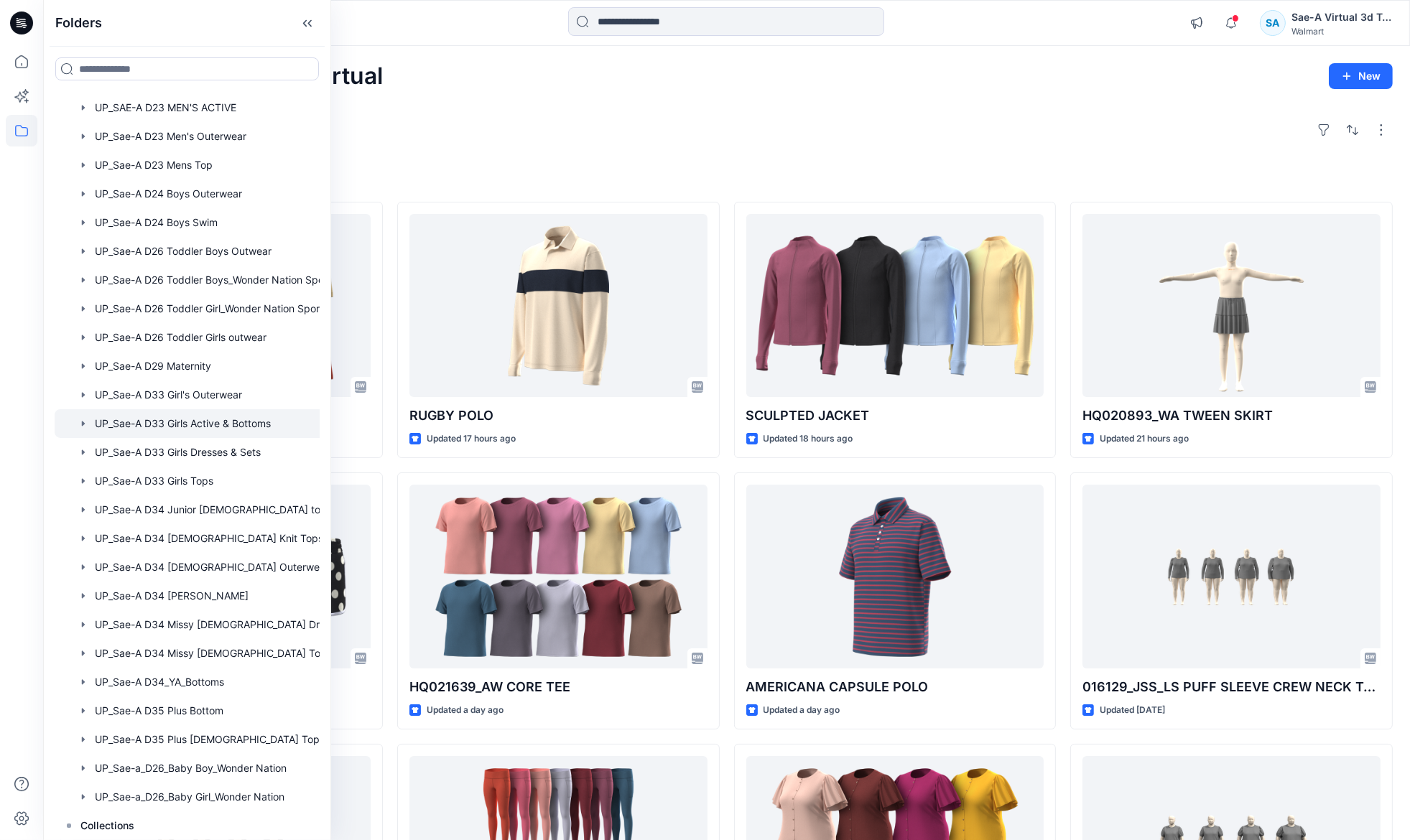
click at [186, 433] on div at bounding box center [205, 423] width 302 height 29
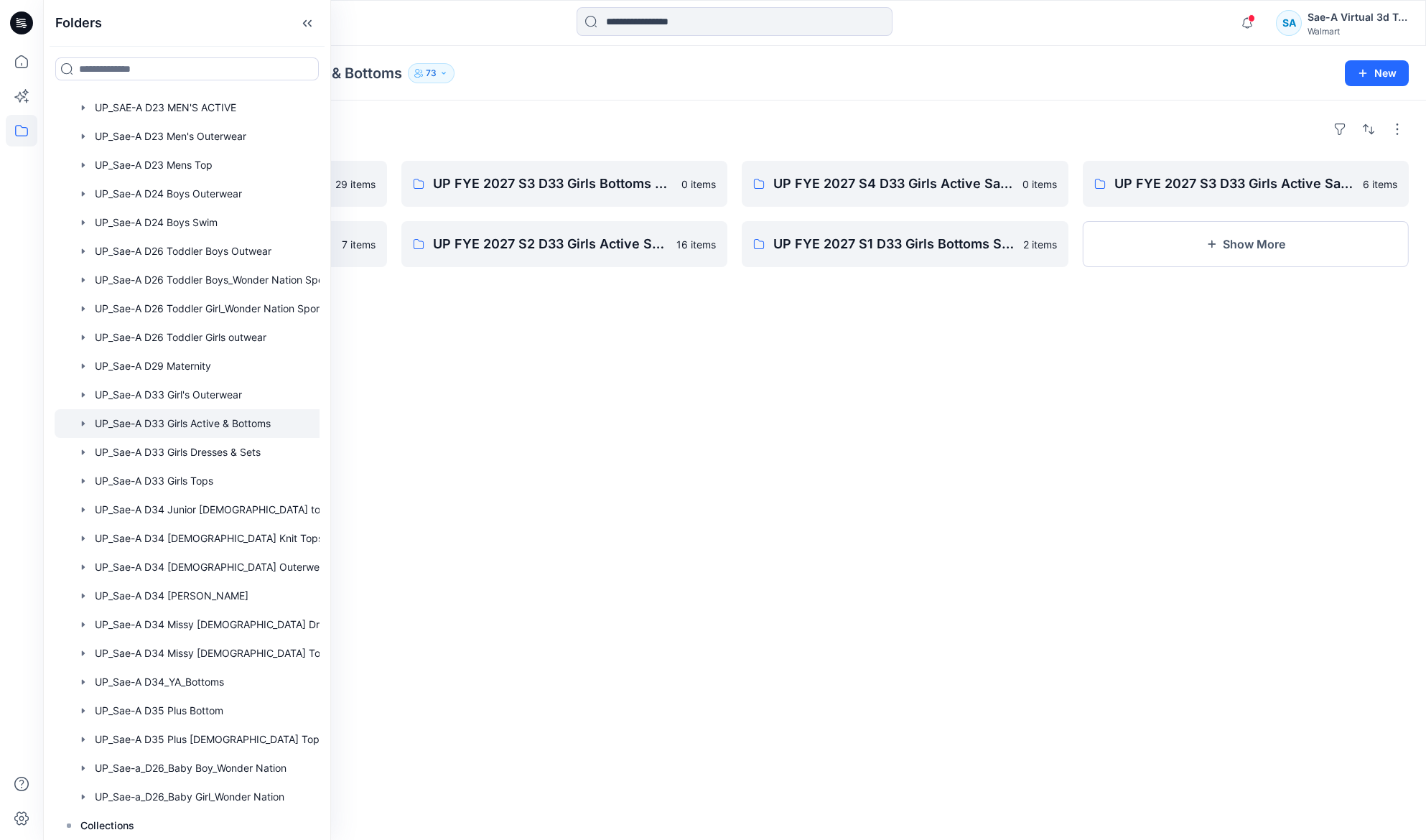
click at [920, 507] on div "Folders UP FYE 2027 S1 D33 Girls Active Sae-A 29 items UP FYE 2027 S2 D33 Girls…" at bounding box center [735, 470] width 1383 height 740
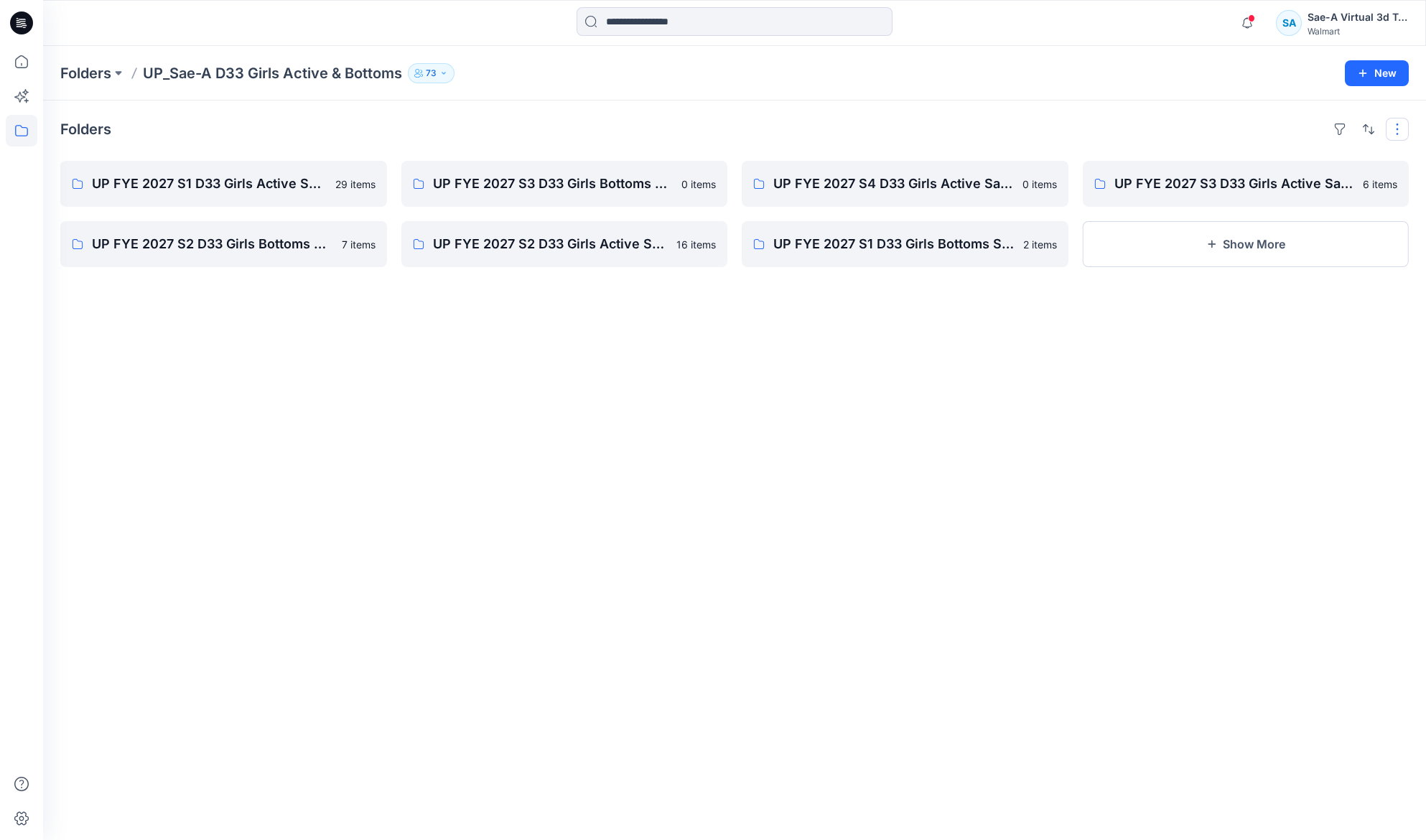
click at [1398, 131] on div "Folders UP FYE 2027 S1 D33 Girls Active Sae-A 29 items UP FYE 2027 S2 D33 Girls…" at bounding box center [735, 470] width 1383 height 740
click at [16, 59] on icon at bounding box center [22, 62] width 32 height 32
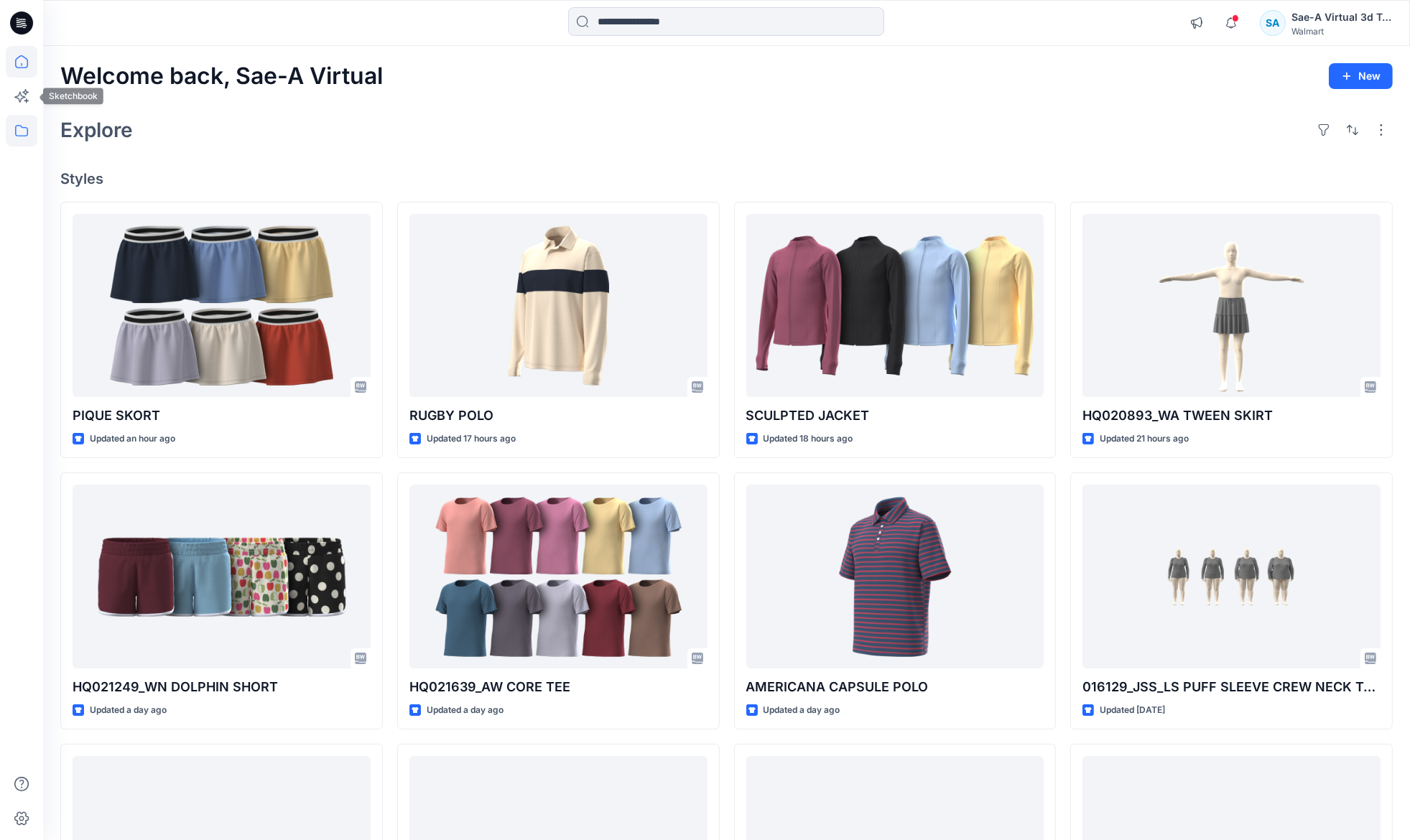
click at [23, 127] on icon at bounding box center [21, 130] width 13 height 11
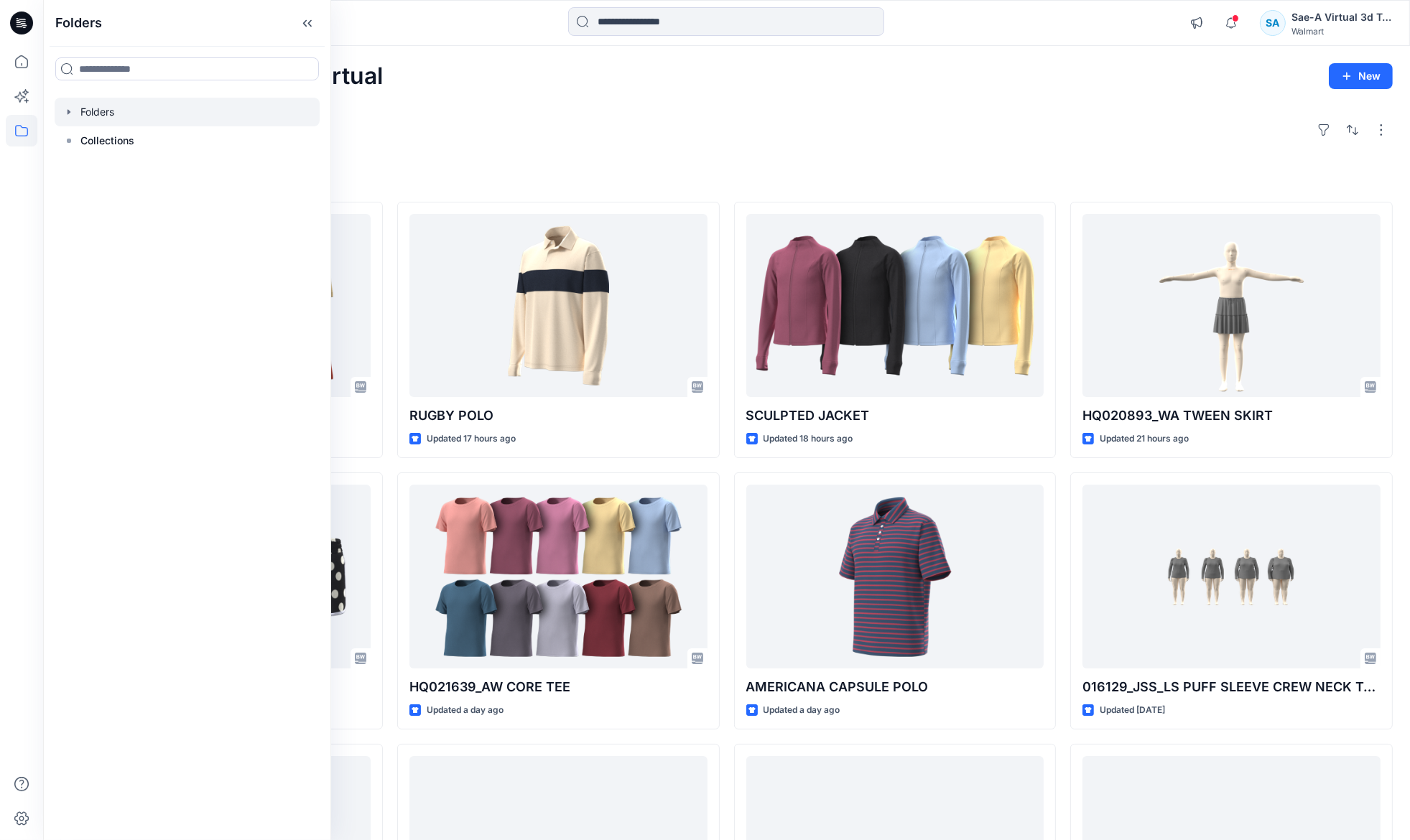
click at [68, 106] on icon "button" at bounding box center [68, 111] width 11 height 11
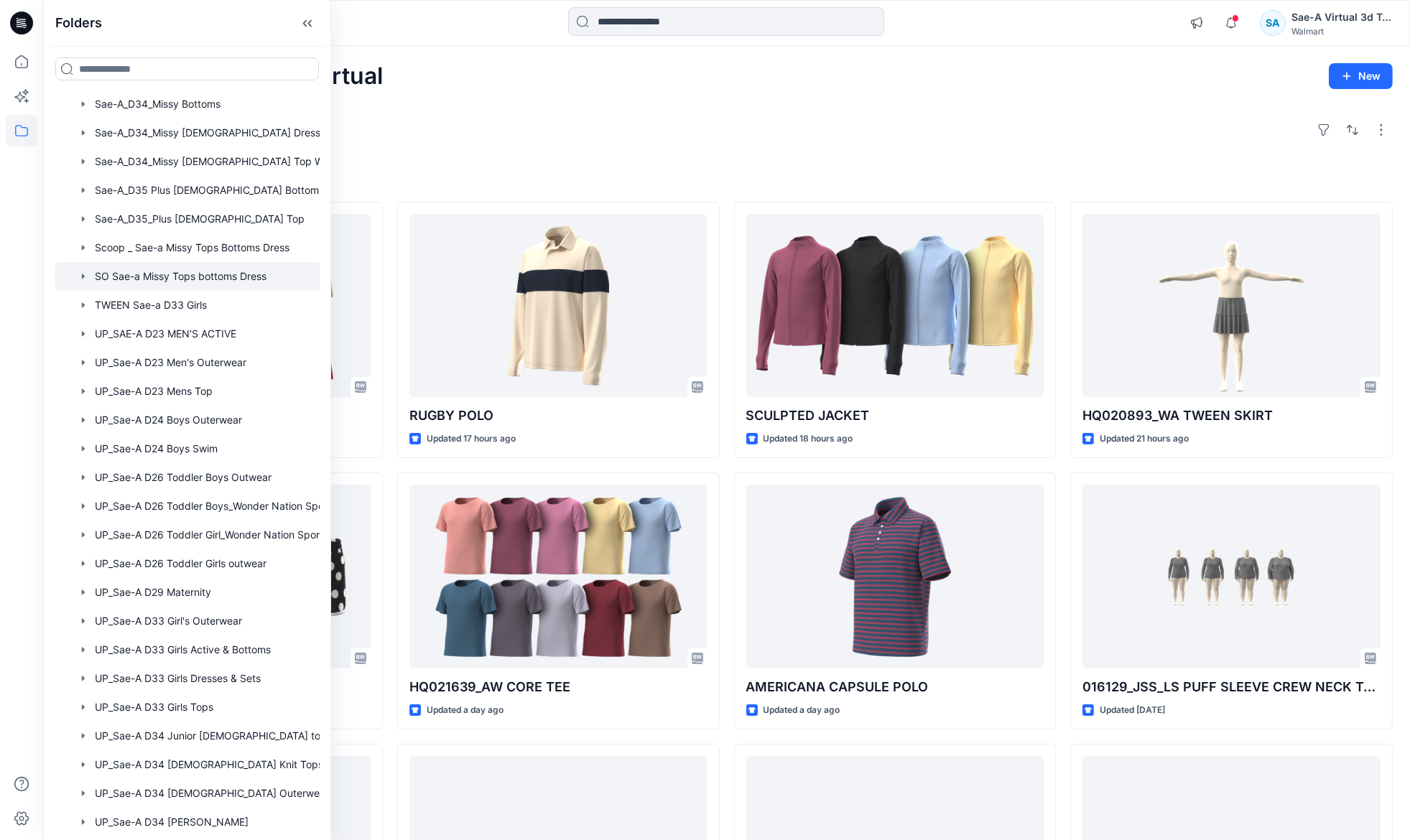
scroll to position [862, 0]
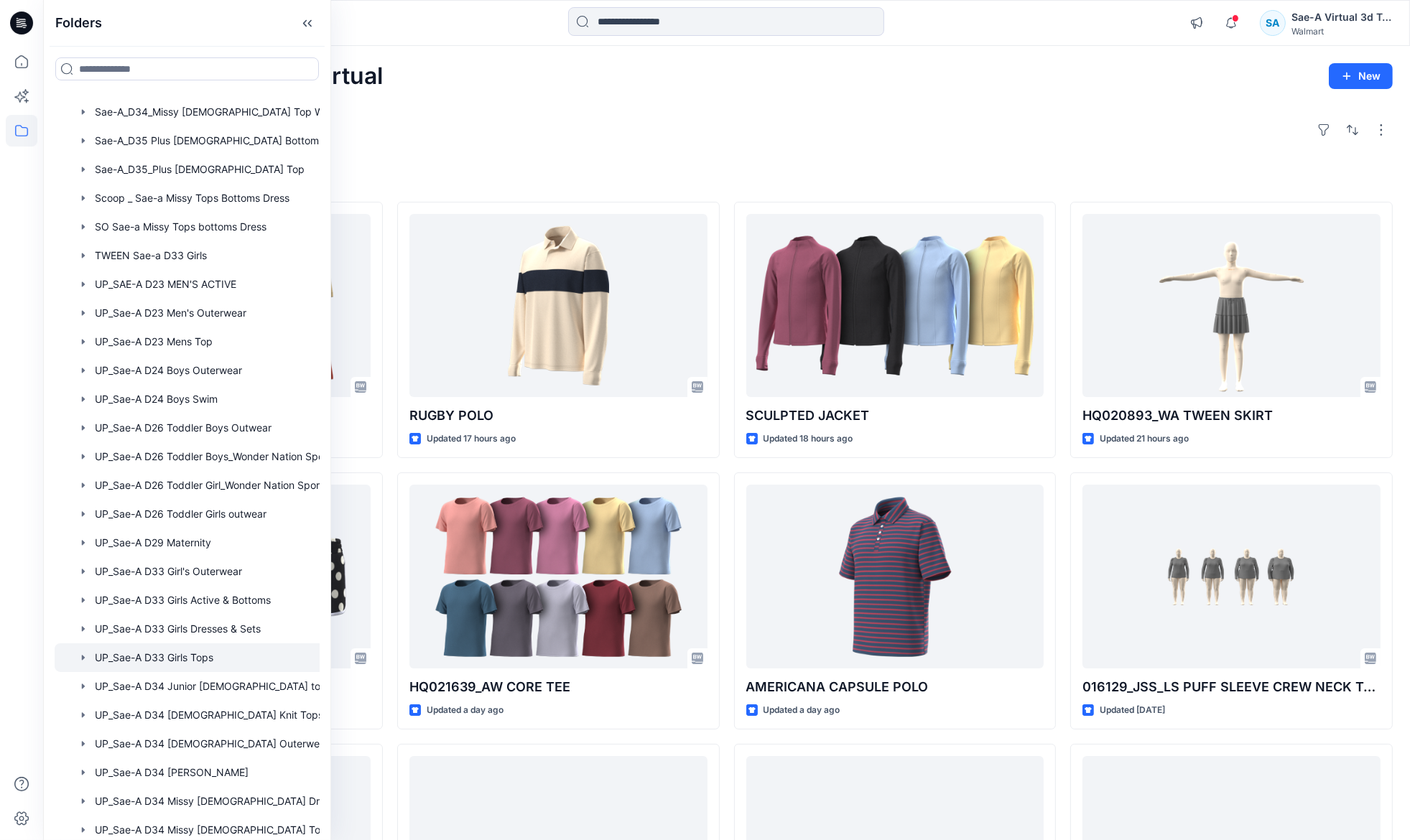
click at [173, 654] on div at bounding box center [205, 657] width 302 height 29
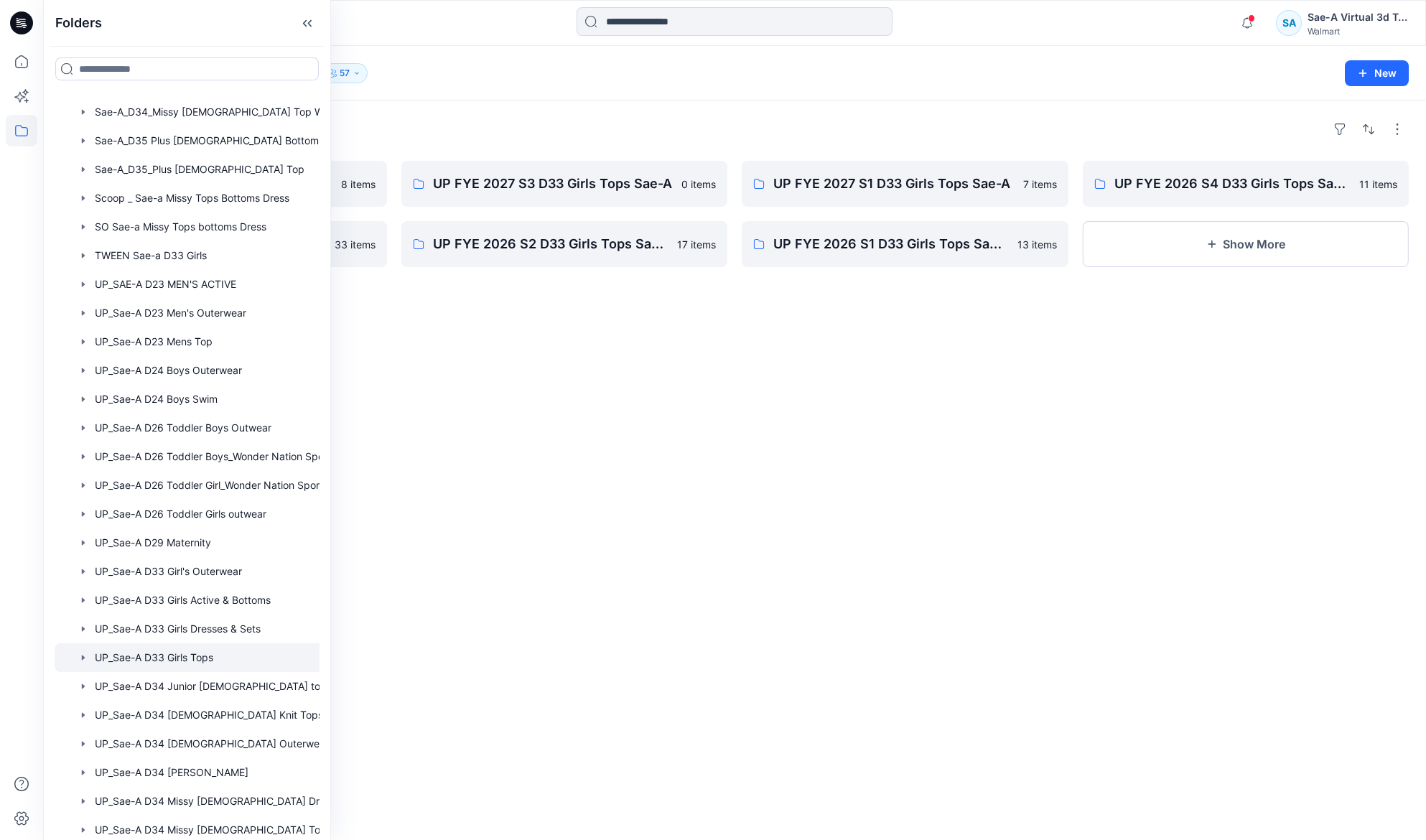
click at [701, 483] on div "Folders UP FYE 2027 S2 D33 Girls Tops Sae-A 8 items UP FYE 2026 S3 D33 Girls To…" at bounding box center [735, 470] width 1383 height 740
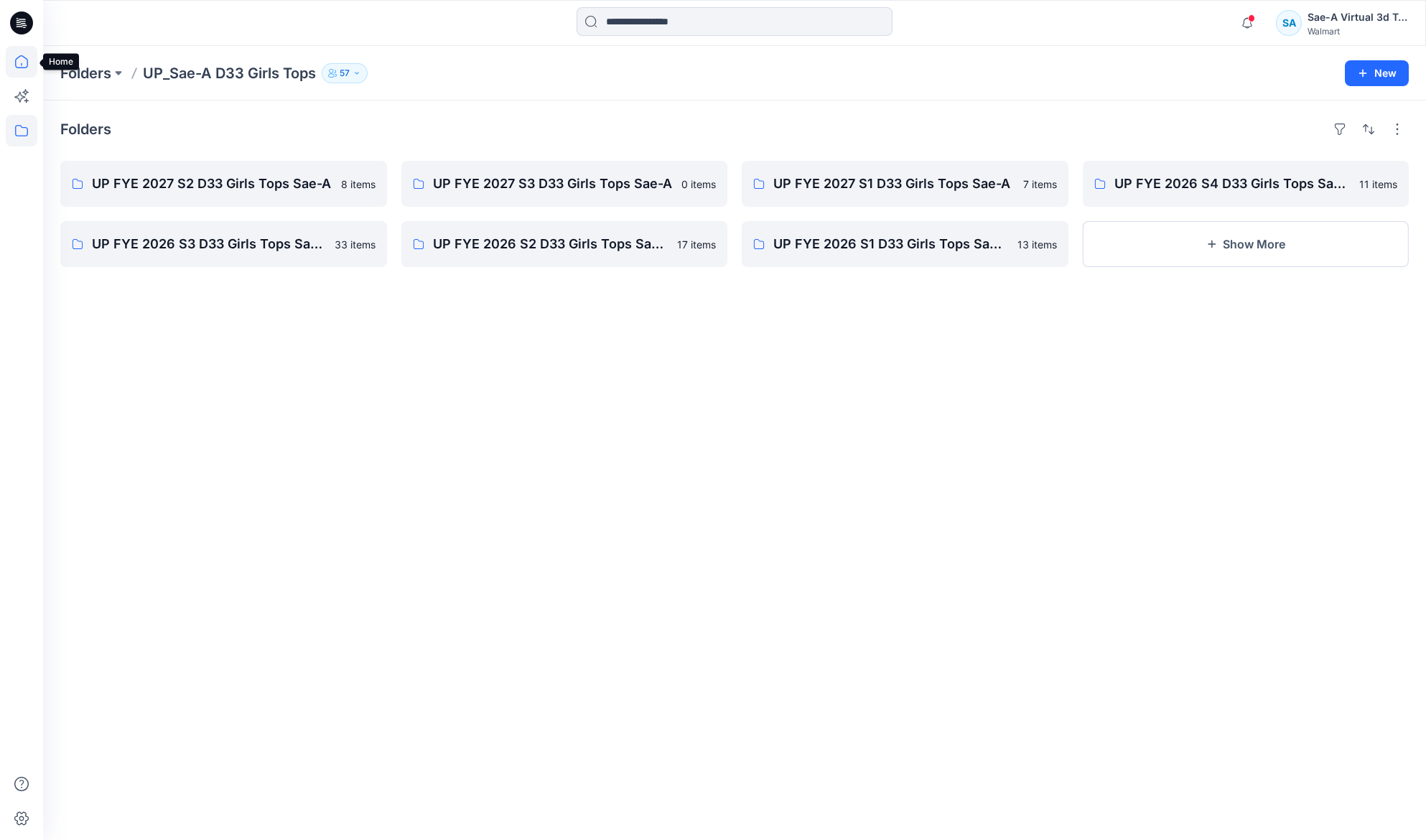
click at [20, 64] on icon at bounding box center [22, 62] width 32 height 32
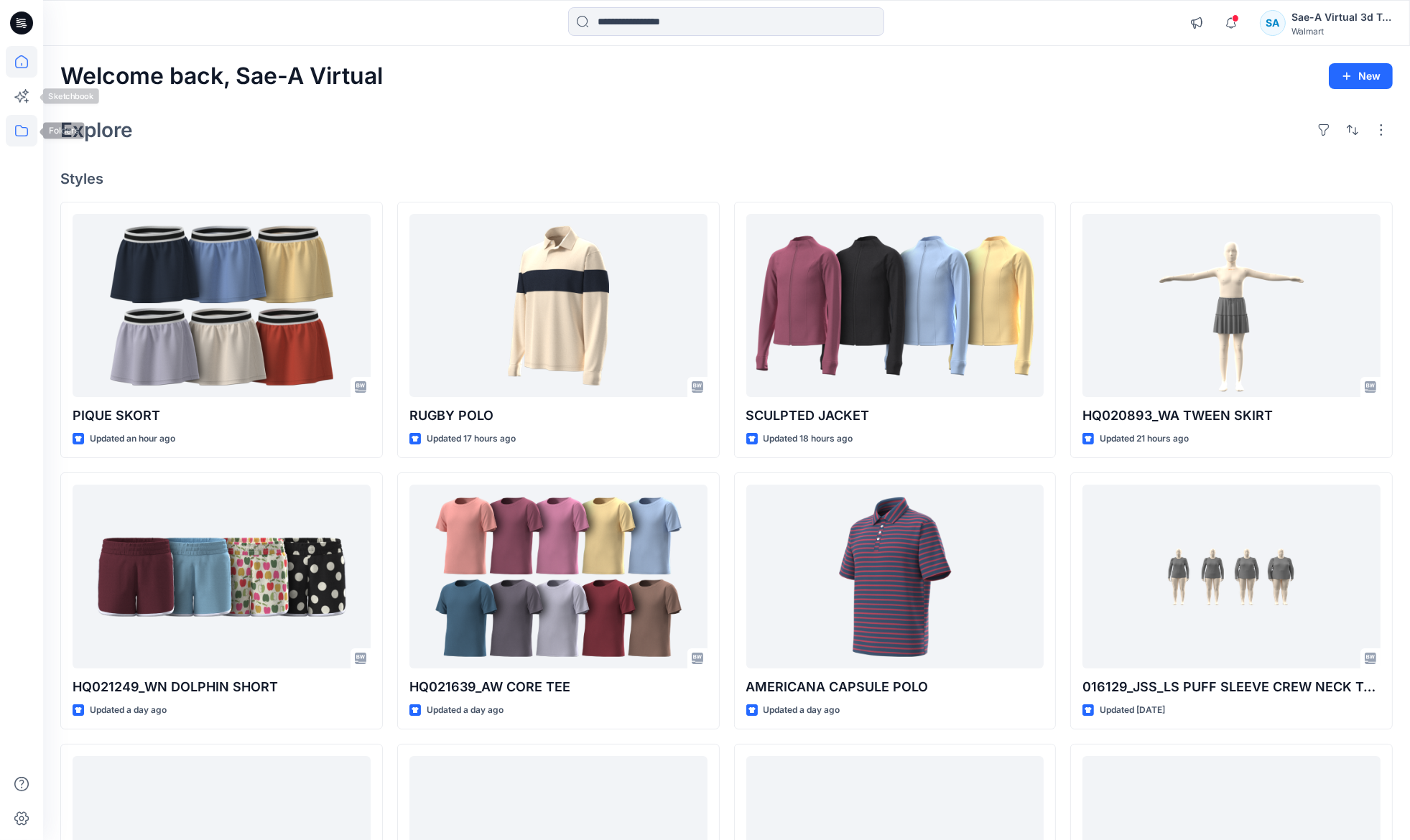
click at [21, 132] on icon at bounding box center [22, 131] width 32 height 32
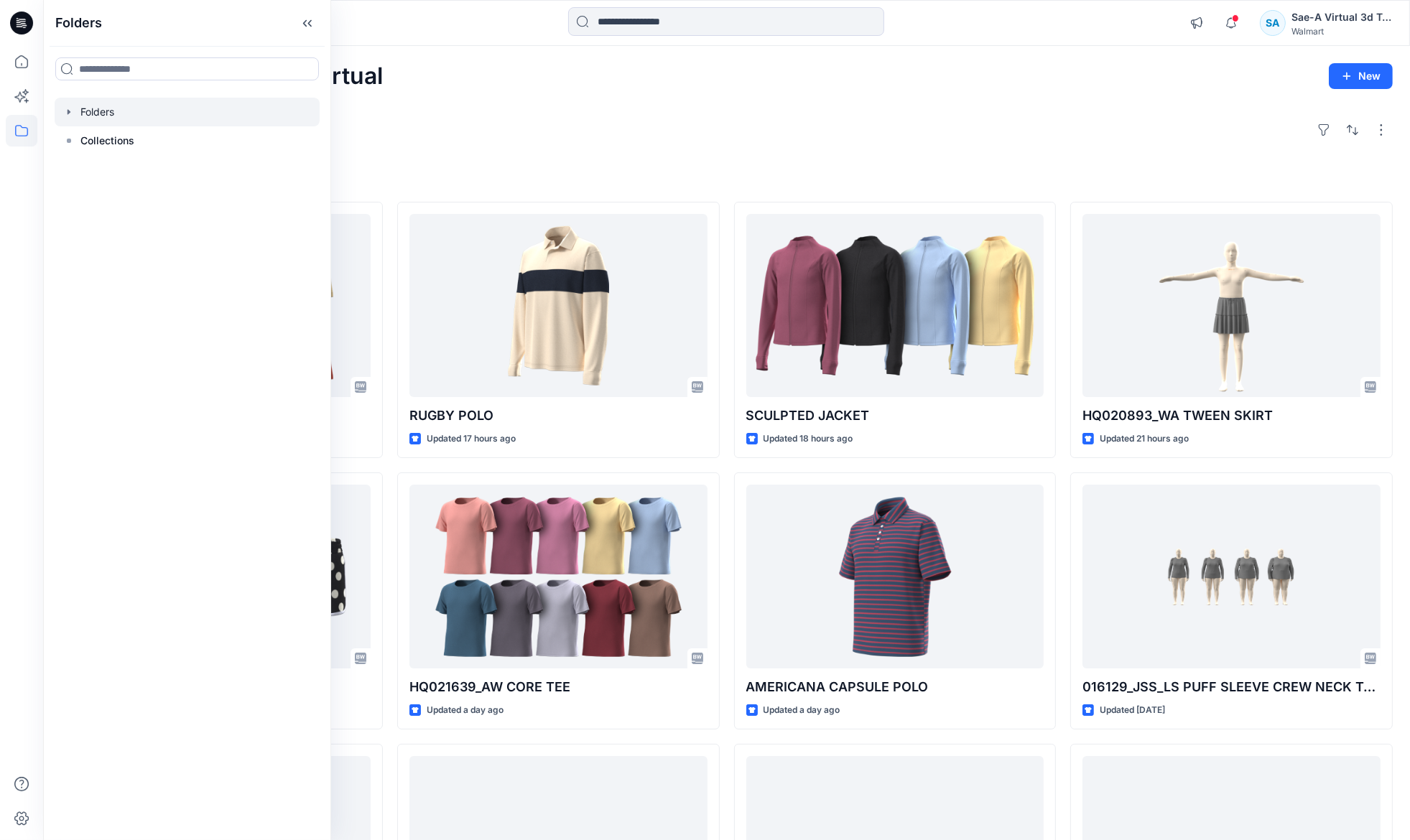
click at [63, 112] on icon "button" at bounding box center [68, 111] width 11 height 11
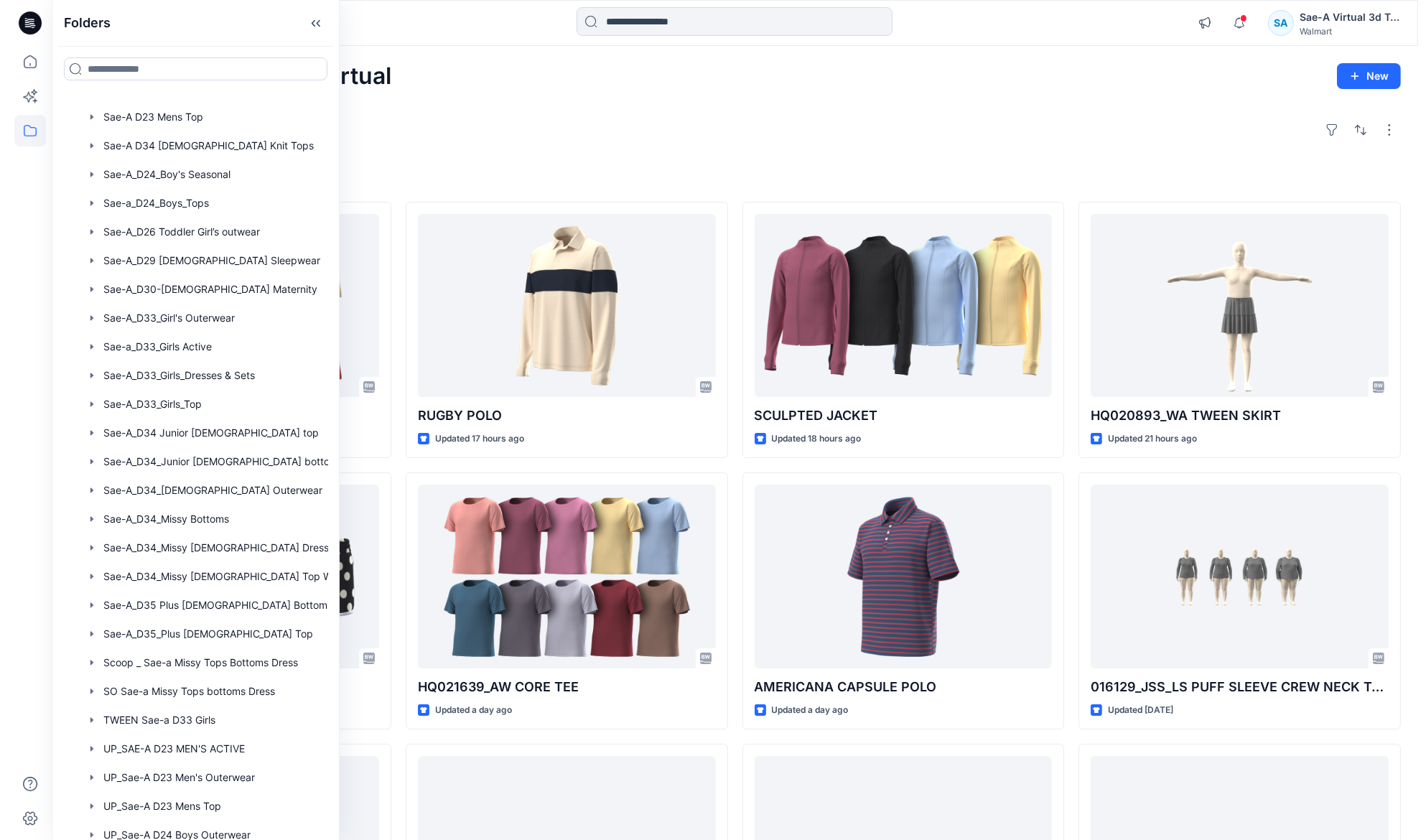
scroll to position [431, 0]
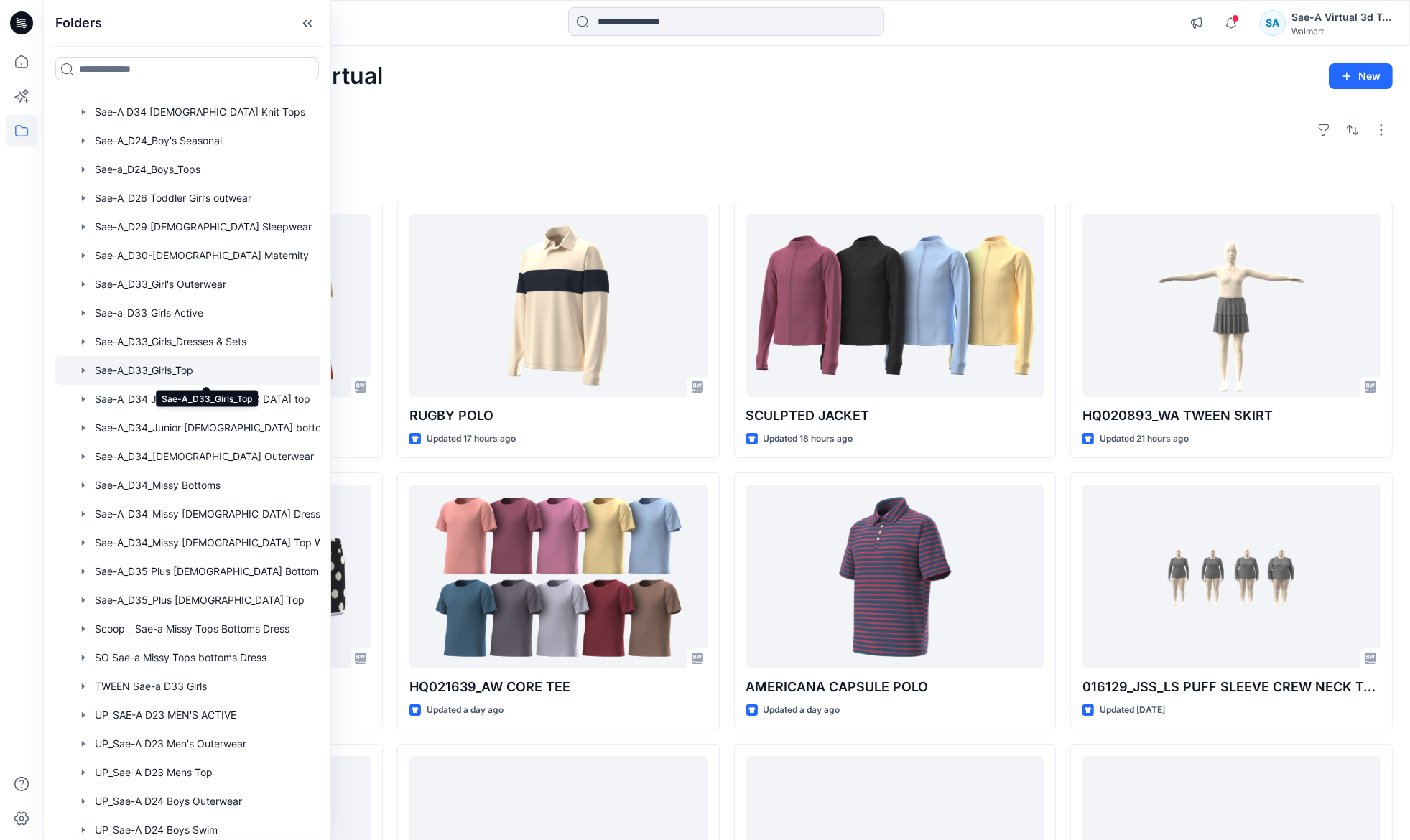
click at [171, 371] on div at bounding box center [205, 371] width 302 height 29
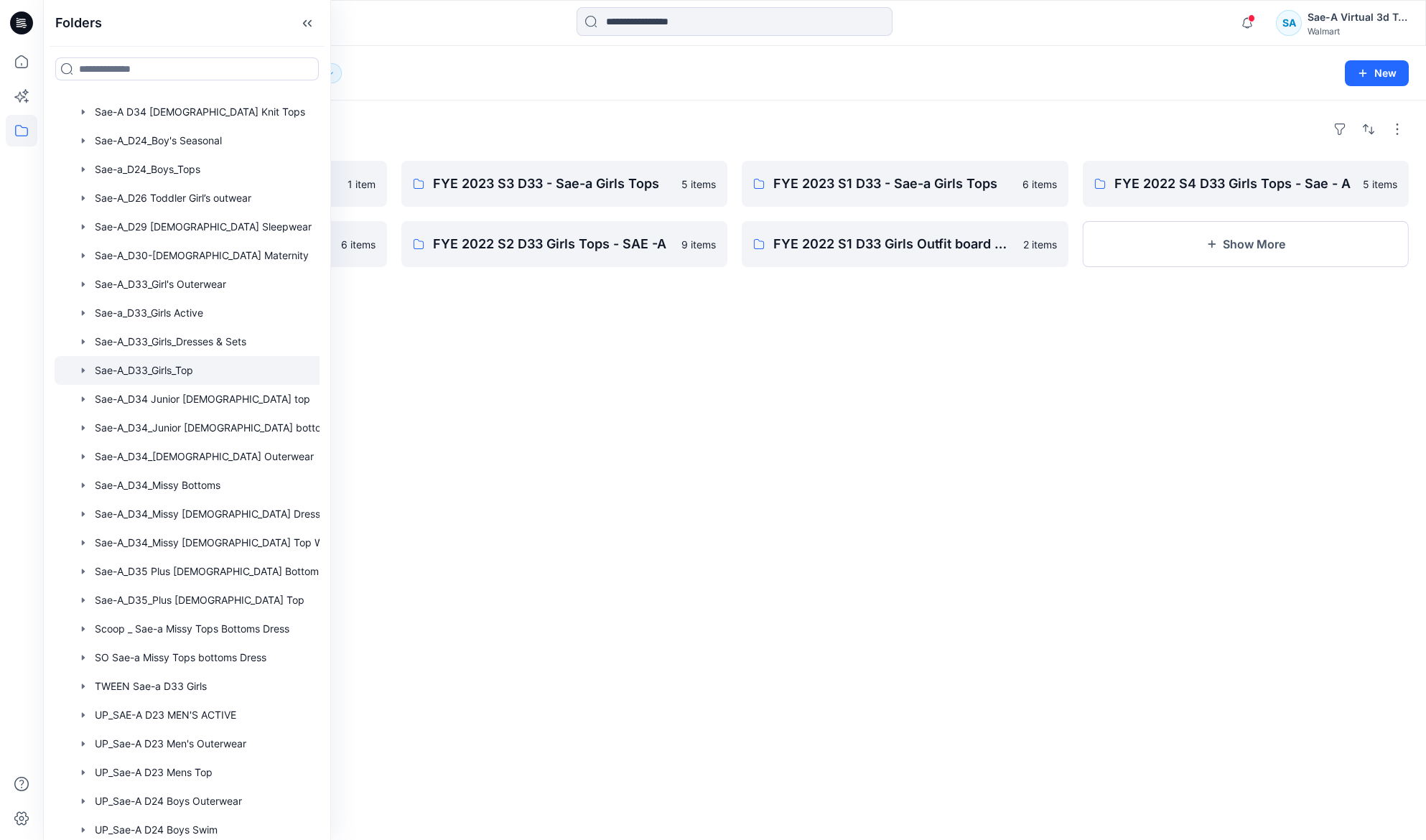
click at [671, 463] on div "Folders S2 FYE2025 - Plus size 1 item FYE 2022 S3 D33 Girls Tops - Sae - A 6 it…" at bounding box center [735, 470] width 1383 height 740
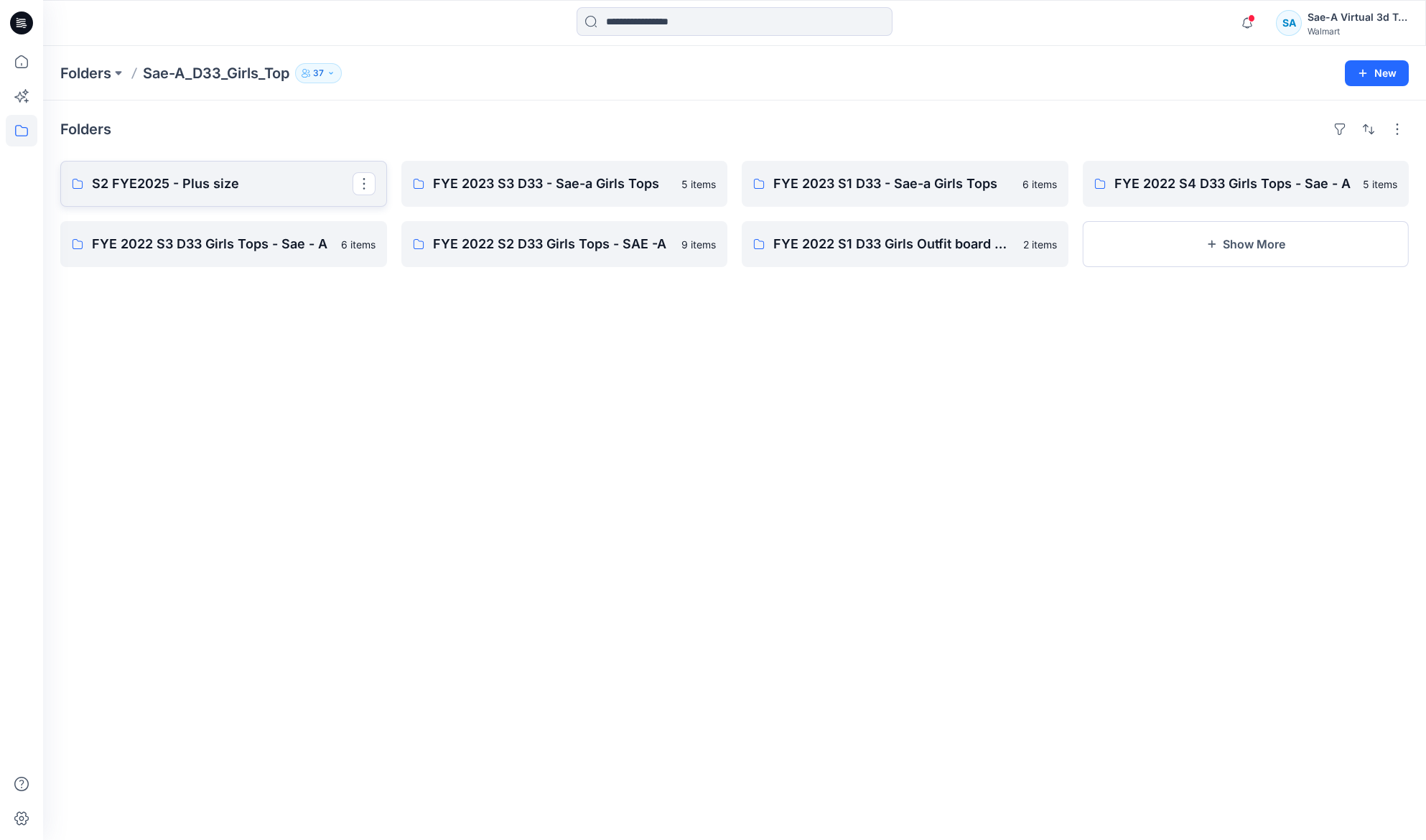
click at [221, 193] on p "S2 FYE2025 - Plus size" at bounding box center [222, 183] width 261 height 20
click at [16, 129] on icon at bounding box center [22, 131] width 32 height 32
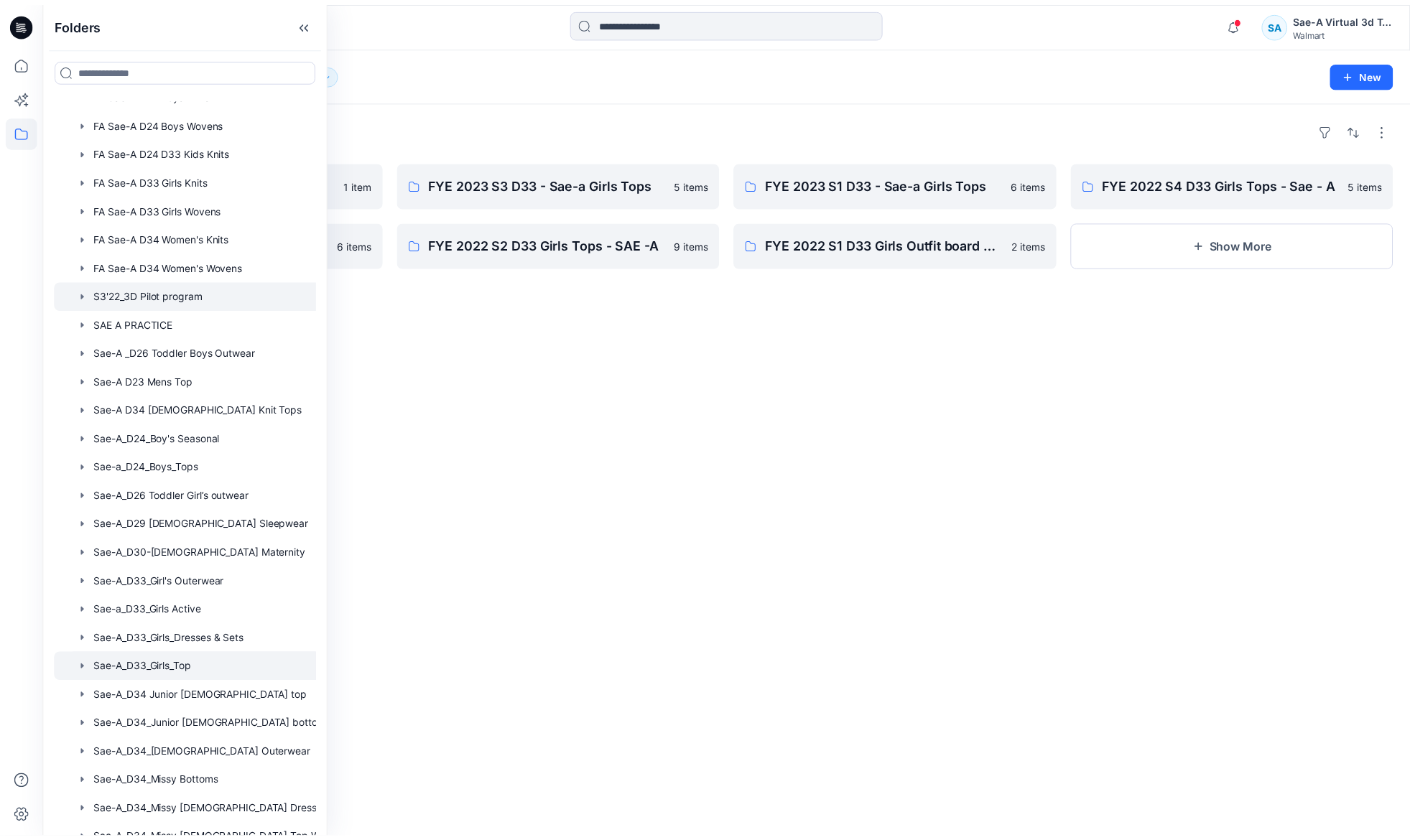
scroll to position [322, 0]
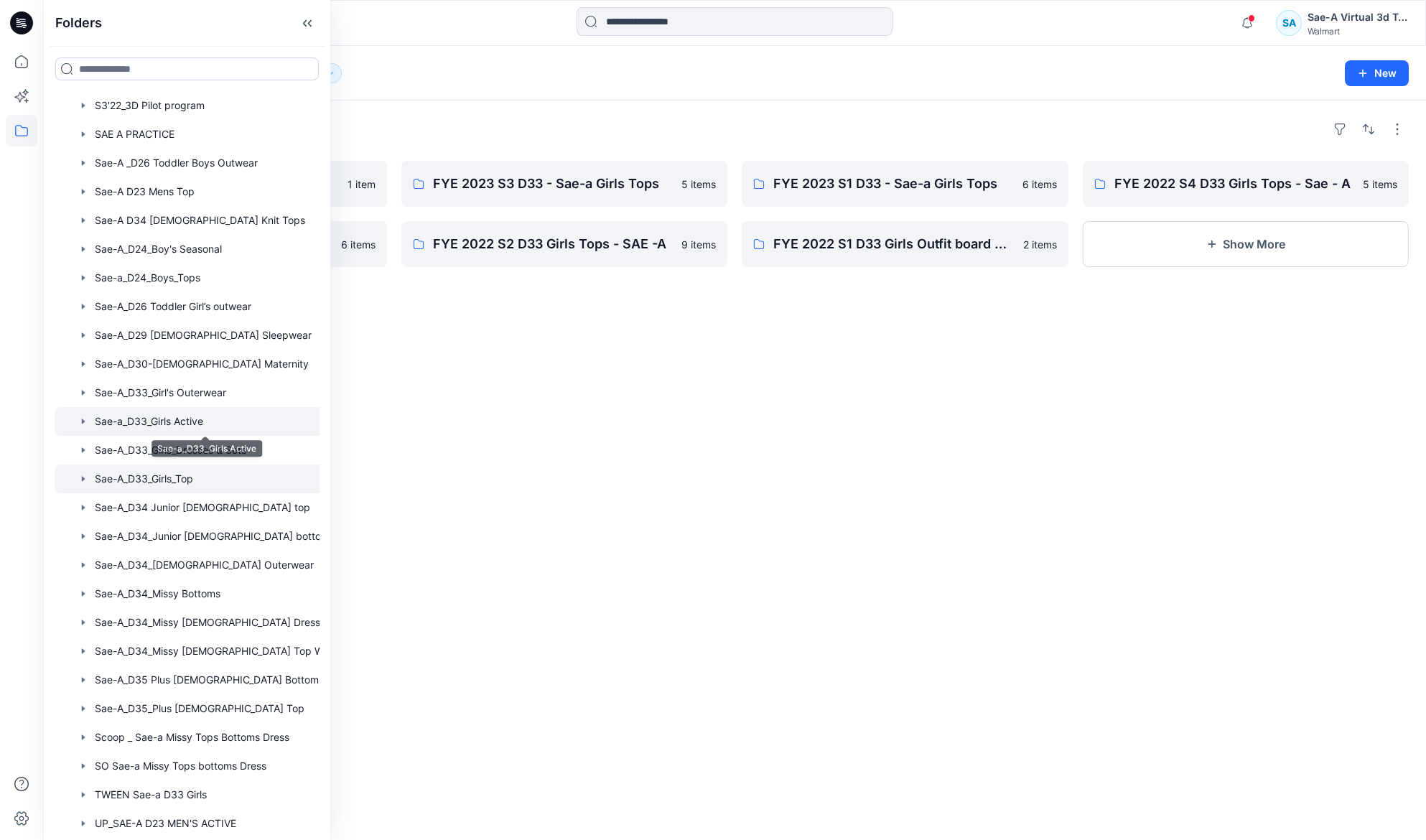
click at [178, 420] on div at bounding box center [205, 421] width 302 height 29
click at [414, 425] on div "Folders ASTM Fit Analysis Girls Sae-A 2 items FYE 2025 S3 Girl’s Active Sae-A 3…" at bounding box center [735, 470] width 1383 height 740
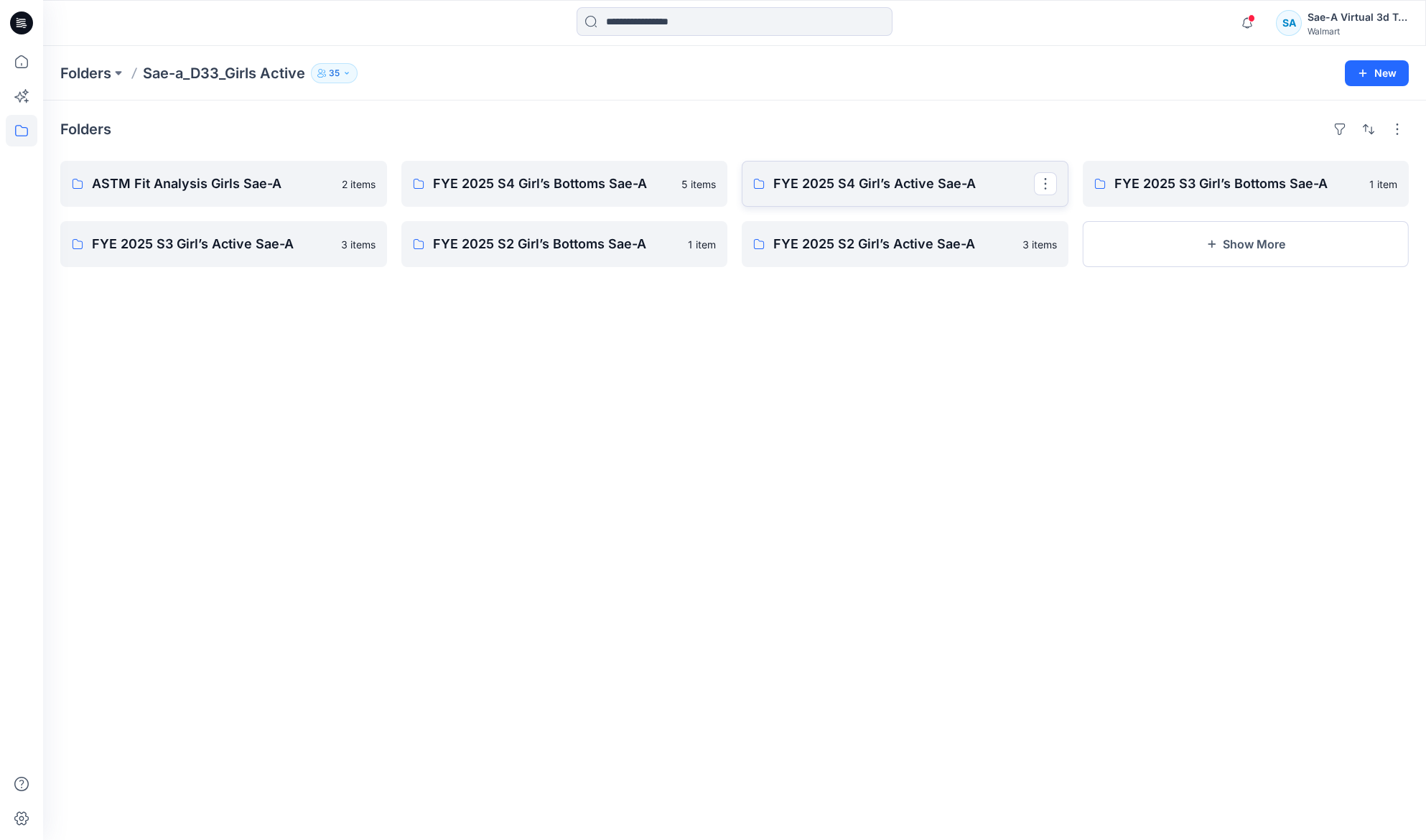
click at [853, 191] on p "FYE 2025 S4 Girl’s Active Sae-A" at bounding box center [903, 183] width 261 height 20
click at [509, 180] on p "FYE 2025 S4 Girl’s Bottoms Sae-A" at bounding box center [563, 183] width 261 height 20
click at [28, 62] on icon at bounding box center [22, 62] width 32 height 32
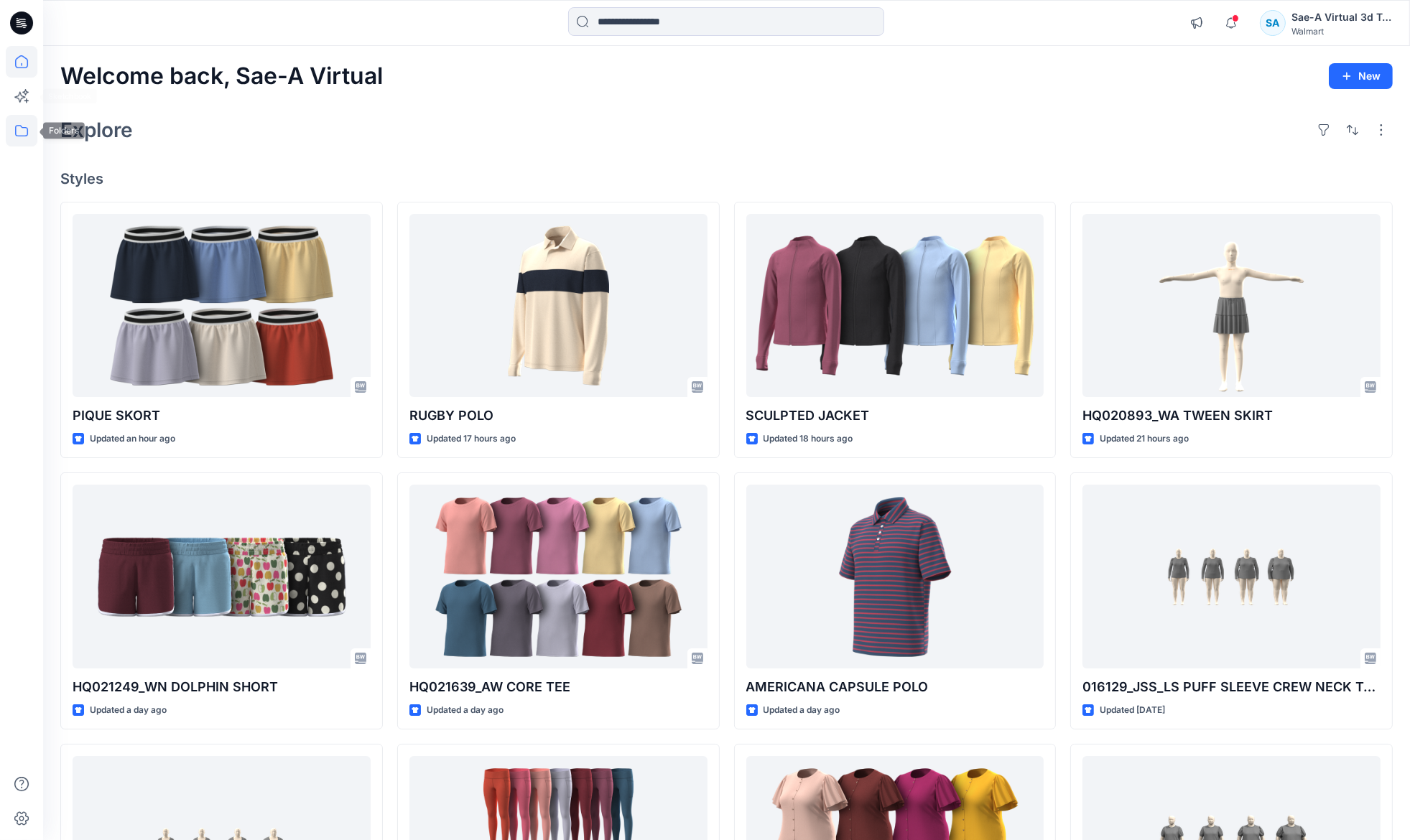
click at [20, 128] on icon at bounding box center [22, 131] width 32 height 32
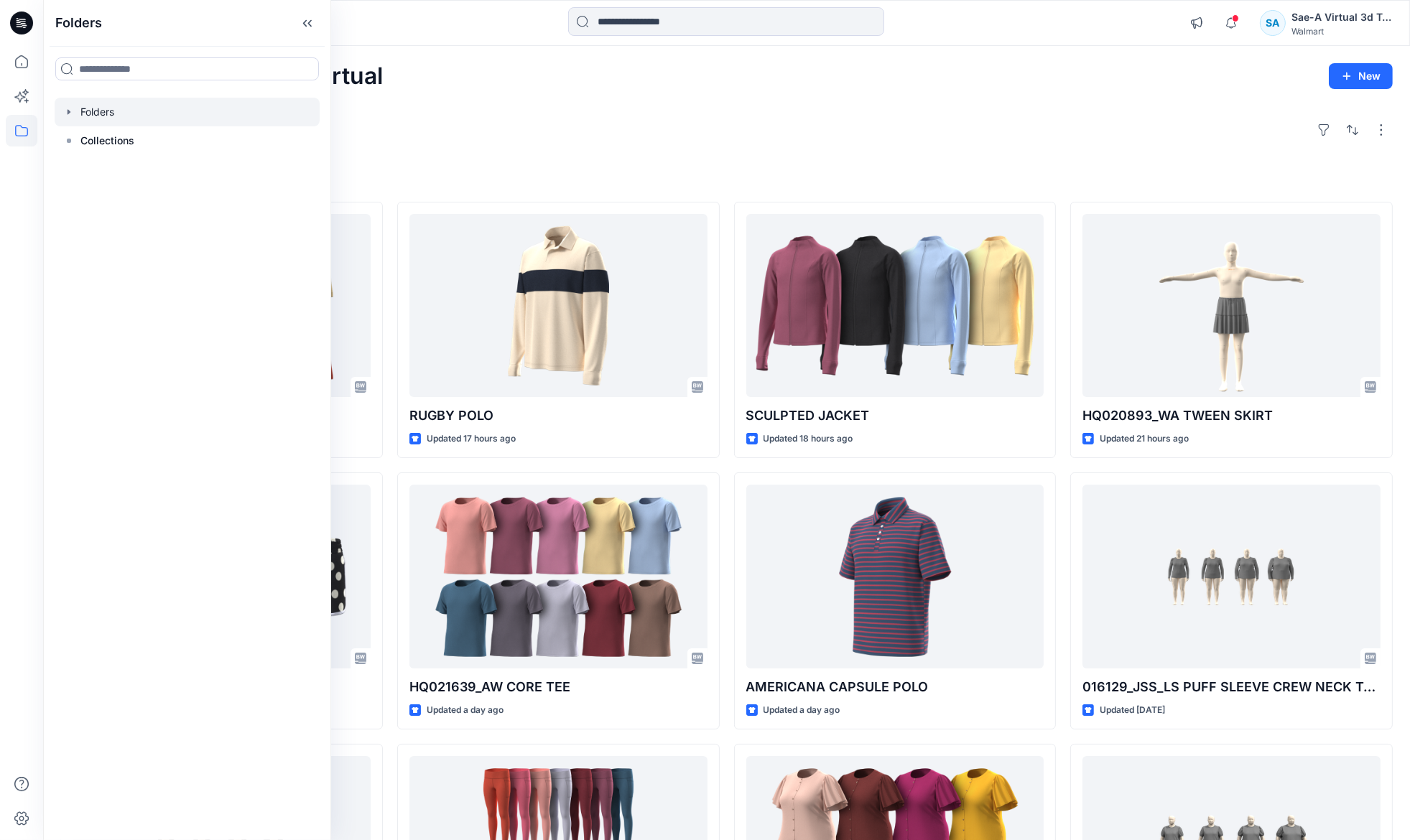
click at [64, 109] on icon "button" at bounding box center [68, 111] width 11 height 11
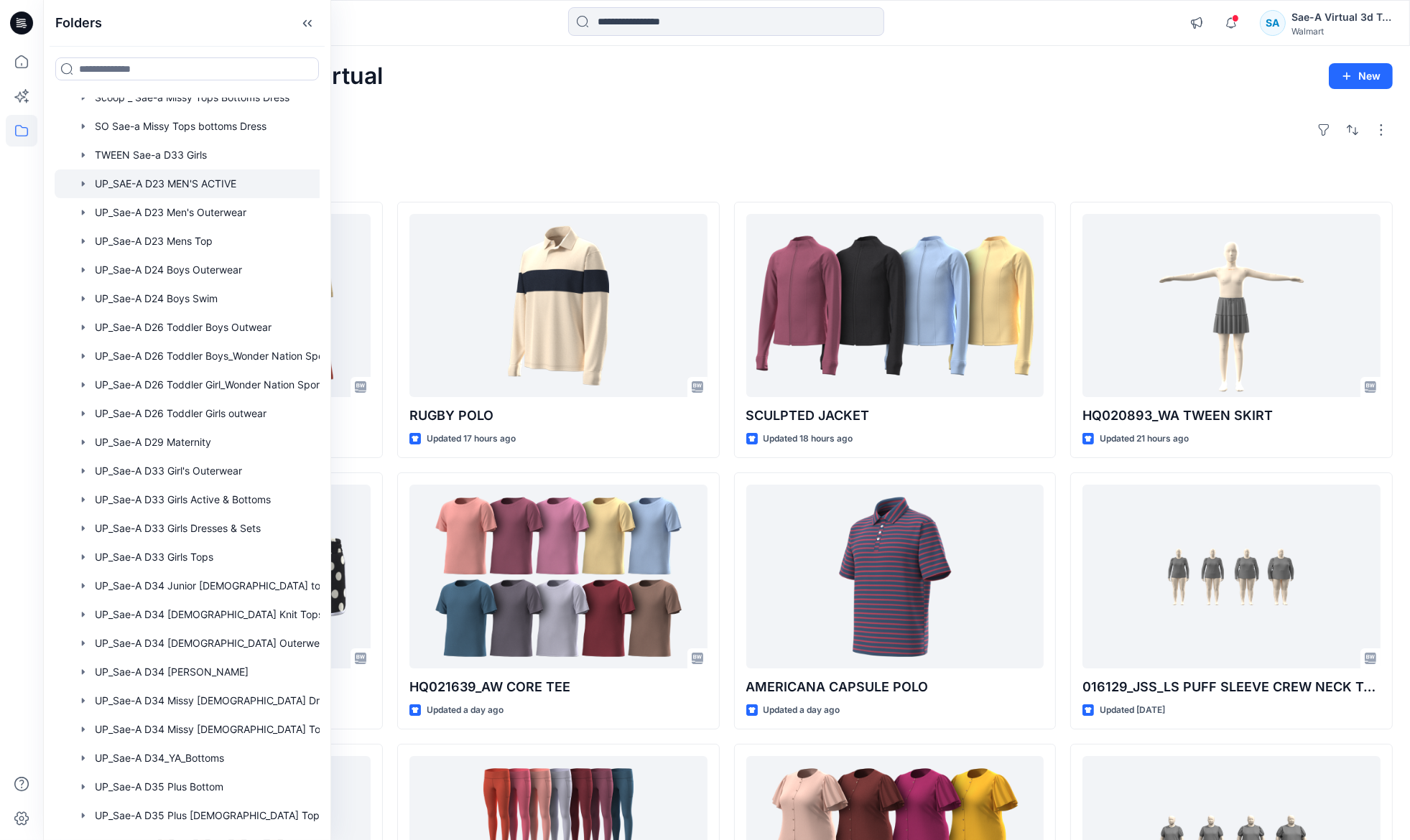
scroll to position [1039, 0]
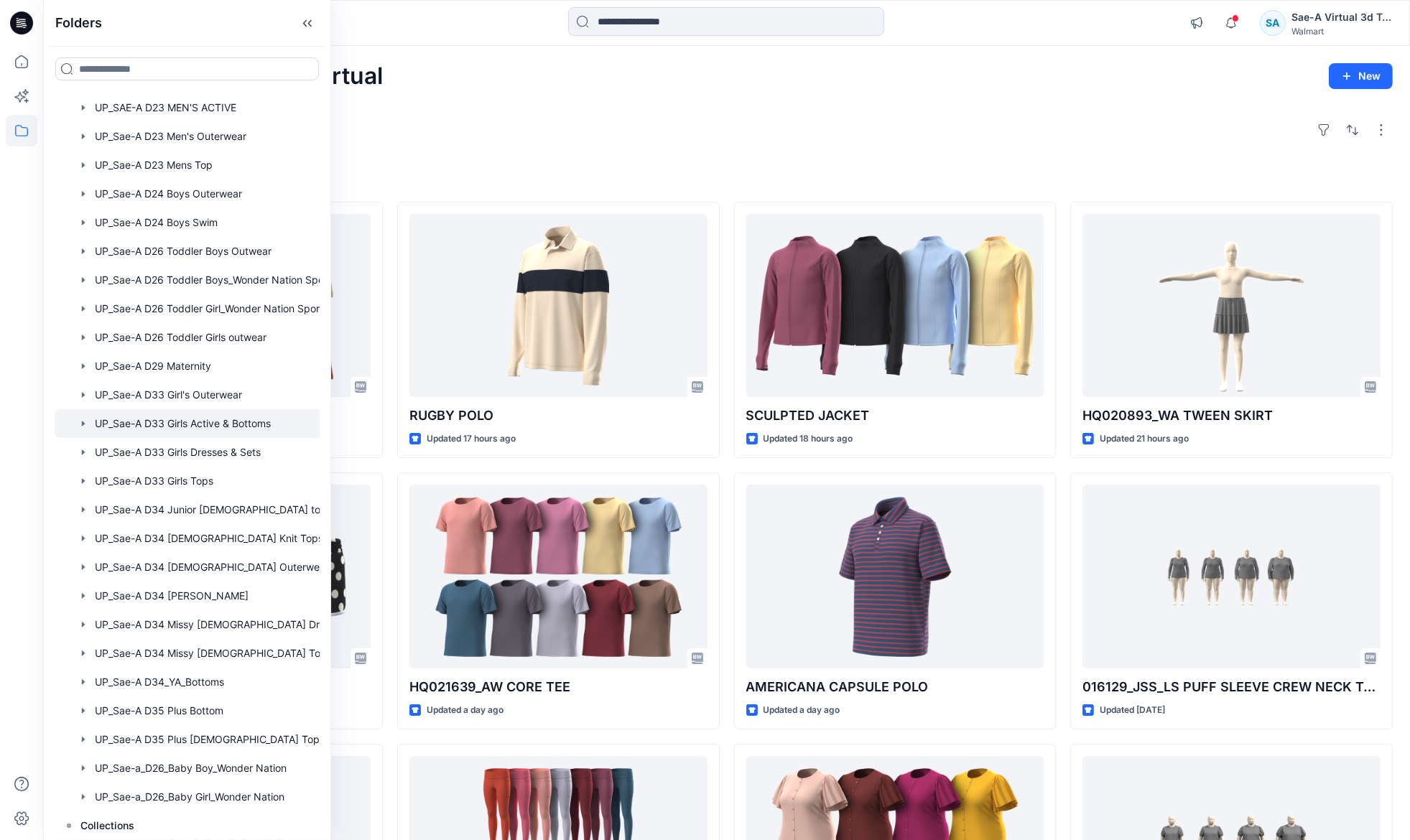
click at [192, 421] on div at bounding box center [205, 423] width 302 height 29
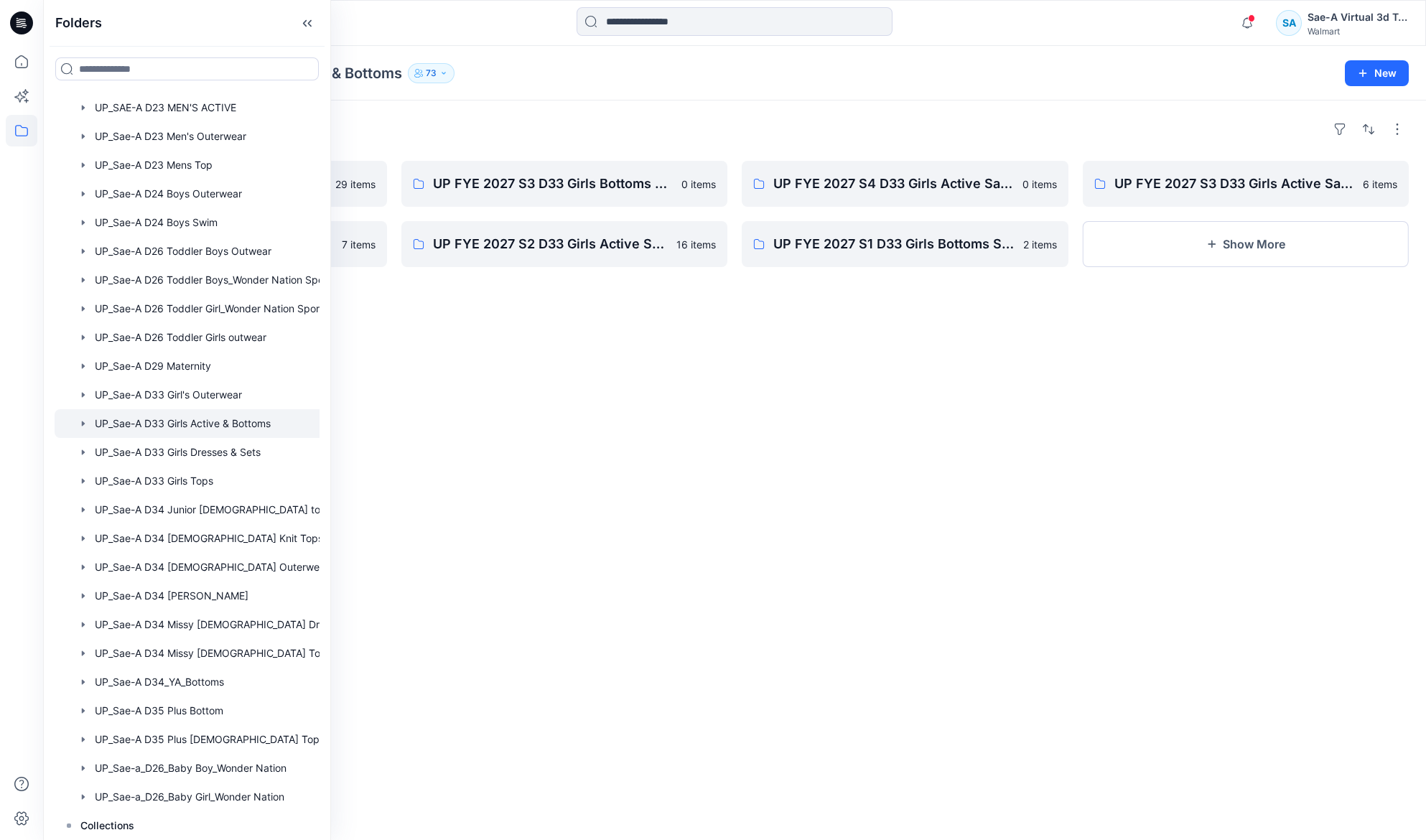
click at [680, 417] on div "Folders UP FYE 2027 S1 D33 Girls Active Sae-A 29 items UP FYE 2027 S2 D33 Girls…" at bounding box center [735, 470] width 1383 height 740
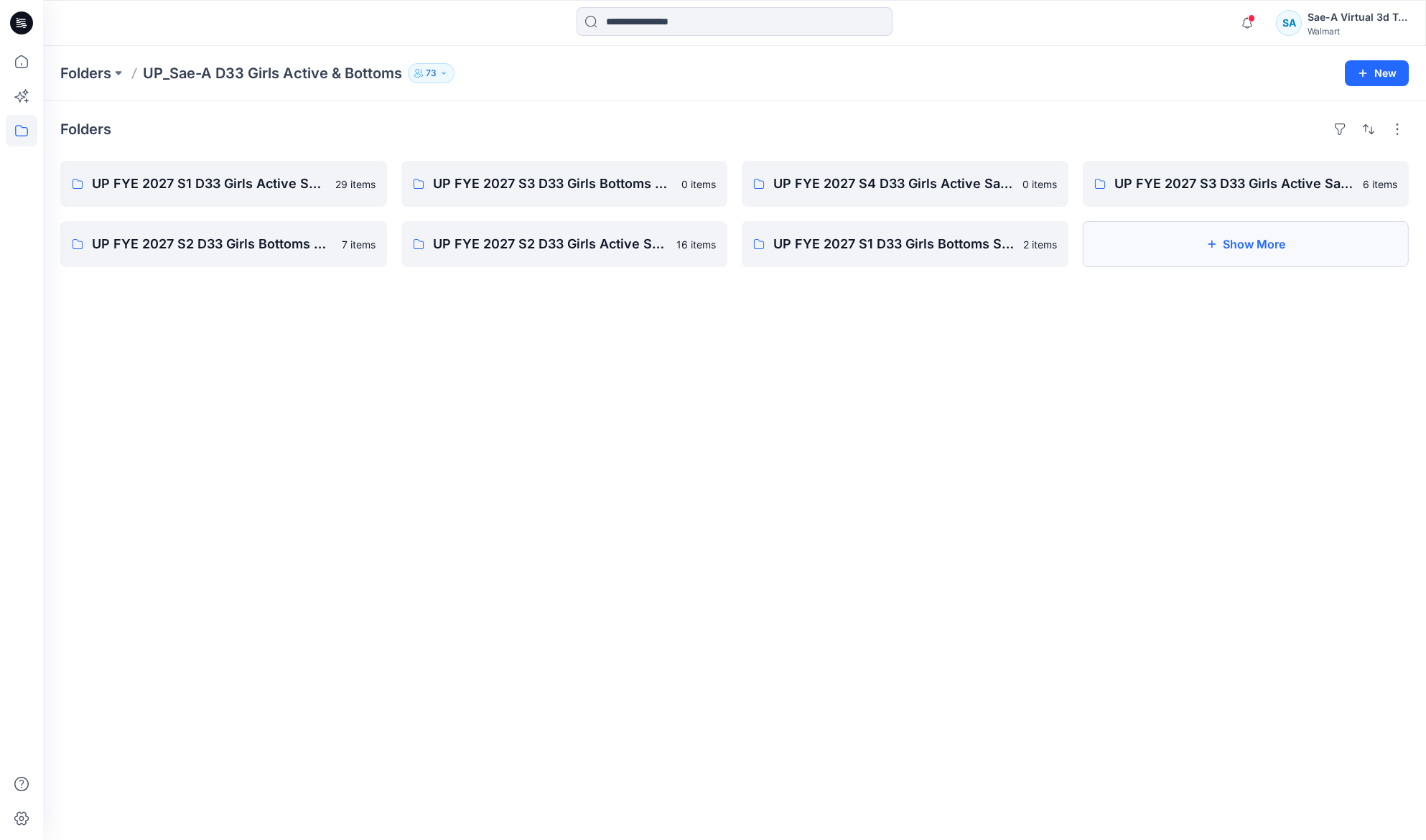
click at [1145, 236] on button "Show More" at bounding box center [1246, 244] width 327 height 46
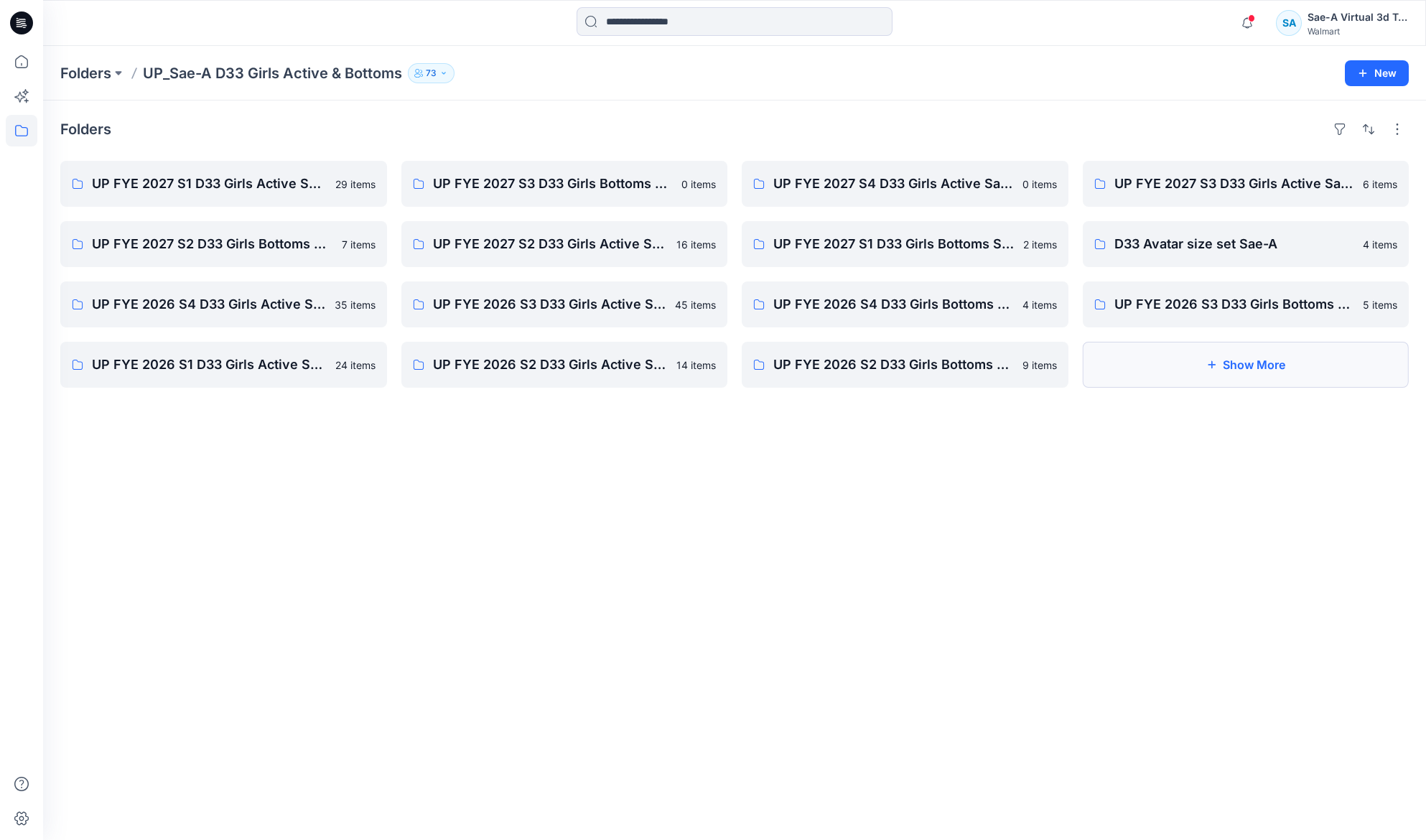
click at [1196, 377] on button "Show More" at bounding box center [1246, 365] width 327 height 46
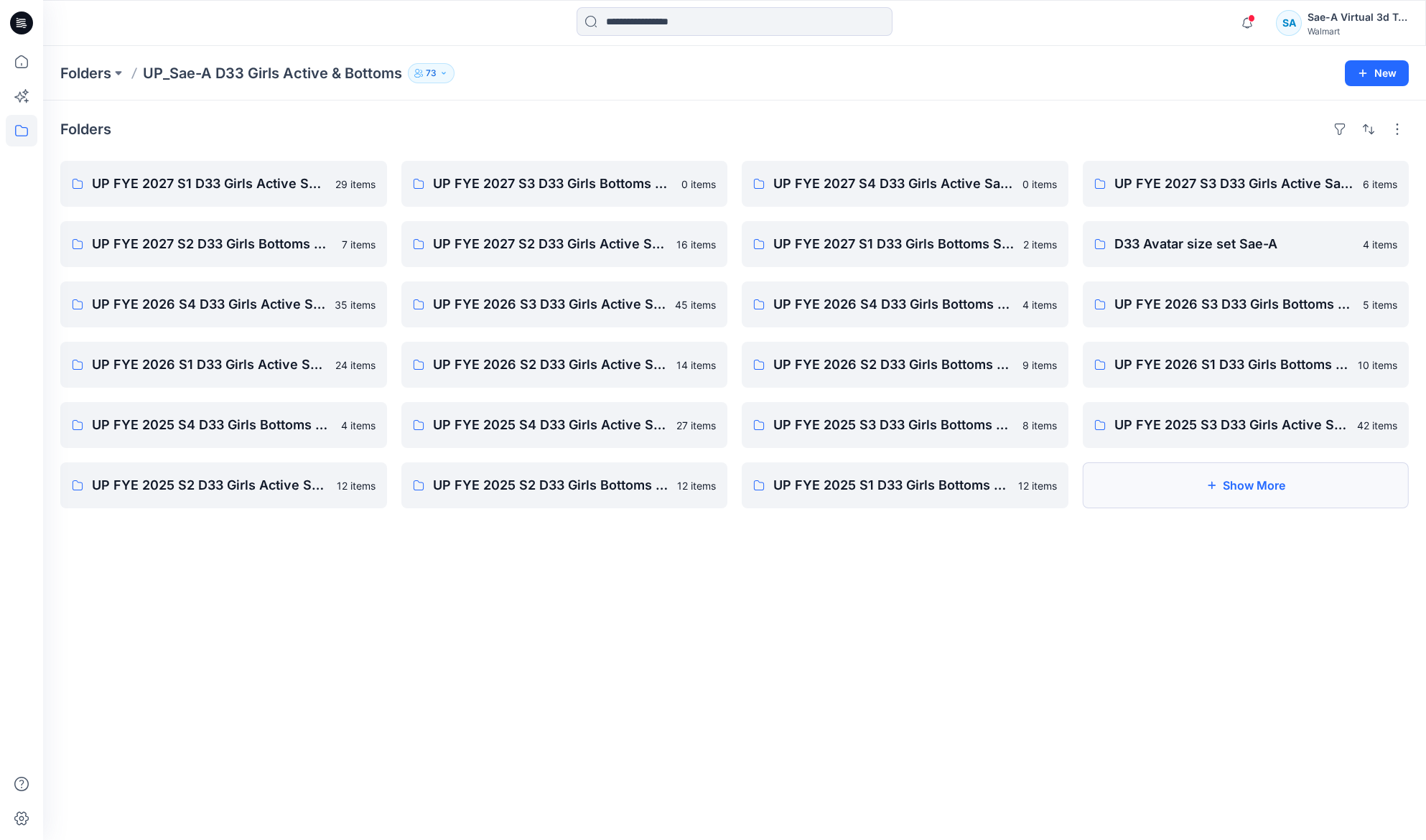
click at [1144, 493] on button "Show More" at bounding box center [1246, 486] width 327 height 46
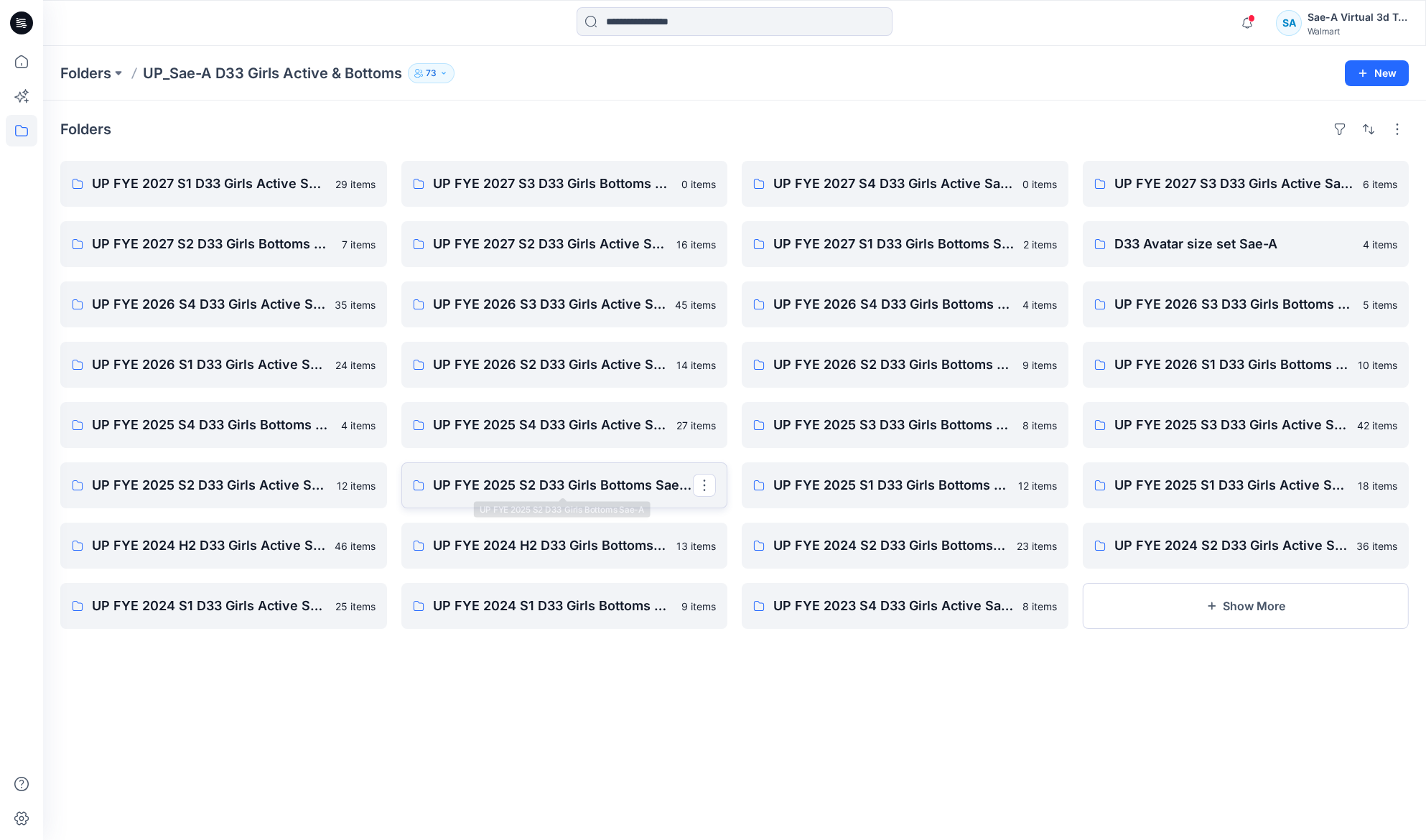
click at [591, 495] on p "UP FYE 2025 S2 D33 Girls Bottoms Sae-A" at bounding box center [563, 485] width 261 height 20
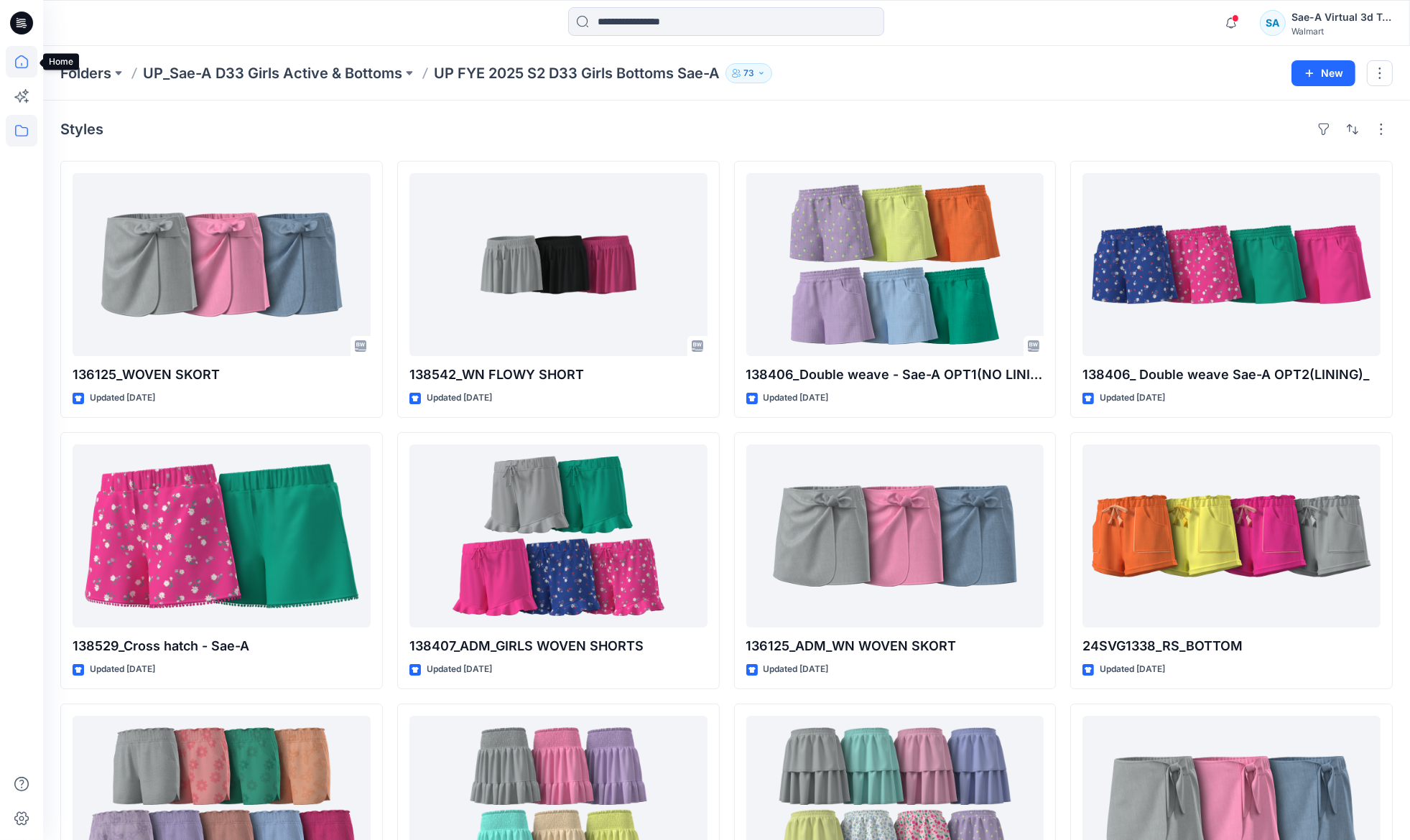
click at [25, 72] on icon at bounding box center [22, 62] width 32 height 32
